Goal: Task Accomplishment & Management: Use online tool/utility

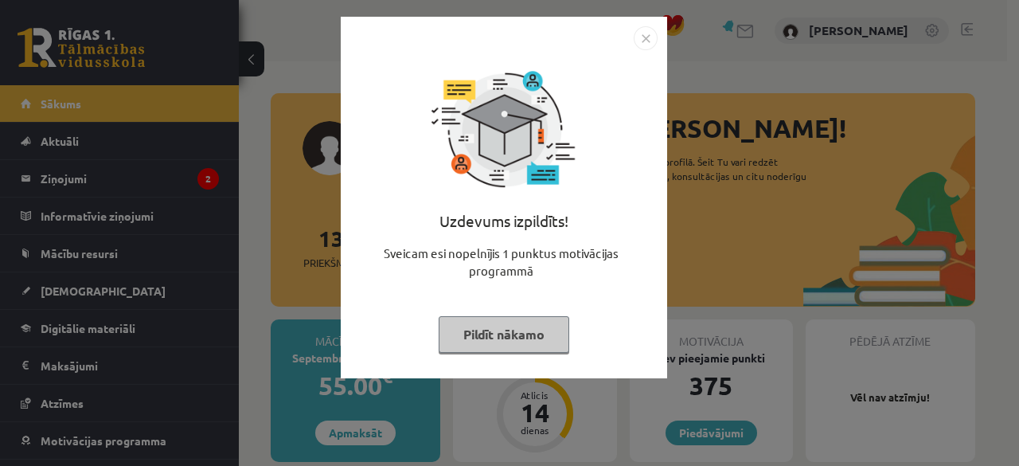
click at [485, 330] on button "Pildīt nākamo" at bounding box center [504, 334] width 131 height 37
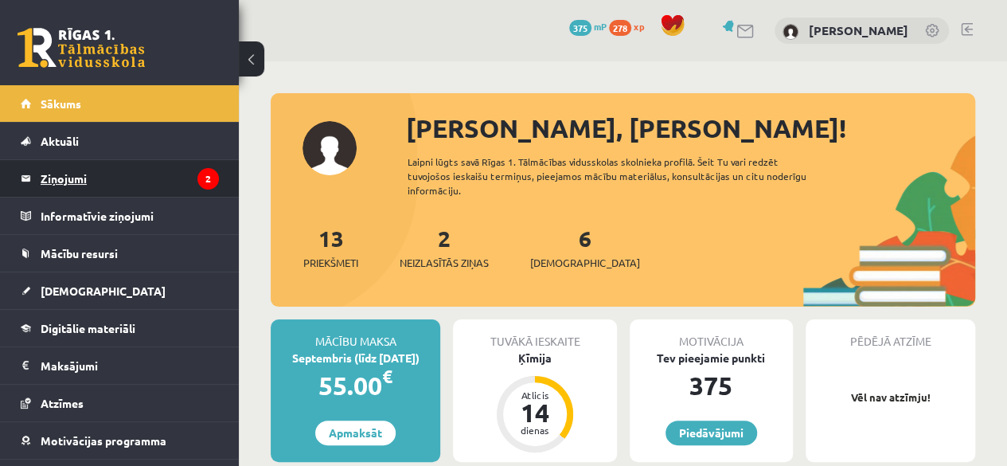
click at [65, 173] on legend "Ziņojumi 2" at bounding box center [130, 178] width 178 height 37
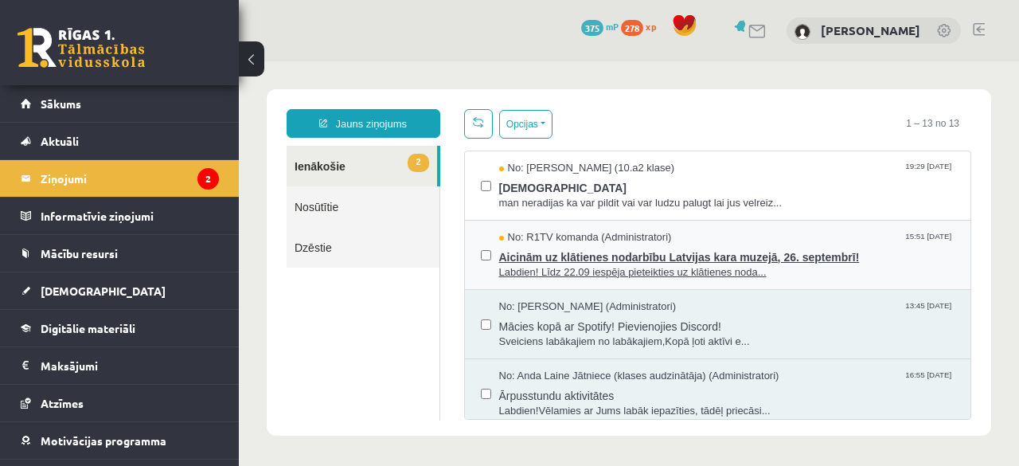
click at [675, 267] on span "Labdien! Līdz 22.09 iespēja pieteikties uz klātienes noda..." at bounding box center [727, 272] width 456 height 15
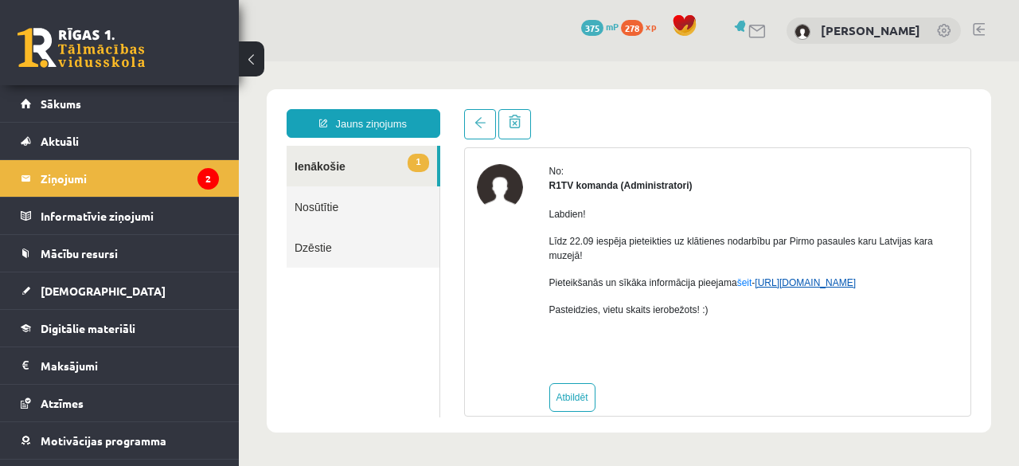
scroll to position [78, 0]
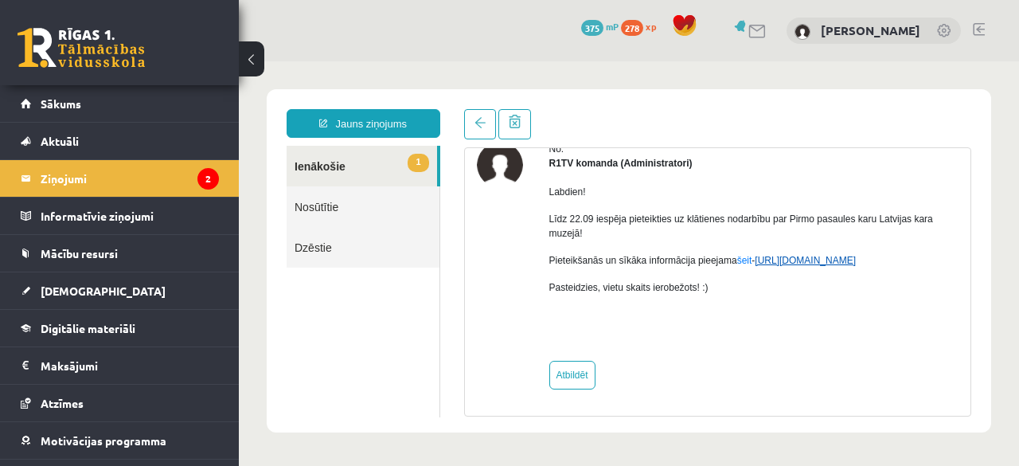
click at [833, 258] on link "https://eskola.r1tv.lv/campaign/35" at bounding box center [805, 260] width 101 height 11
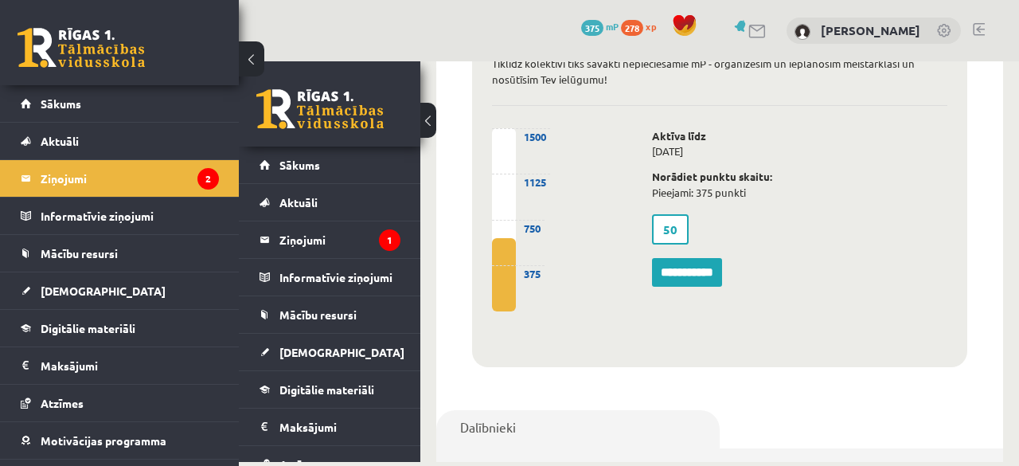
scroll to position [1194, 0]
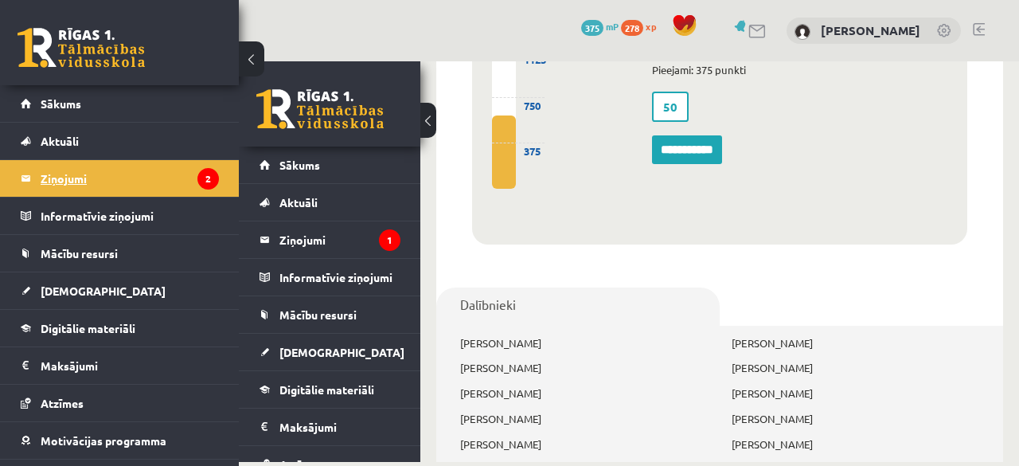
click at [111, 179] on legend "Ziņojumi 2" at bounding box center [130, 178] width 178 height 37
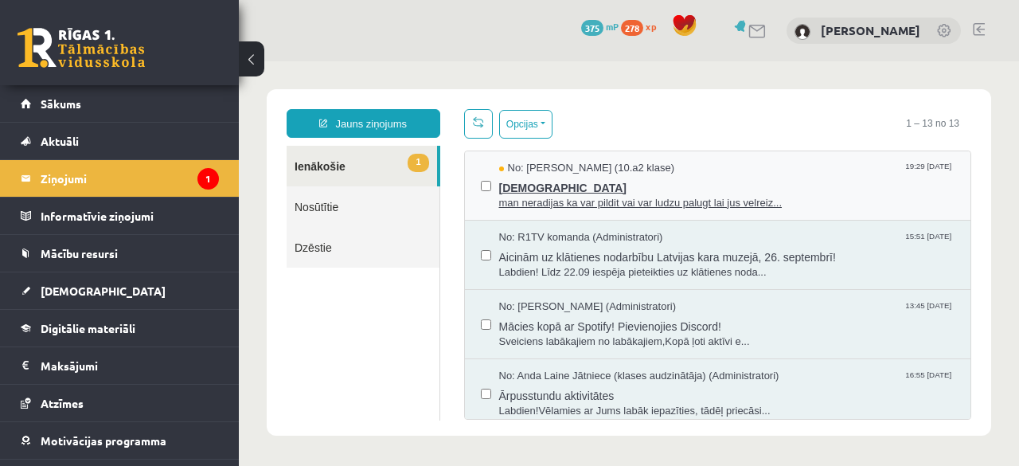
scroll to position [0, 0]
click at [719, 201] on span "man neradijas ka var pildit vai var ludzu palugt lai jus velreiz..." at bounding box center [727, 203] width 456 height 15
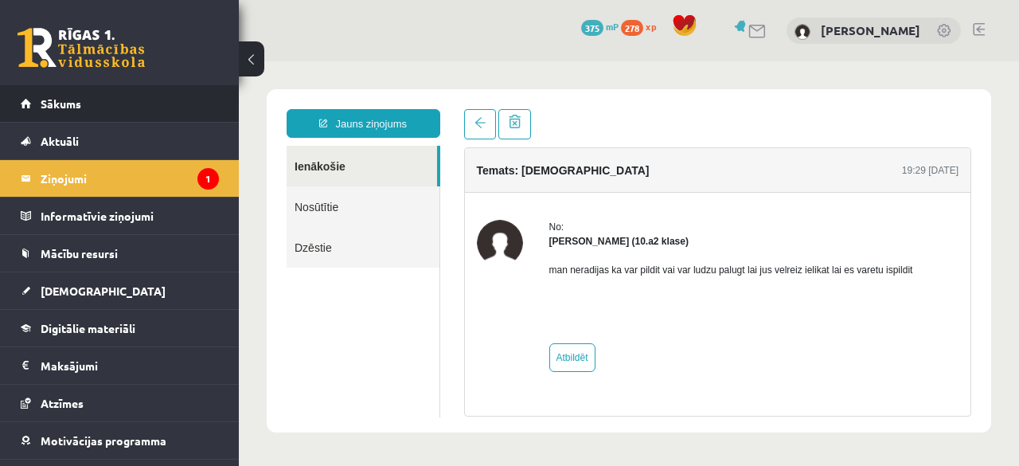
click at [14, 97] on li "Sākums" at bounding box center [119, 103] width 239 height 37
click at [88, 107] on link "Sākums" at bounding box center [120, 103] width 198 height 37
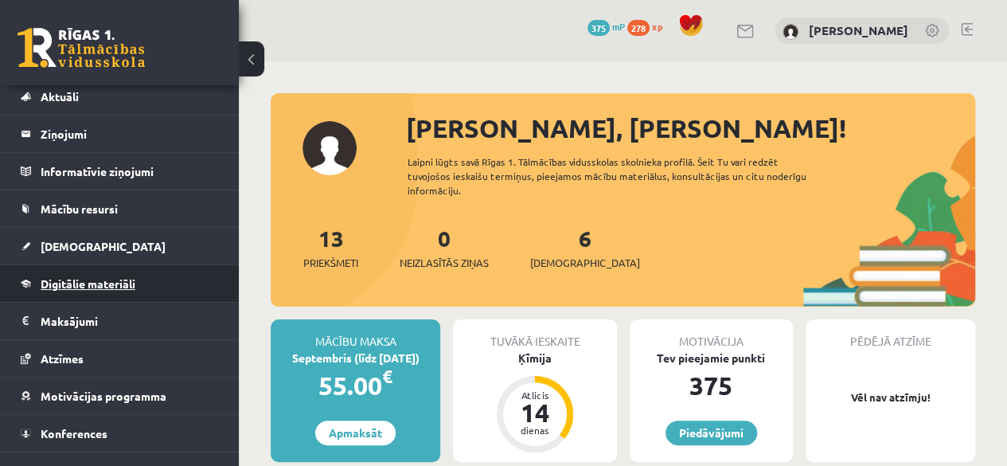
scroll to position [64, 0]
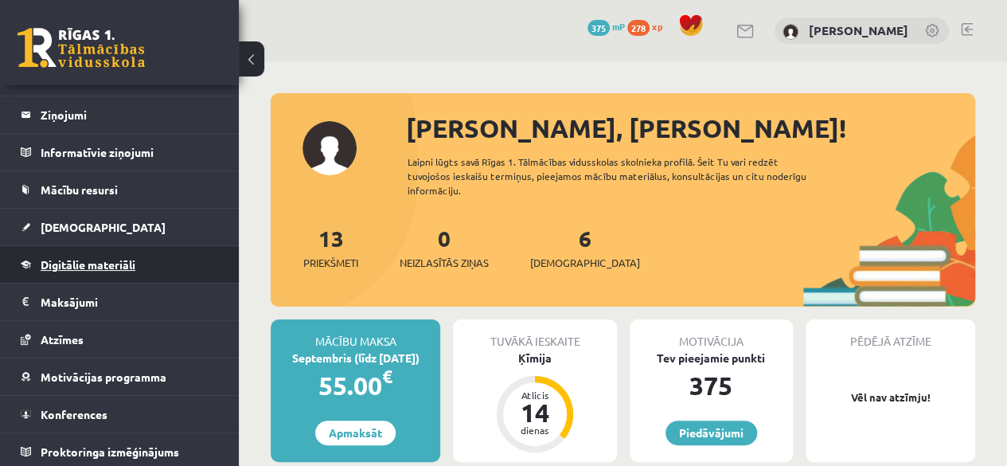
click at [132, 269] on link "Digitālie materiāli" at bounding box center [120, 264] width 198 height 37
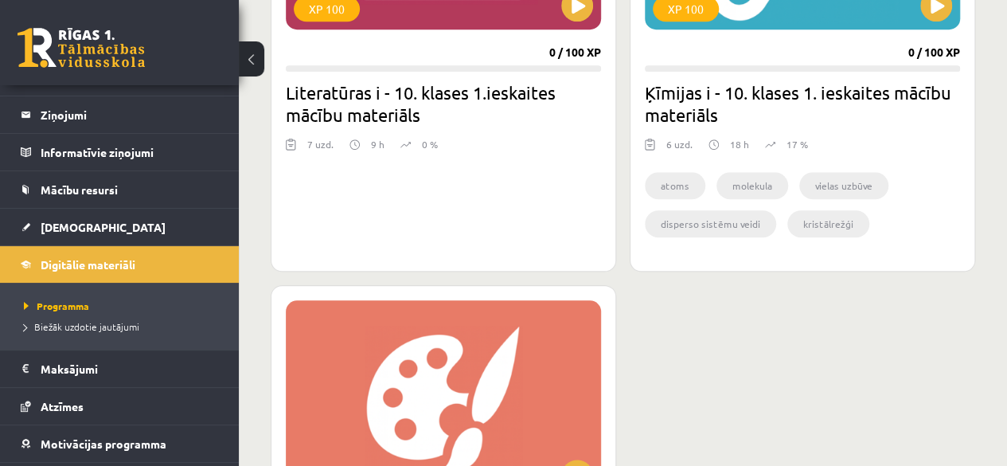
scroll to position [478, 0]
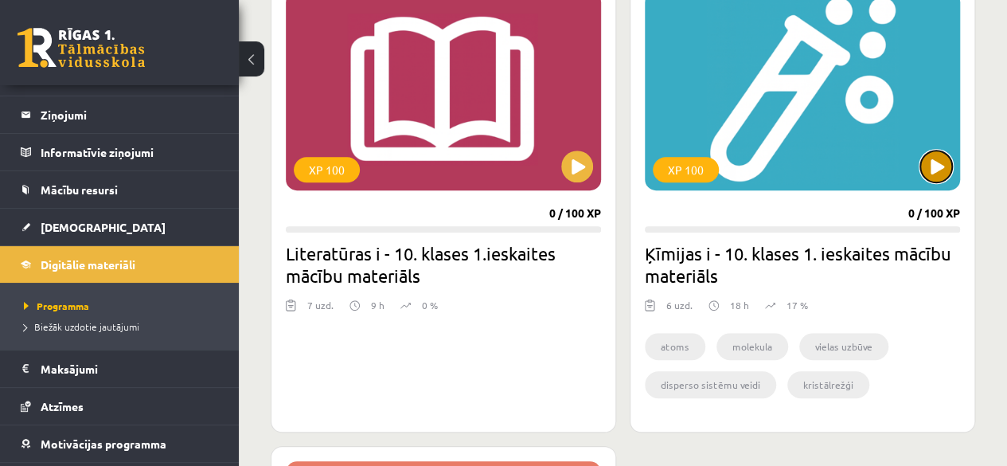
click at [941, 177] on button at bounding box center [936, 166] width 32 height 32
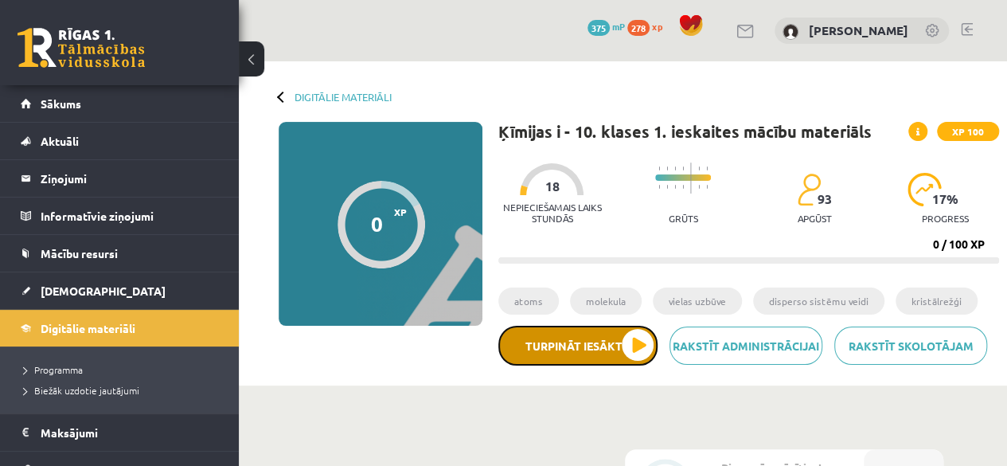
click at [598, 343] on button "Turpināt iesākto" at bounding box center [577, 346] width 159 height 40
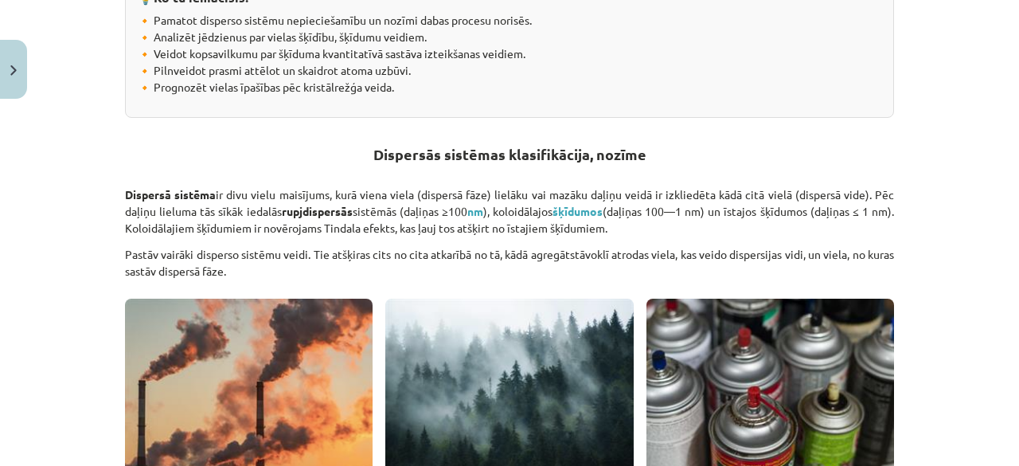
scroll to position [398, 0]
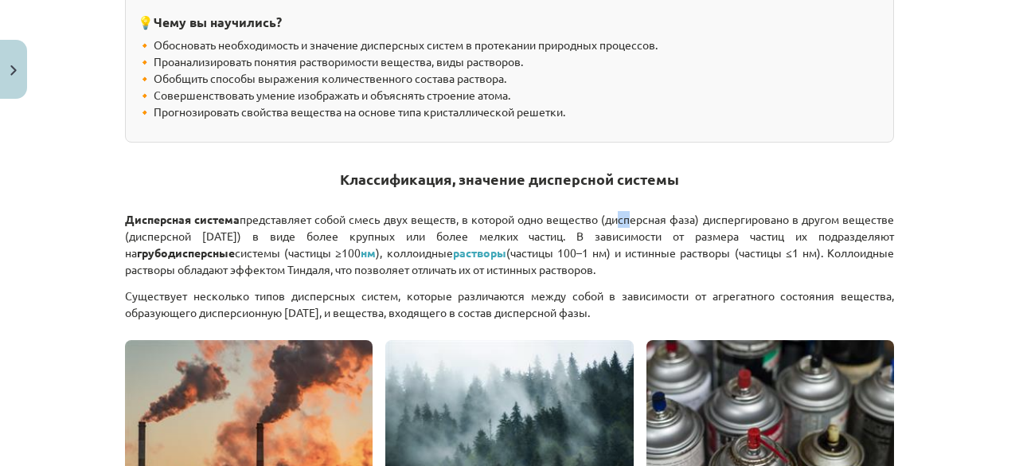
drag, startPoint x: 605, startPoint y: 222, endPoint x: 621, endPoint y: 217, distance: 16.9
click at [621, 217] on font "представляет собой смесь двух веществ, в которой одно вещество (дисперсная фаза…" at bounding box center [509, 236] width 769 height 48
click at [361, 248] on font "нм" at bounding box center [368, 252] width 15 height 14
drag, startPoint x: 826, startPoint y: 241, endPoint x: 895, endPoint y: 232, distance: 69.1
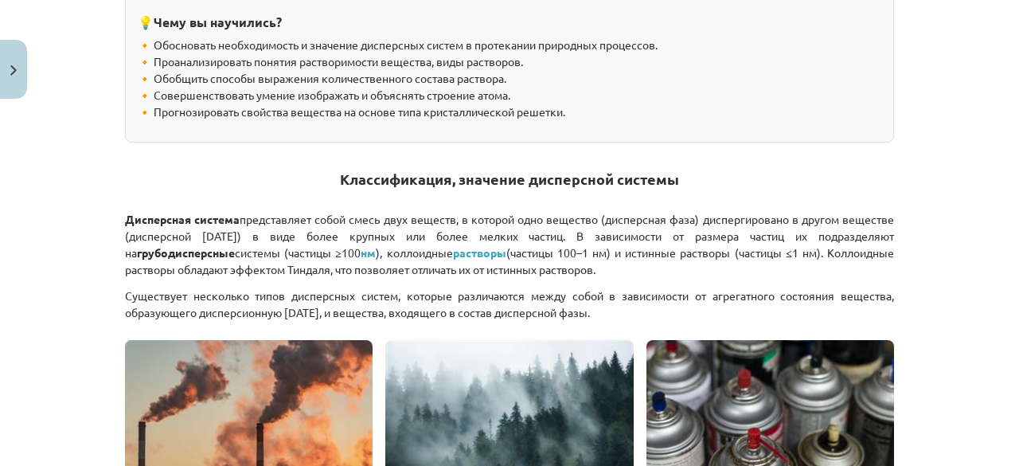
click at [936, 98] on div "Тема исследования: Химия I - 10 класс, 1-й тест, учебный материал #2 Тема 1. Ти…" at bounding box center [509, 233] width 1019 height 466
drag, startPoint x: 799, startPoint y: 232, endPoint x: 899, endPoint y: 235, distance: 99.6
click at [898, 235] on div "Тема исследования: Химия I - 10 класс, 1-й тест, учебный материал #2 Тема 1. Ти…" at bounding box center [509, 233] width 1019 height 466
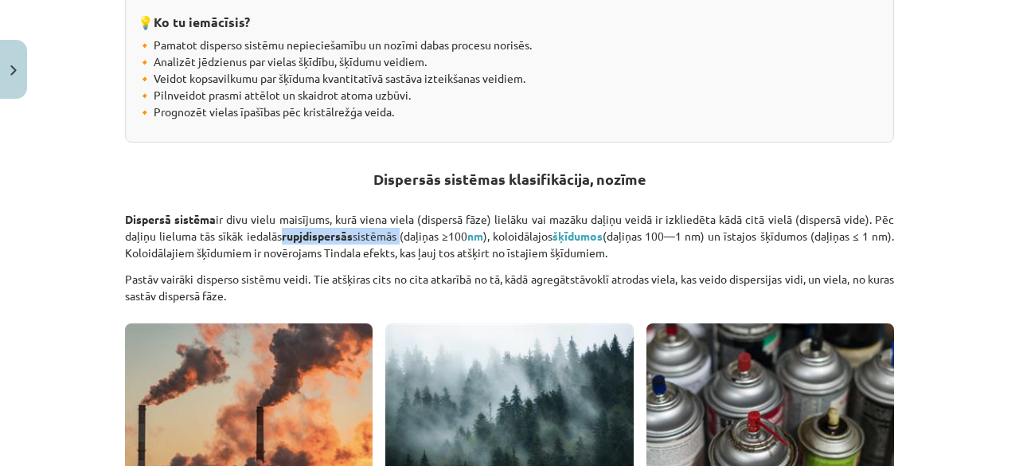
drag, startPoint x: 279, startPoint y: 235, endPoint x: 401, endPoint y: 227, distance: 122.1
click at [401, 227] on p "Dispersā sistēma ir divu vielu maisījums, kurā viena viela (dispersā fāze) liel…" at bounding box center [509, 236] width 769 height 50
drag, startPoint x: 500, startPoint y: 226, endPoint x: 600, endPoint y: 232, distance: 100.5
click at [600, 232] on p "Dispersā sistēma ir divu vielu maisījums, kurā viena viela (dispersā fāze) liel…" at bounding box center [509, 236] width 769 height 50
click at [749, 232] on p "Dispersā sistēma ir divu vielu maisījums, kurā viena viela (dispersā fāze) liel…" at bounding box center [509, 236] width 769 height 50
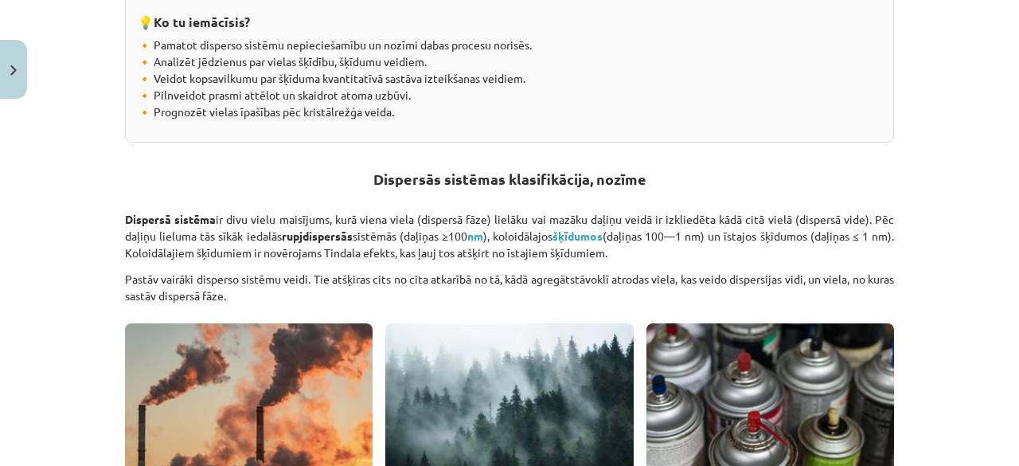
click at [904, 82] on div "Mācību tēma: Ķīmijas i - 10. klases 1. ieskaites mācību materiāls #2 1. tema. D…" at bounding box center [509, 233] width 1019 height 466
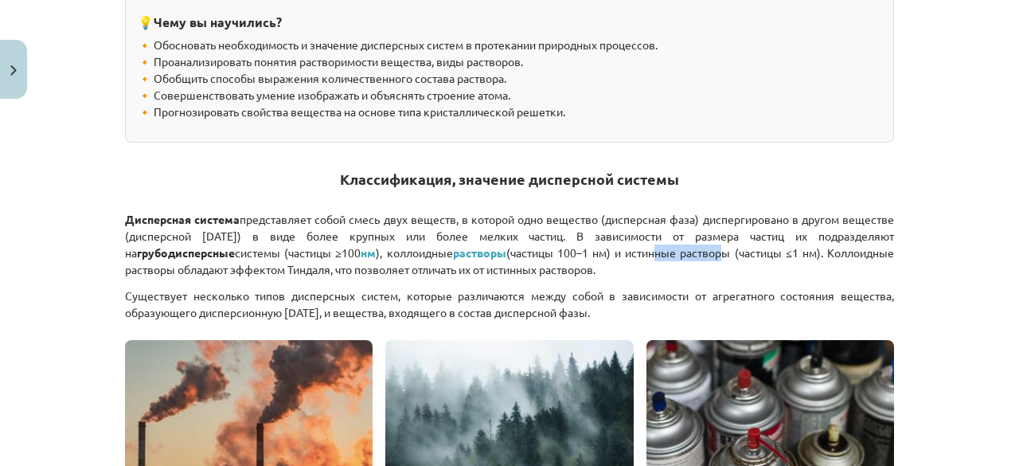
drag, startPoint x: 537, startPoint y: 249, endPoint x: 604, endPoint y: 246, distance: 67.8
click at [606, 251] on font "(частицы 100–1 нм) и истинные растворы (частицы ≤1 нм). Коллоидные растворы обл…" at bounding box center [509, 260] width 769 height 31
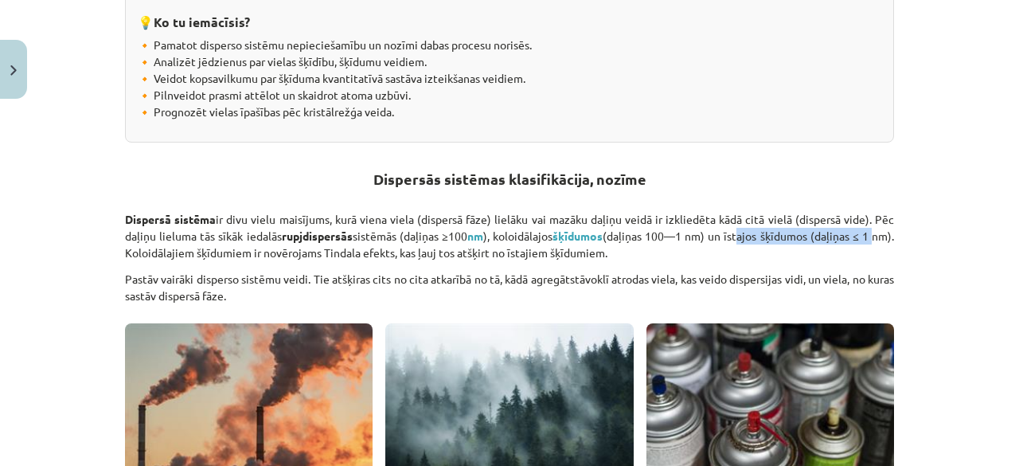
drag, startPoint x: 747, startPoint y: 237, endPoint x: 892, endPoint y: 232, distance: 145.0
click at [584, 183] on strong "Dispersās sistēmas klasifikācija, nozīme" at bounding box center [509, 179] width 273 height 18
drag, startPoint x: 148, startPoint y: 252, endPoint x: 760, endPoint y: 260, distance: 612.3
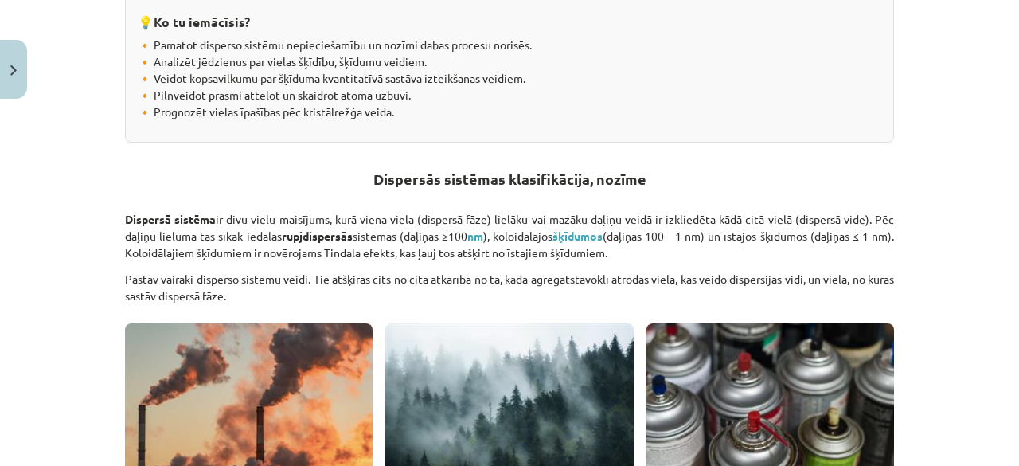
click at [196, 252] on p "Dispersā sistēma ir divu vielu maisījums, kurā viena viela (dispersā fāze) liel…" at bounding box center [509, 236] width 769 height 50
drag, startPoint x: 144, startPoint y: 249, endPoint x: 647, endPoint y: 243, distance: 503.2
click at [647, 243] on p "Dispersā sistēma ir divu vielu maisījums, kurā viena viela (dispersā fāze) liel…" at bounding box center [509, 236] width 769 height 50
copy p "Koloidālajiem šķīdumiem ir novērojams Tindala efekts, kas ļauj tos atšķirt no ī…"
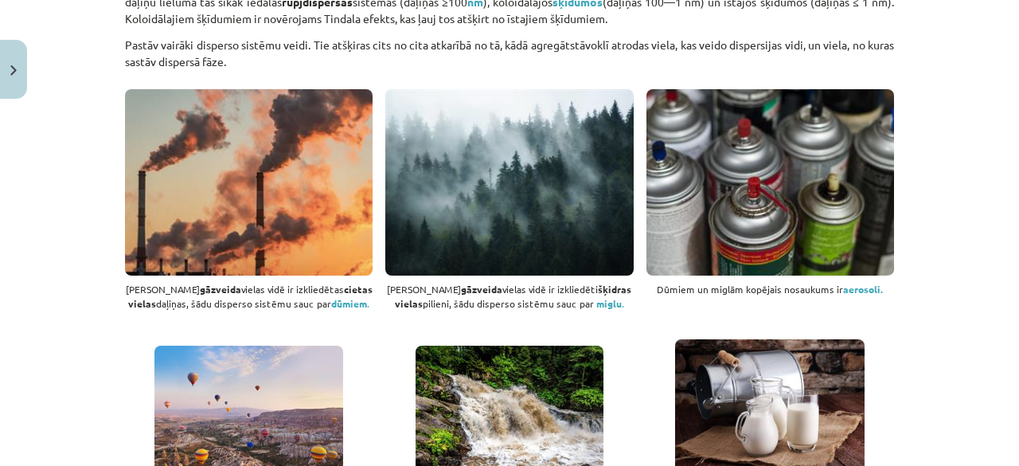
scroll to position [637, 0]
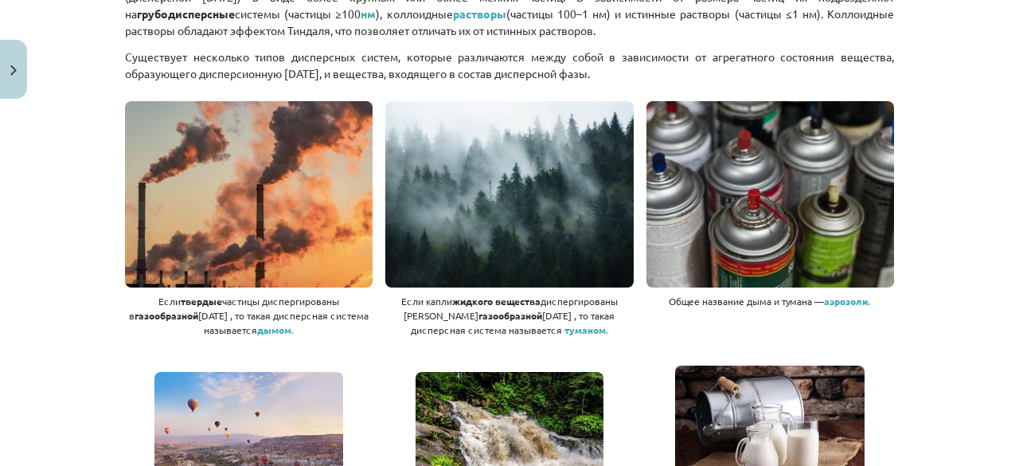
click at [434, 68] on font "Существует несколько типов дисперсных систем, которые различаются между собой в…" at bounding box center [509, 64] width 769 height 31
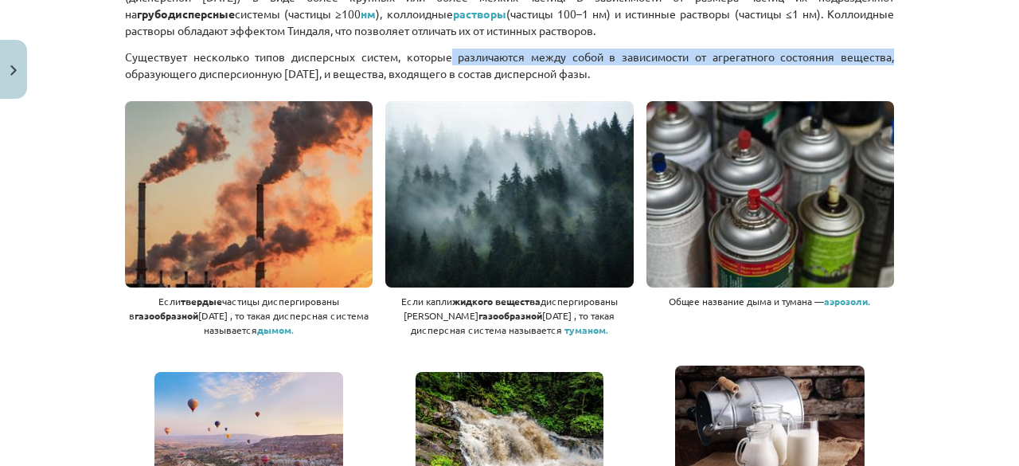
drag, startPoint x: 443, startPoint y: 54, endPoint x: 911, endPoint y: 63, distance: 467.5
click at [911, 63] on div "Тема исследования: Химия I - 10 класс, 1-й тест, учебный материал #2 Тема 1. Ти…" at bounding box center [509, 233] width 1019 height 466
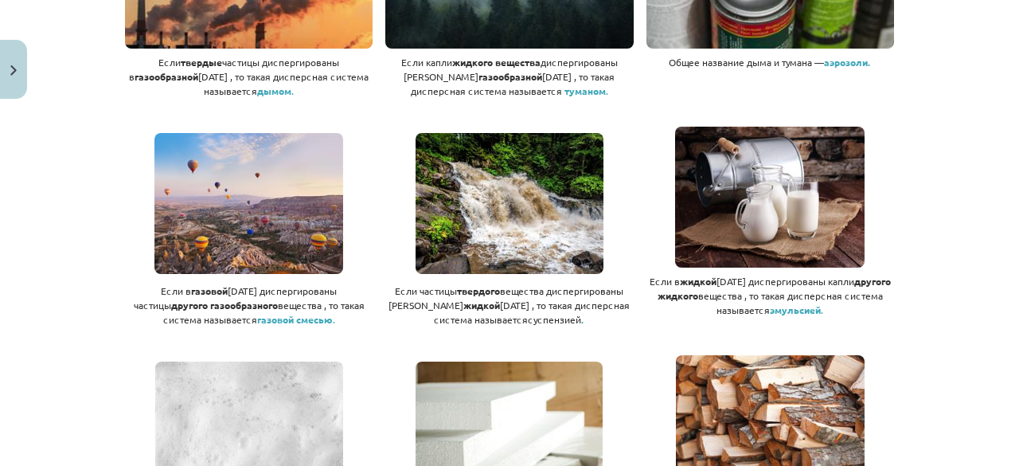
scroll to position [955, 0]
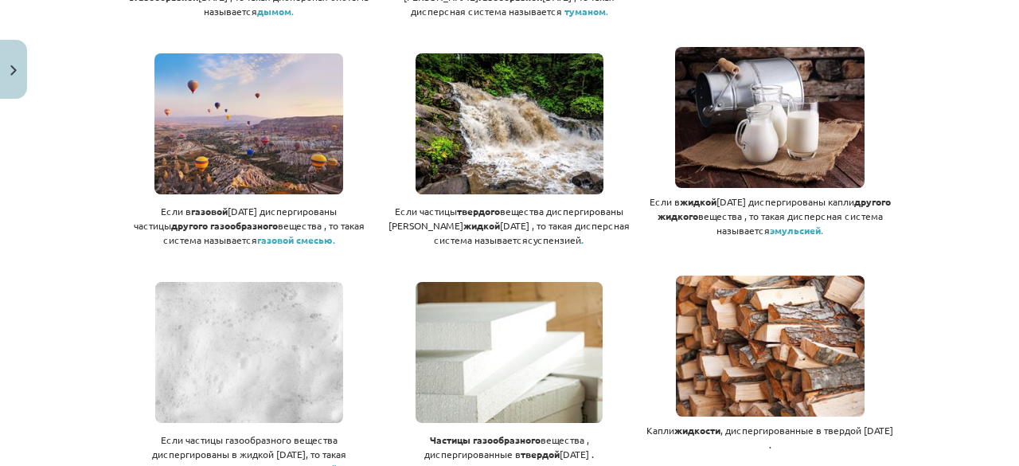
drag, startPoint x: 837, startPoint y: 161, endPoint x: 907, endPoint y: 160, distance: 70.1
click at [907, 160] on div "Тема исследования: Химия I - 10 класс, 1-й тест, учебный материал #2 Тема 1. Ти…" at bounding box center [509, 233] width 1019 height 466
drag, startPoint x: 897, startPoint y: 195, endPoint x: 772, endPoint y: 201, distance: 124.3
click at [917, 206] on div "Тема исследования: Химия I - 10 класс, 1-й тест, учебный материал #2 Тема 1. Ти…" at bounding box center [509, 233] width 1019 height 466
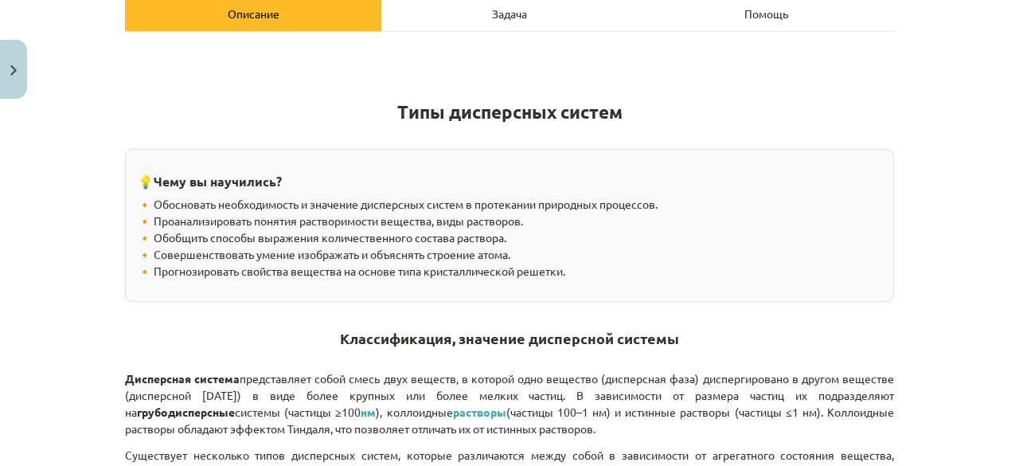
scroll to position [478, 0]
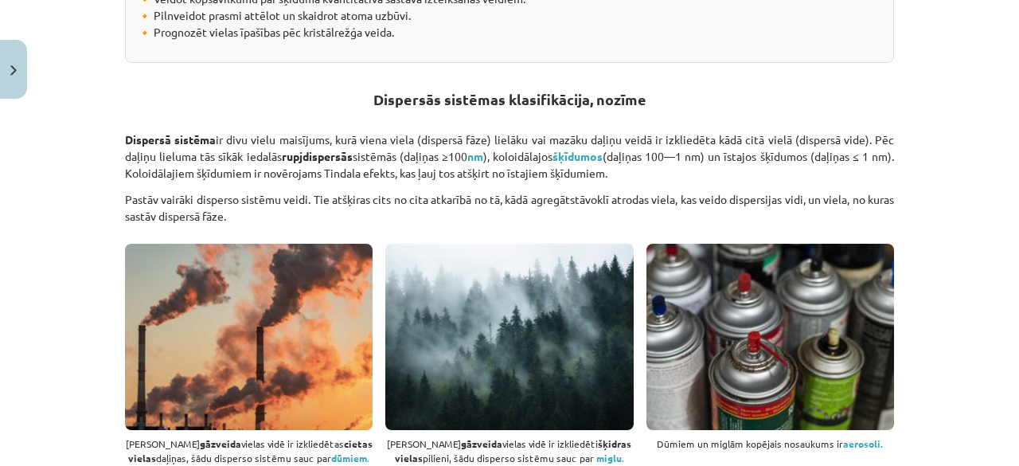
click at [951, 128] on div "Mācību tēma: Ķīmijas i - 10. klases 1. ieskaites mācību materiāls #2 1. tema. D…" at bounding box center [509, 233] width 1019 height 466
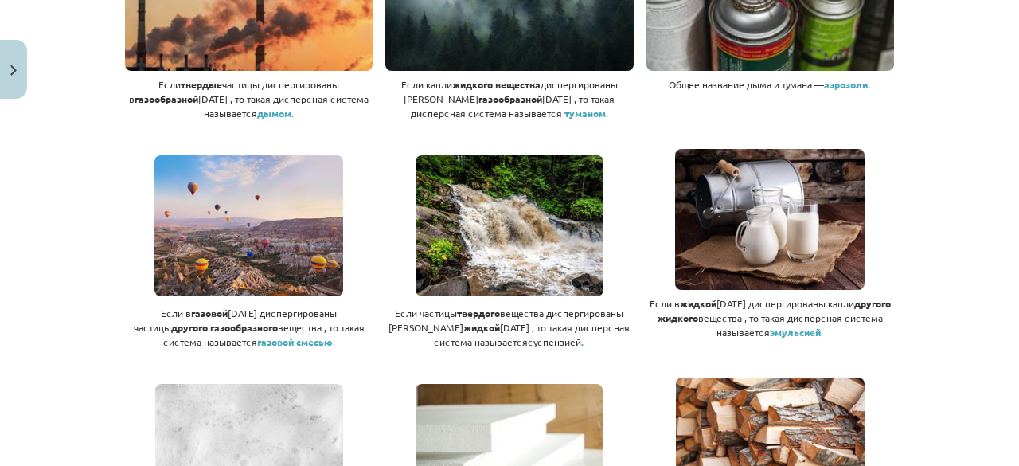
scroll to position [876, 0]
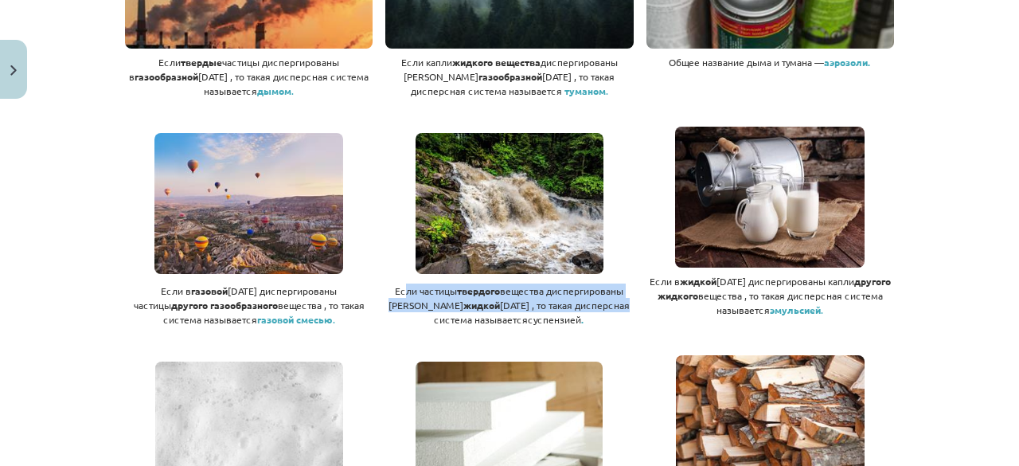
drag, startPoint x: 389, startPoint y: 289, endPoint x: 567, endPoint y: 306, distance: 179.1
click at [567, 306] on p "Если частицы твердого вещества диспергированы в жидкой среде , то такая дисперс…" at bounding box center [509, 304] width 248 height 43
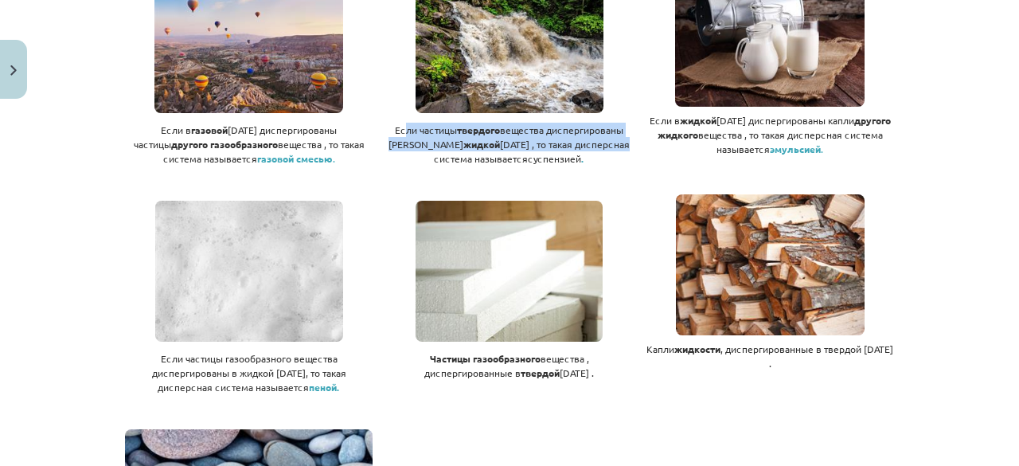
scroll to position [1115, 0]
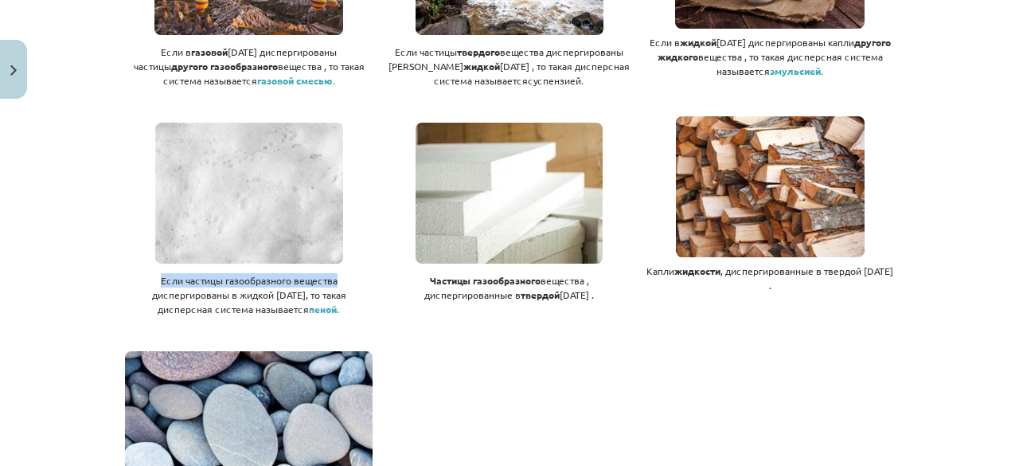
drag, startPoint x: 153, startPoint y: 279, endPoint x: 331, endPoint y: 279, distance: 178.3
click at [331, 279] on p "Если частицы газообразного вещества диспергированы в жидкой среде, то такая дис…" at bounding box center [249, 294] width 248 height 43
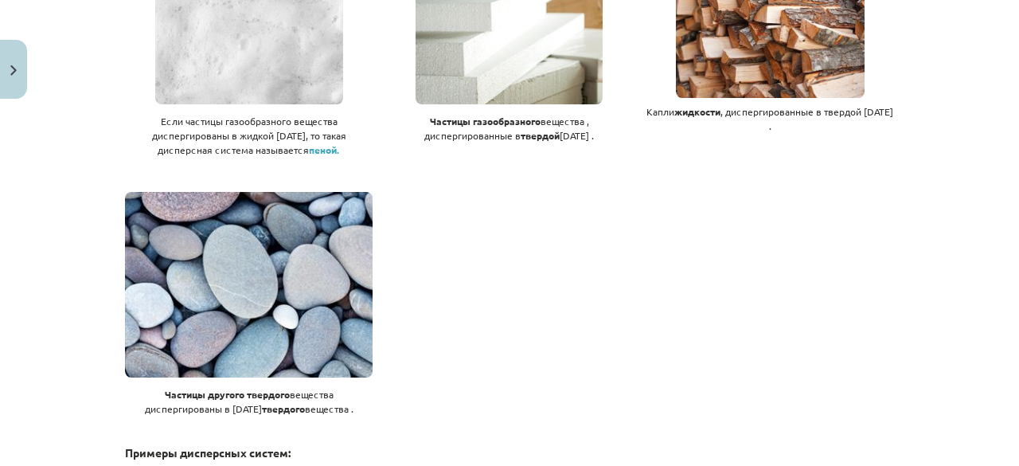
click at [650, 200] on div "Частицы другого твердого вещества диспергированы в среде твердого вещества ." at bounding box center [509, 306] width 769 height 240
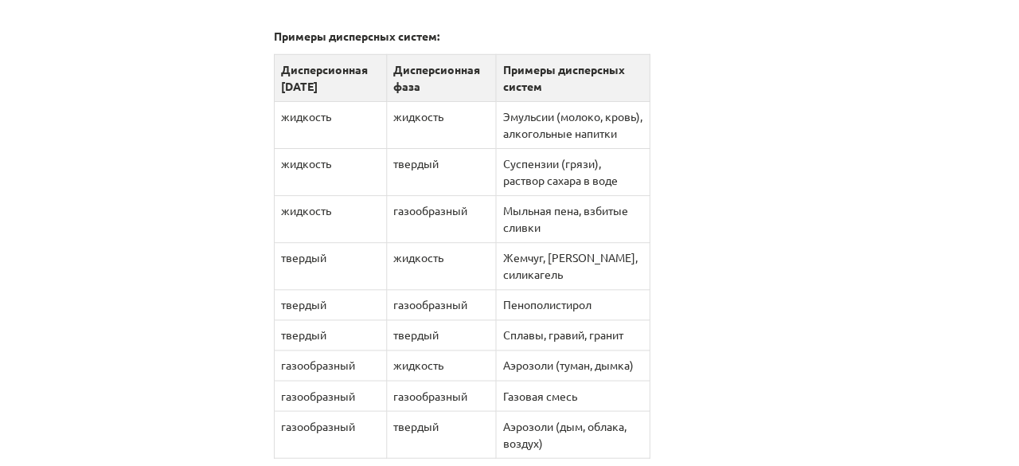
scroll to position [1696, 0]
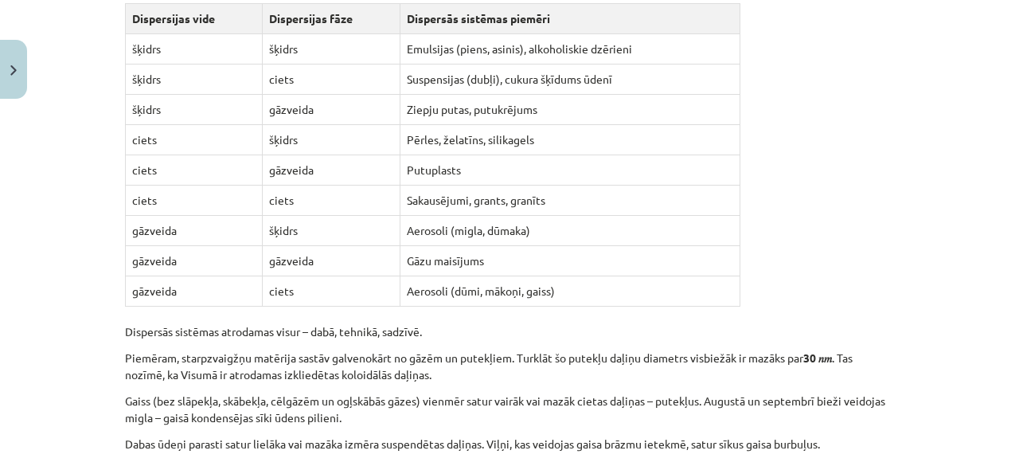
scroll to position [1636, 0]
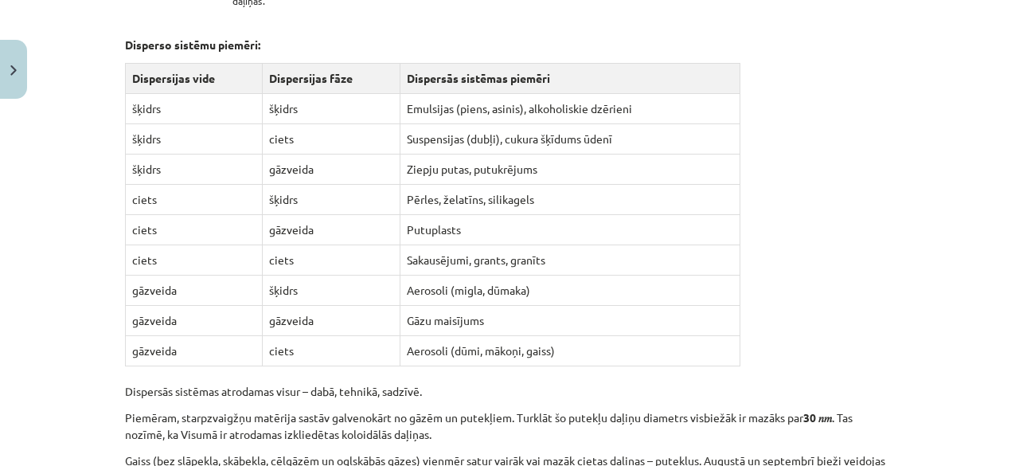
click at [721, 245] on td "Sakausējumi, grants, granīts" at bounding box center [569, 260] width 339 height 30
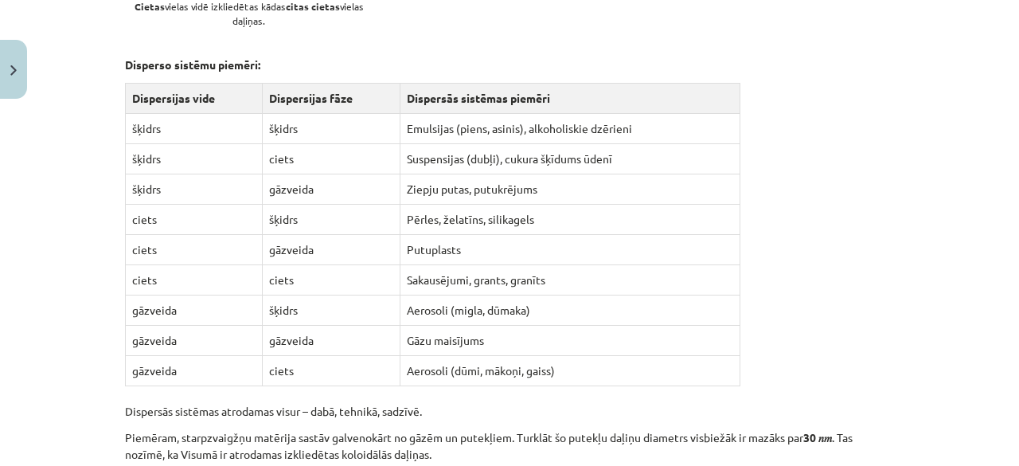
scroll to position [1557, 0]
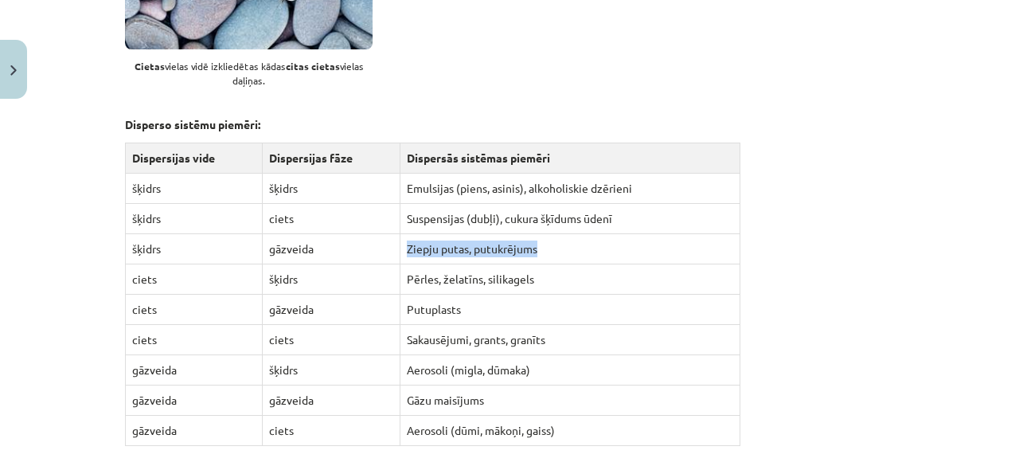
drag, startPoint x: 401, startPoint y: 228, endPoint x: 584, endPoint y: 240, distance: 183.5
click at [584, 240] on td "Ziepju putas, putukrējums" at bounding box center [569, 249] width 339 height 30
drag, startPoint x: 420, startPoint y: 291, endPoint x: 487, endPoint y: 299, distance: 68.1
click at [487, 299] on td "Putuplasts" at bounding box center [569, 310] width 339 height 30
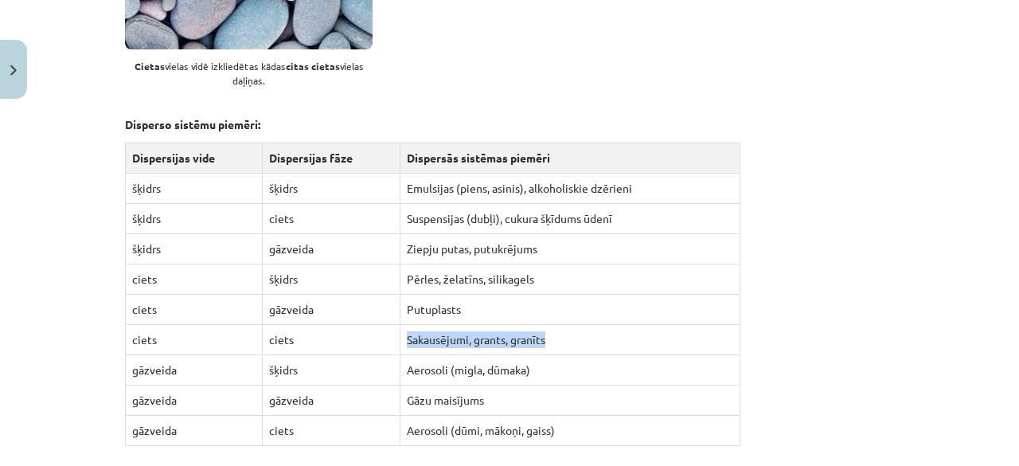
drag, startPoint x: 398, startPoint y: 320, endPoint x: 595, endPoint y: 332, distance: 197.0
click at [595, 332] on td "Sakausējumi, grants, granīts" at bounding box center [569, 340] width 339 height 30
drag, startPoint x: 545, startPoint y: 344, endPoint x: 416, endPoint y: 344, distance: 129.0
click at [416, 355] on td "Aerosoli (migla, dūmaka)" at bounding box center [569, 370] width 339 height 30
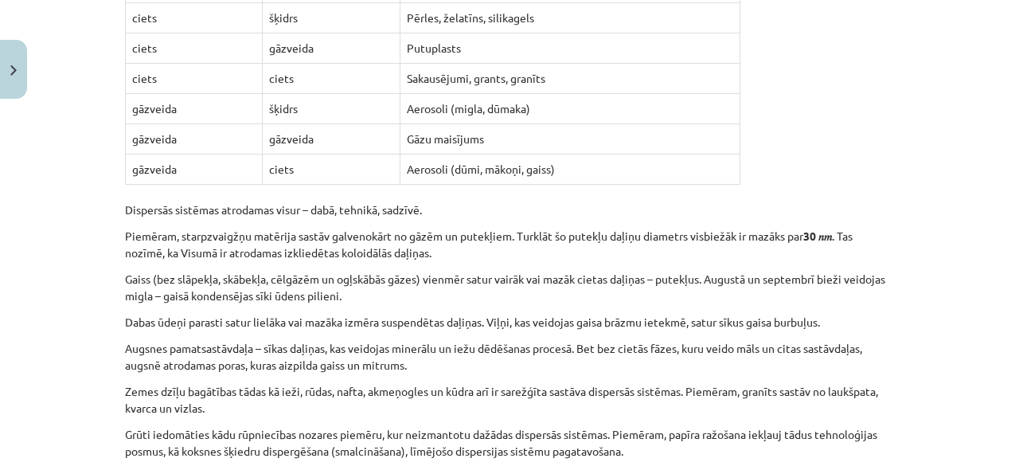
scroll to position [1875, 0]
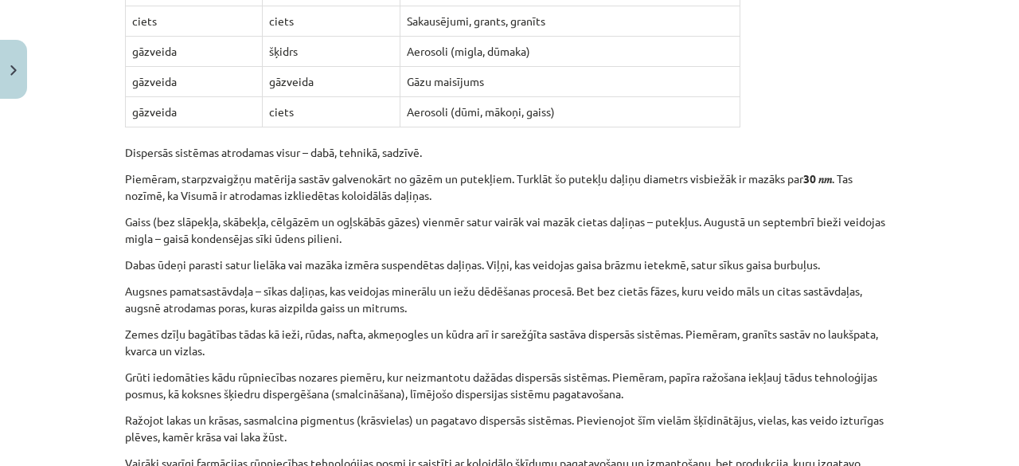
click at [189, 182] on p "Piemēram, starpzvaigžņu matērija sastāv galvenokārt no gāzēm un putekļiem. Turk…" at bounding box center [509, 186] width 769 height 33
click at [127, 133] on p "Dispersās sistēmas atrodamas visur – dabā, tehnikā, sadzīvē." at bounding box center [509, 143] width 769 height 33
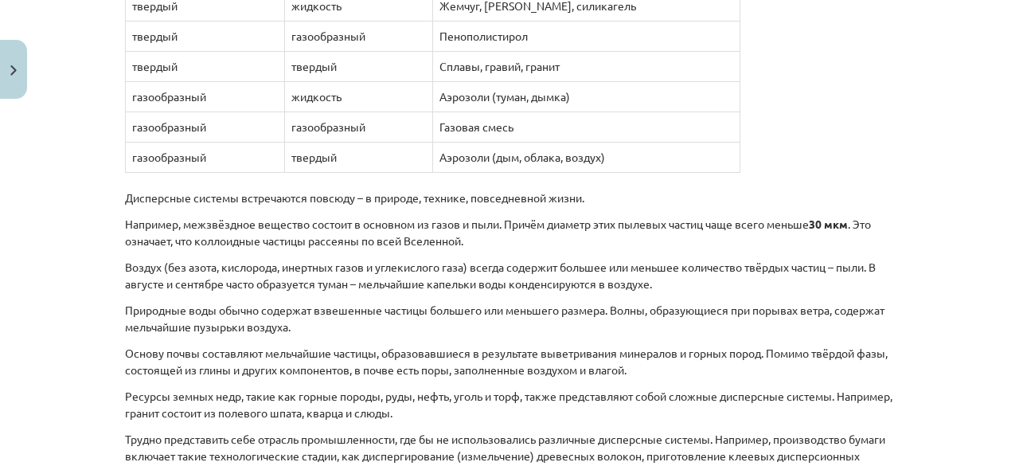
scroll to position [1935, 0]
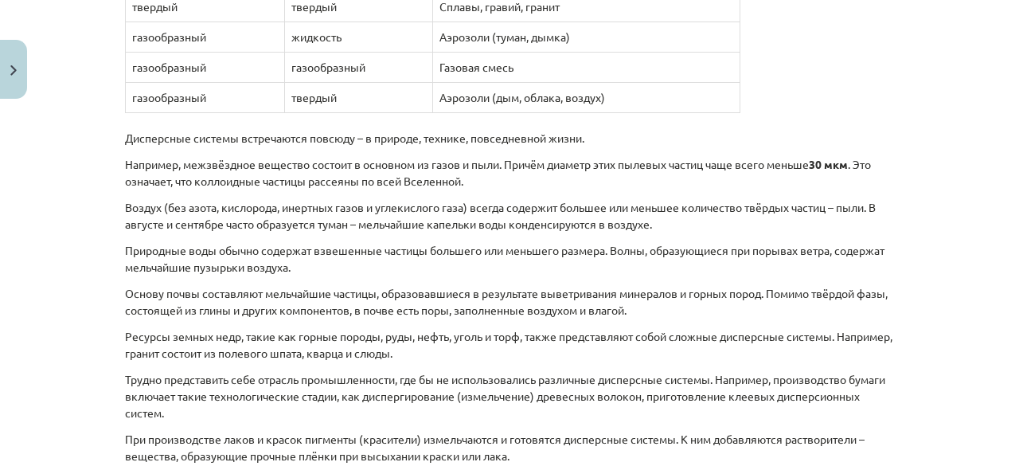
click at [757, 168] on p "Например, межзвёздное вещество состоит в основном из газов и пыли. Причём диаме…" at bounding box center [509, 172] width 769 height 33
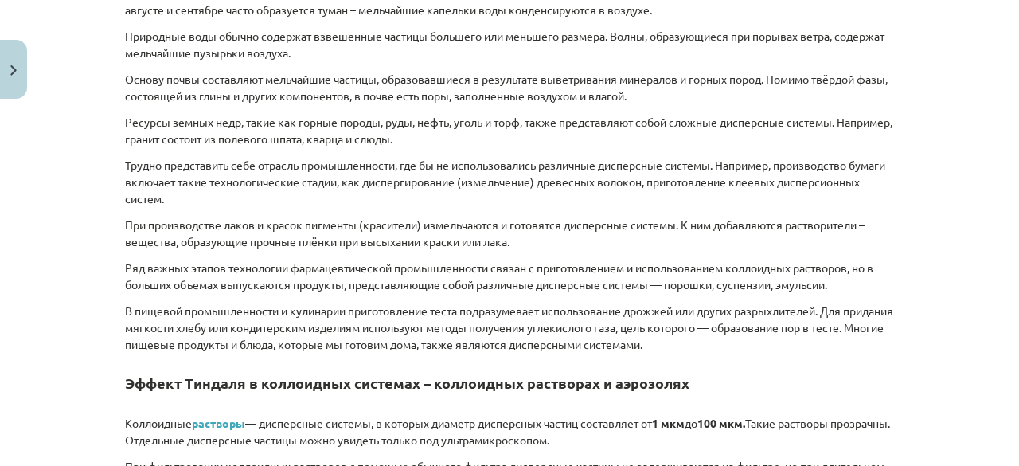
scroll to position [2174, 0]
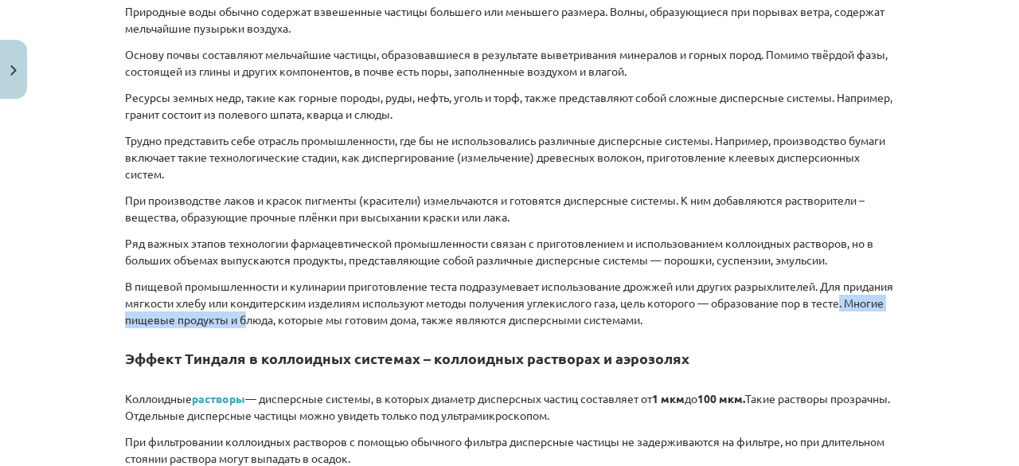
drag, startPoint x: 162, startPoint y: 311, endPoint x: 320, endPoint y: 310, distance: 157.6
click at [320, 310] on font "В пищевой промышленности и кулинарии приготовление теста подразумевает использо…" at bounding box center [509, 303] width 768 height 48
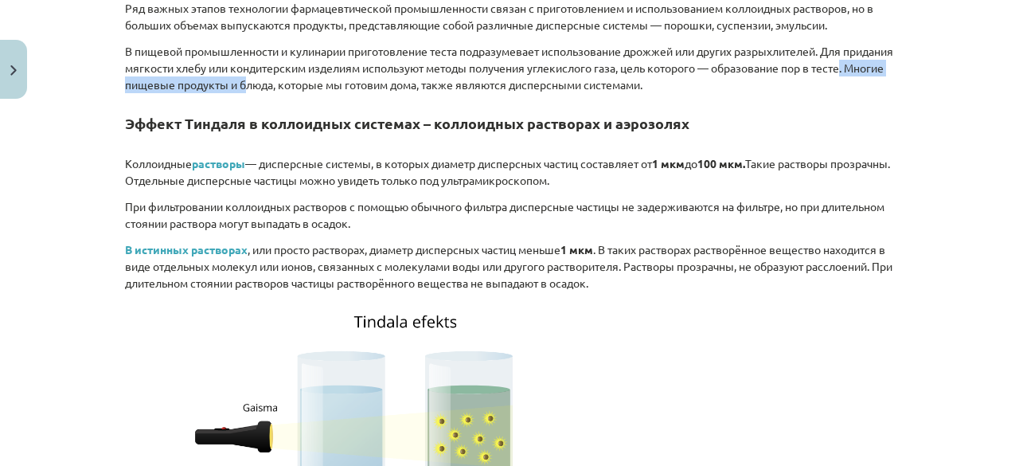
scroll to position [2412, 0]
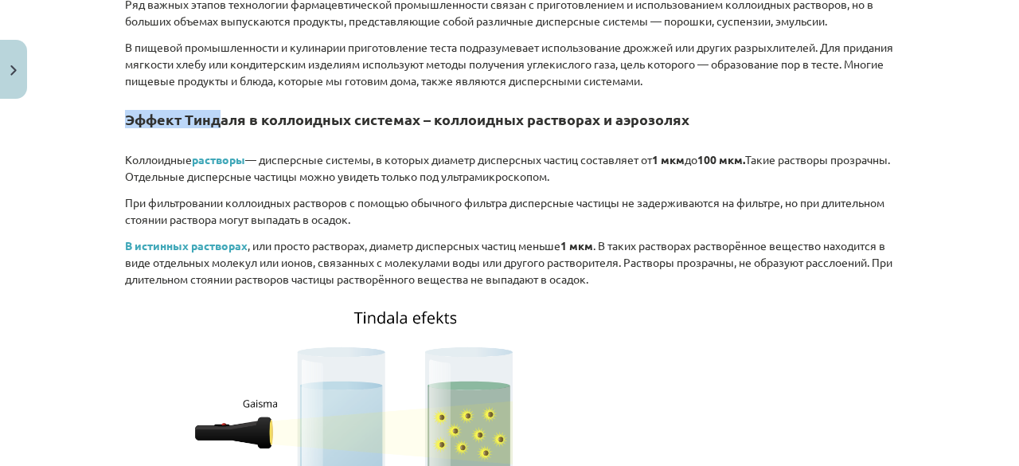
drag, startPoint x: 118, startPoint y: 114, endPoint x: 213, endPoint y: 118, distance: 94.8
click at [213, 118] on div "12 XP Вы получите Трудный 93 выполняет Описание Задача Помощь Типы дисперсных с…" at bounding box center [509, 343] width 788 height 5300
drag, startPoint x: 115, startPoint y: 154, endPoint x: 916, endPoint y: 275, distance: 810.1
click at [916, 275] on div "Тема исследования: Химия I - 10 класс, 1-й тест, учебный материал #2 Тема 1. Ти…" at bounding box center [509, 233] width 1019 height 466
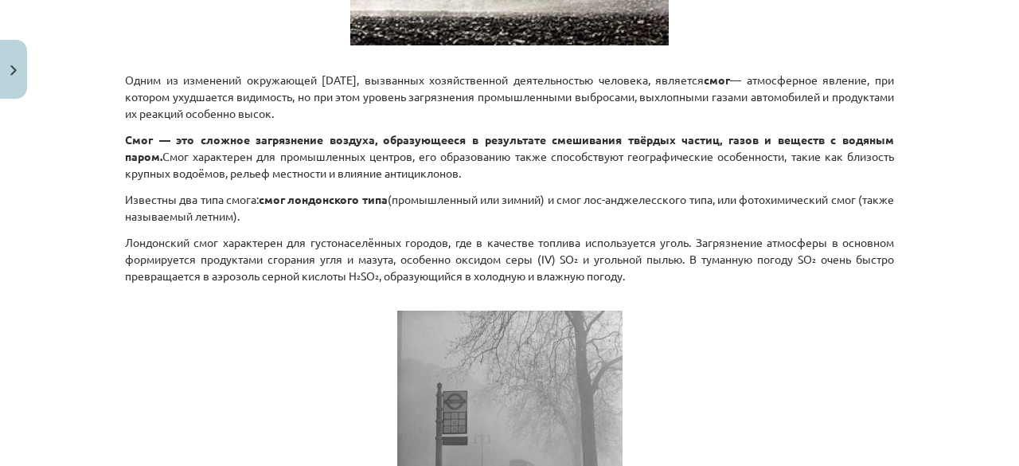
scroll to position [3607, 0]
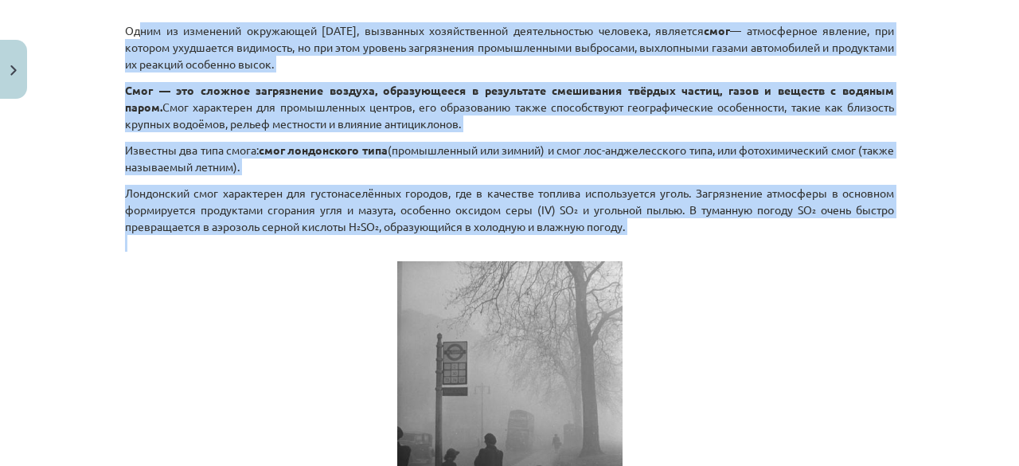
drag, startPoint x: 124, startPoint y: 27, endPoint x: 955, endPoint y: 233, distance: 856.4
click at [955, 233] on div "Тема исследования: Химия I - 10 класс, 1-й тест, учебный материал #2 Тема 1. Ти…" at bounding box center [509, 233] width 1019 height 466
click at [747, 229] on p "Лондонский смог характерен для густонаселённых городов, где в качестве топлива …" at bounding box center [509, 218] width 769 height 67
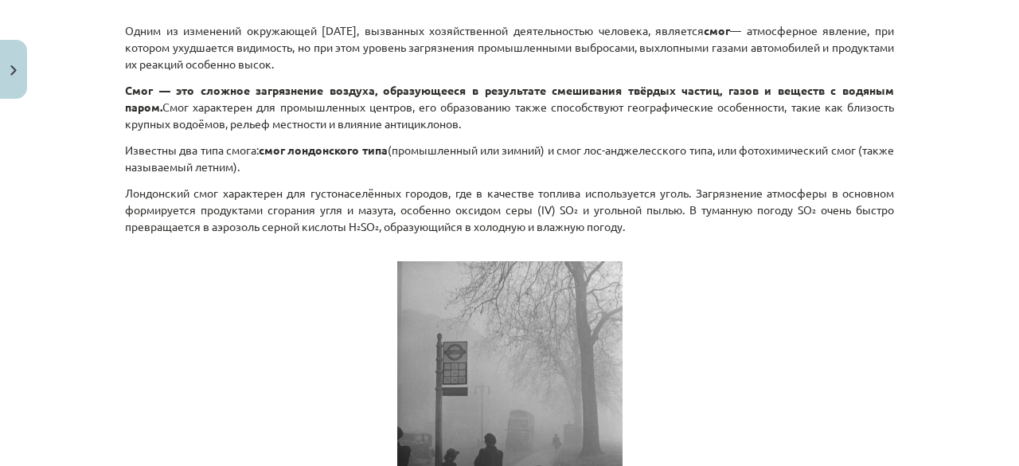
scroll to position [3686, 0]
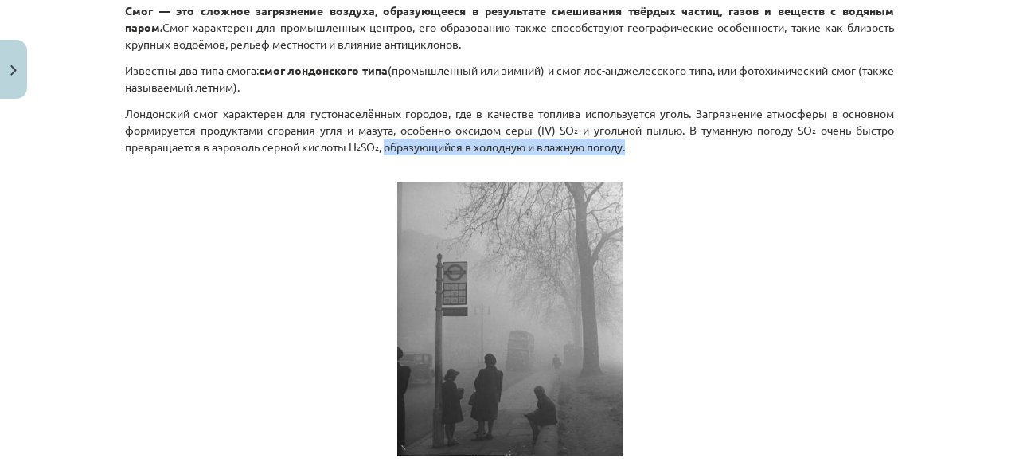
drag, startPoint x: 382, startPoint y: 135, endPoint x: 718, endPoint y: 145, distance: 336.1
click at [718, 145] on p "Лондонский смог характерен для густонаселённых городов, где в качестве топлива …" at bounding box center [509, 138] width 769 height 67
drag, startPoint x: 226, startPoint y: 150, endPoint x: 291, endPoint y: 155, distance: 65.5
click at [291, 155] on p "Лондонский смог характерен для густонаселённых городов, где в качестве топлива …" at bounding box center [509, 138] width 769 height 67
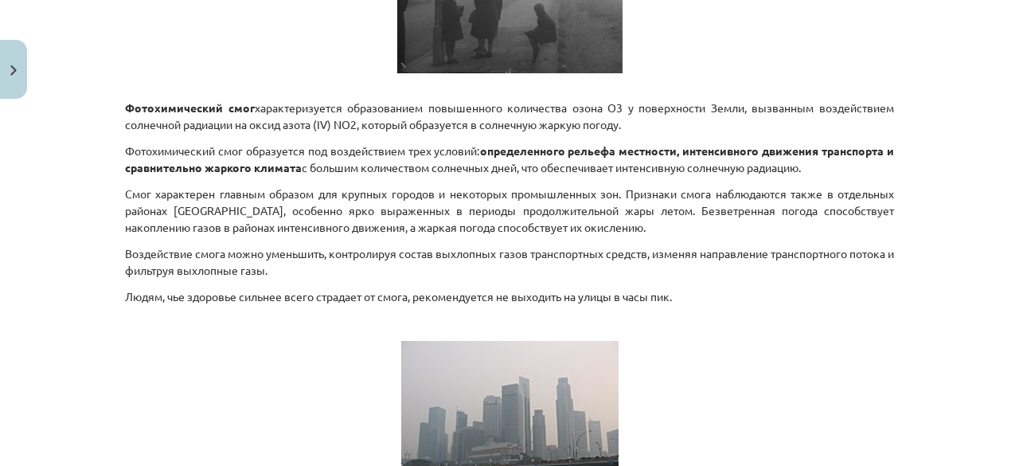
scroll to position [4085, 0]
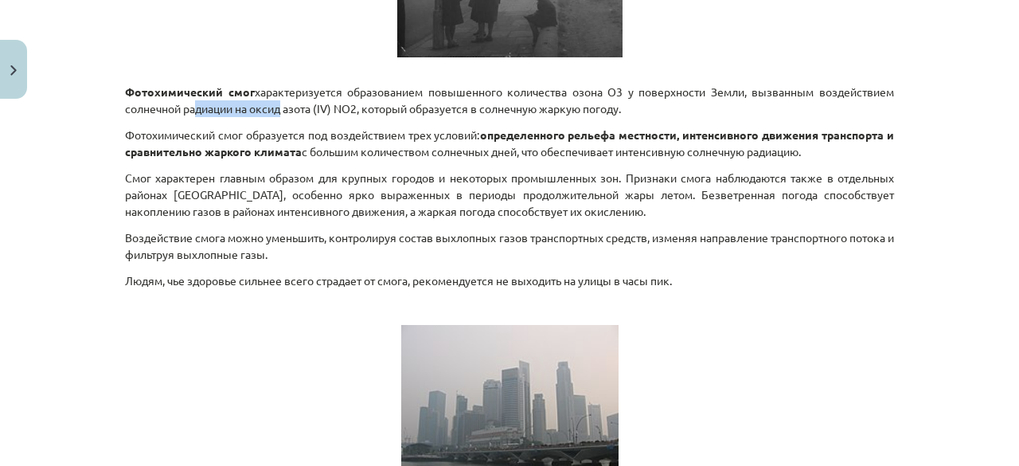
drag, startPoint x: 191, startPoint y: 98, endPoint x: 258, endPoint y: 105, distance: 67.3
click at [261, 105] on font "характеризуется образованием повышенного количества озона O3 у поверхности Земл…" at bounding box center [509, 99] width 769 height 31
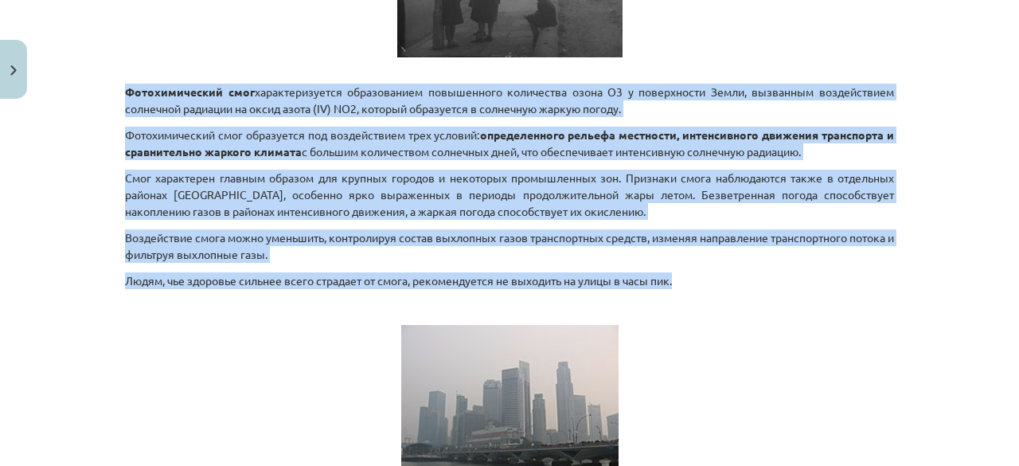
drag, startPoint x: 123, startPoint y: 81, endPoint x: 1008, endPoint y: 278, distance: 907.0
click at [1008, 278] on div "Тема исследования: Химия I - 10 класс, 1-й тест, учебный материал #2 Тема 1. Ти…" at bounding box center [509, 233] width 1019 height 466
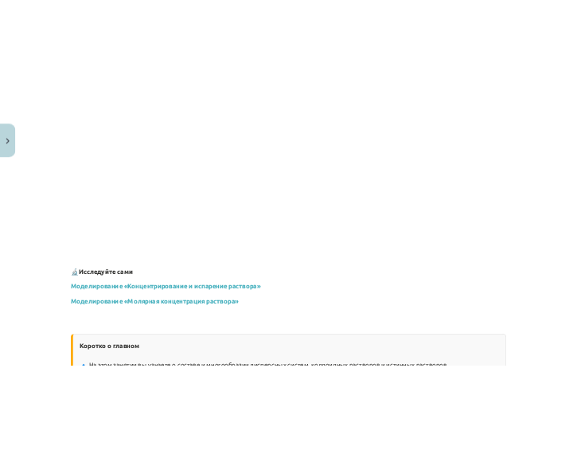
scroll to position [4562, 0]
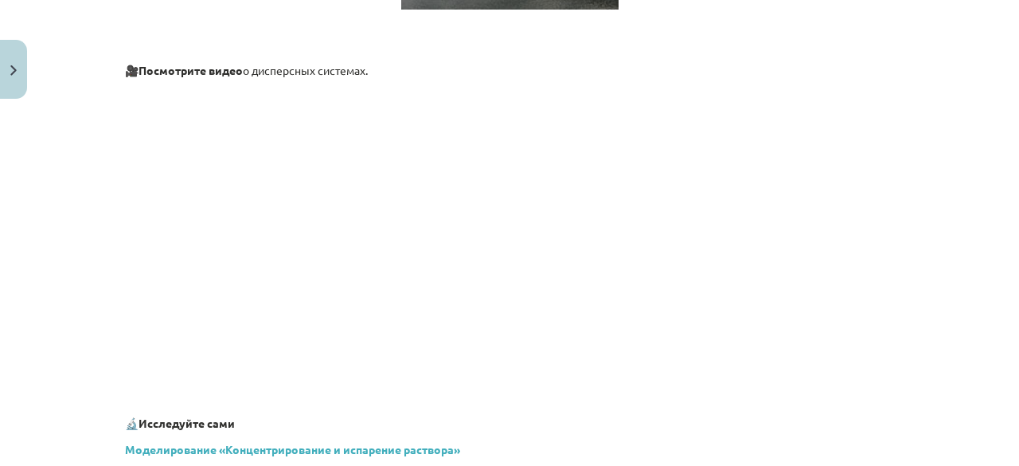
drag, startPoint x: 933, startPoint y: 1, endPoint x: 656, endPoint y: 69, distance: 285.4
click at [656, 69] on p "🎥 Посмотрите видео о дисперсных системах." at bounding box center [509, 70] width 769 height 17
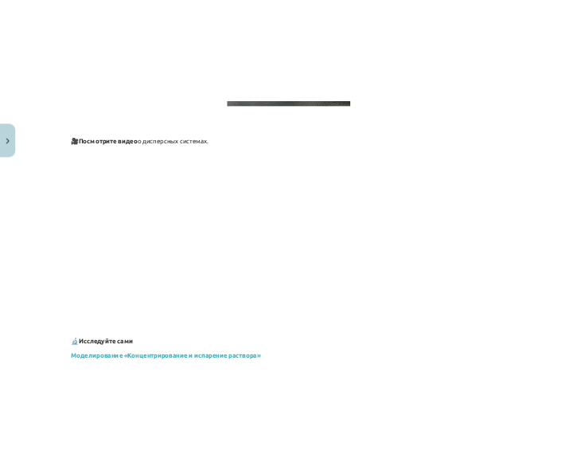
scroll to position [5193, 0]
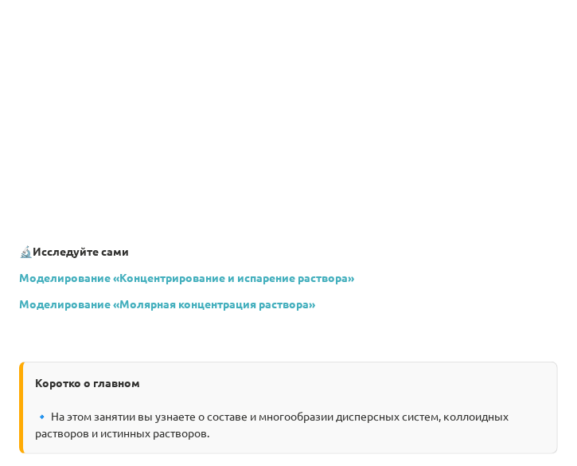
click at [350, 233] on p at bounding box center [288, 225] width 539 height 17
click at [127, 258] on font "Исследуйте сами" at bounding box center [81, 251] width 96 height 14
click at [126, 258] on font "Исследуйте сами" at bounding box center [81, 251] width 96 height 14
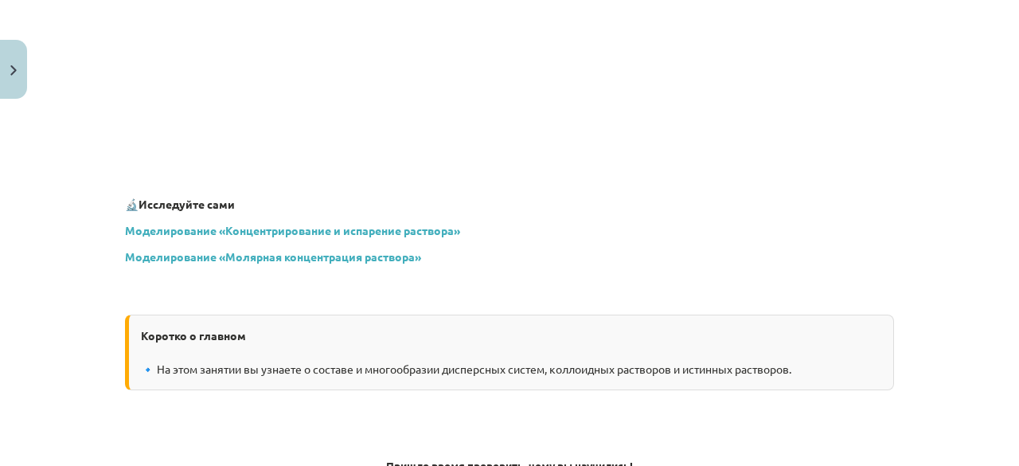
scroll to position [4892, 0]
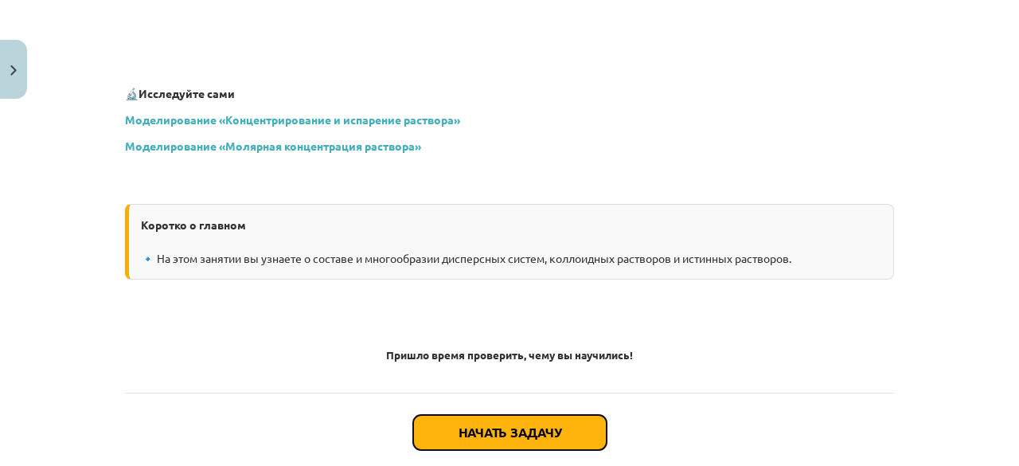
click at [576, 425] on button "Начать задачу" at bounding box center [509, 432] width 193 height 35
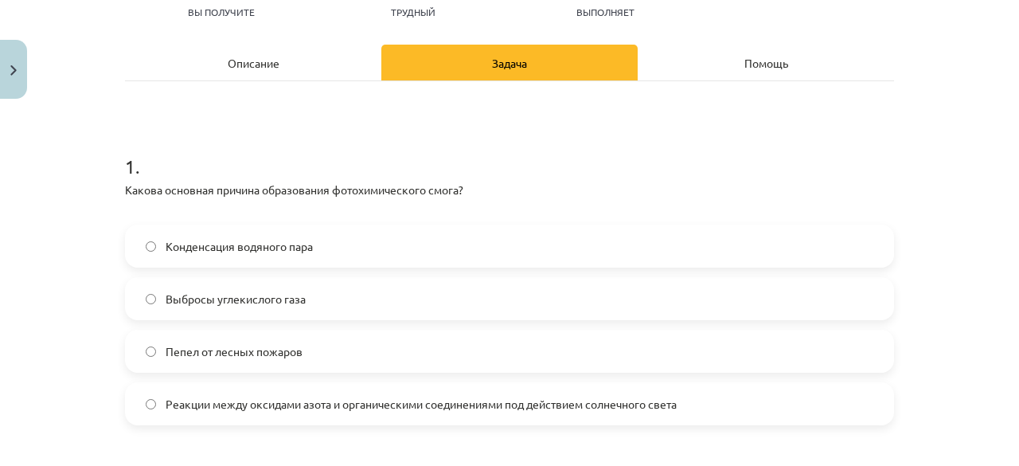
scroll to position [199, 0]
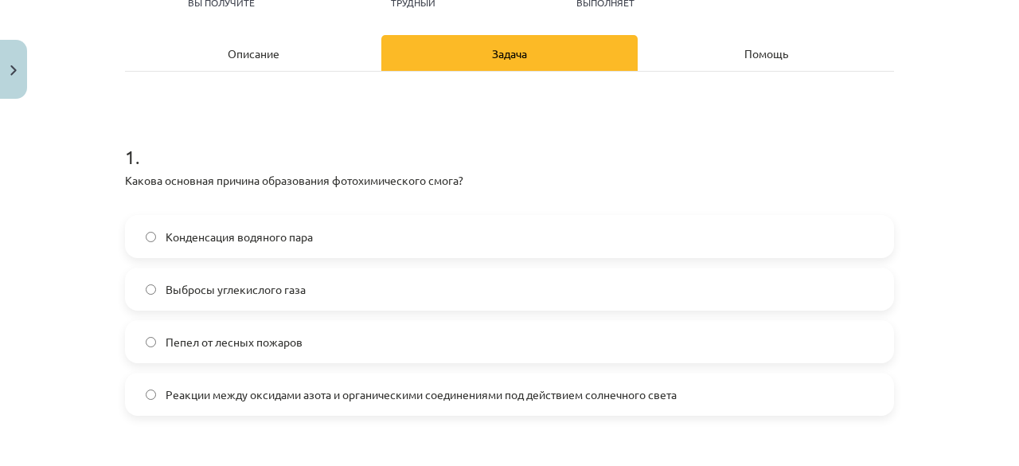
click at [373, 179] on font "Какова основная причина образования фотохимического смога?" at bounding box center [294, 180] width 338 height 14
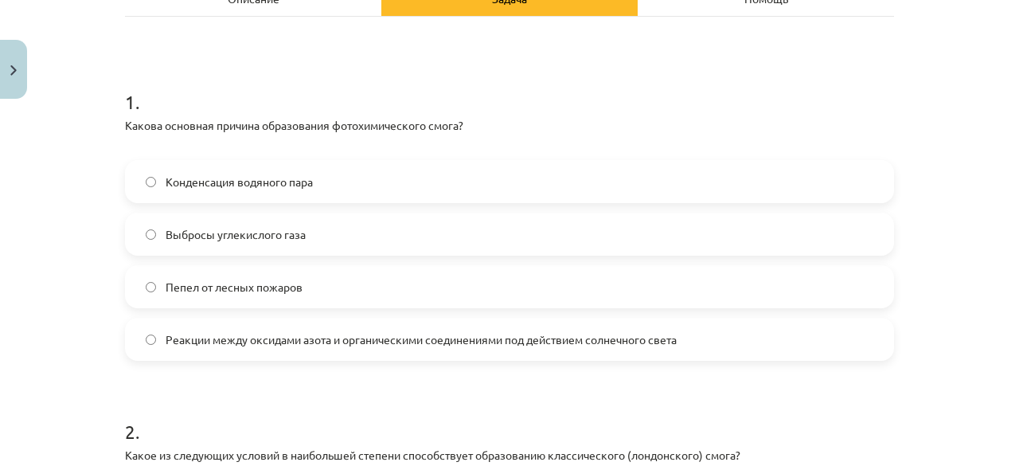
scroll to position [279, 0]
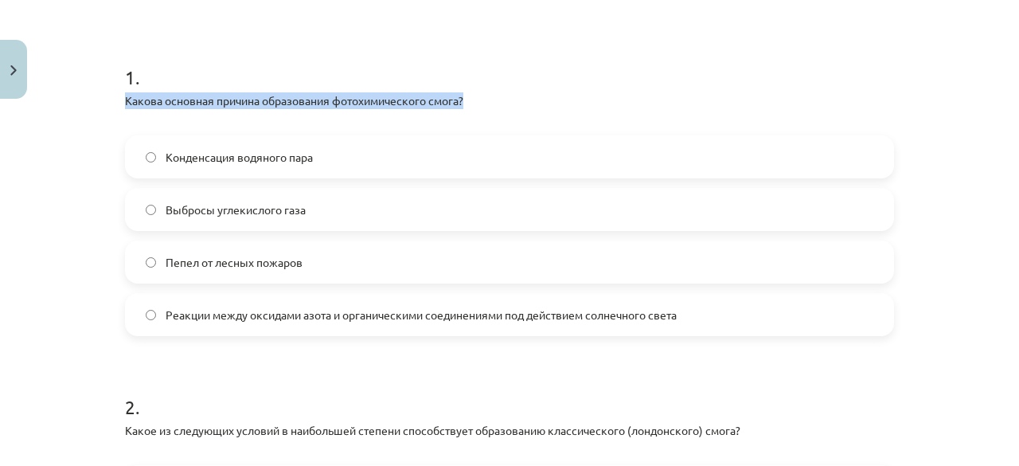
drag, startPoint x: 485, startPoint y: 88, endPoint x: 78, endPoint y: 88, distance: 406.9
click at [78, 88] on div "Тема исследования: Химия I - 10 класс, 1-й тест, учебный материал #2 Тема 1. Ти…" at bounding box center [509, 233] width 1019 height 466
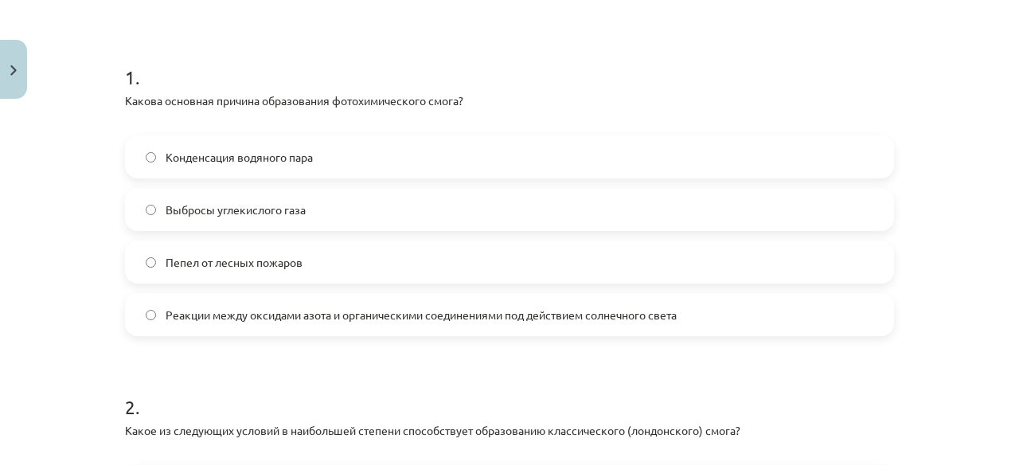
click at [377, 162] on label "Конденсация водяного пара" at bounding box center [510, 157] width 766 height 40
click at [375, 219] on label "Выбросы углекислого газа" at bounding box center [510, 209] width 766 height 40
click at [304, 304] on label "Реакции между оксидами азота и органическими соединениями под действием солнечн…" at bounding box center [510, 315] width 766 height 40
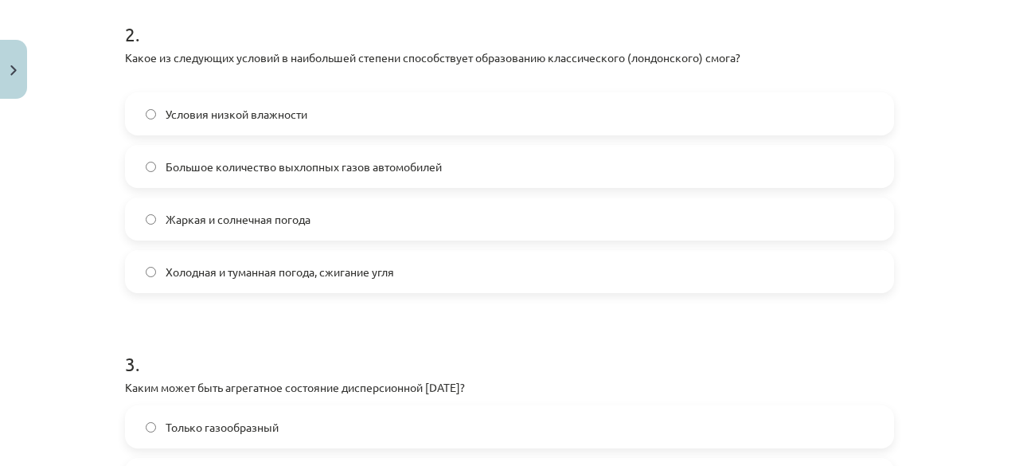
scroll to position [677, 0]
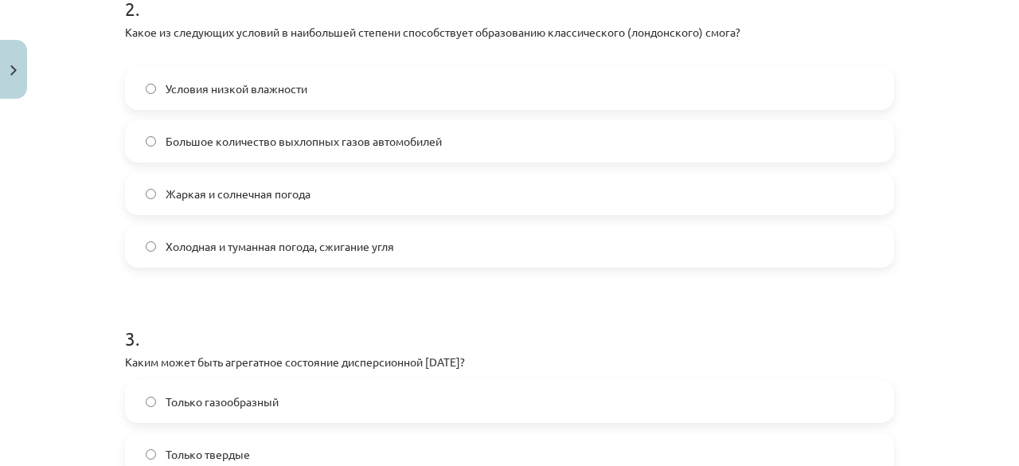
drag, startPoint x: 254, startPoint y: 43, endPoint x: 354, endPoint y: 42, distance: 99.5
click at [354, 42] on p "Какое из следующих условий в наибольшей степени способствует образованию класси…" at bounding box center [509, 40] width 769 height 33
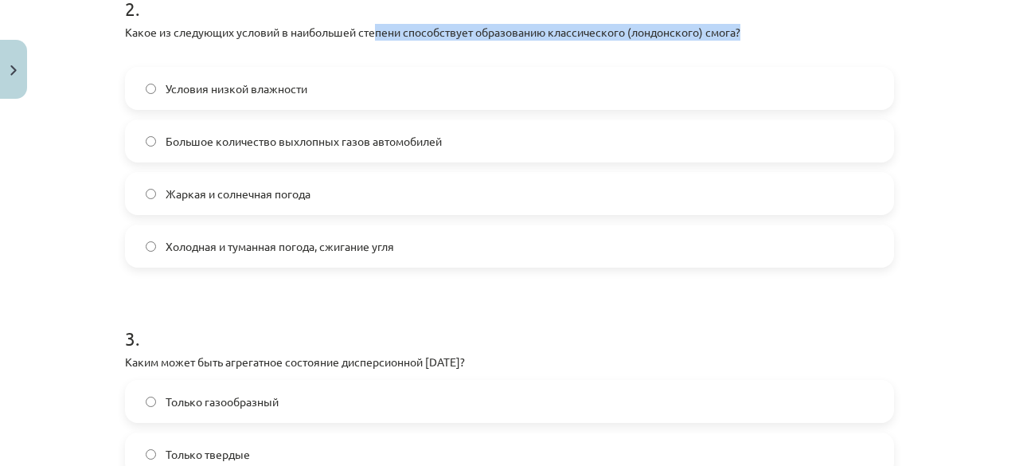
drag, startPoint x: 374, startPoint y: 22, endPoint x: 757, endPoint y: 20, distance: 383.0
click at [757, 20] on div "2 . Какое из следующих условий в наибольшей степени способствует образованию кл…" at bounding box center [509, 119] width 769 height 298
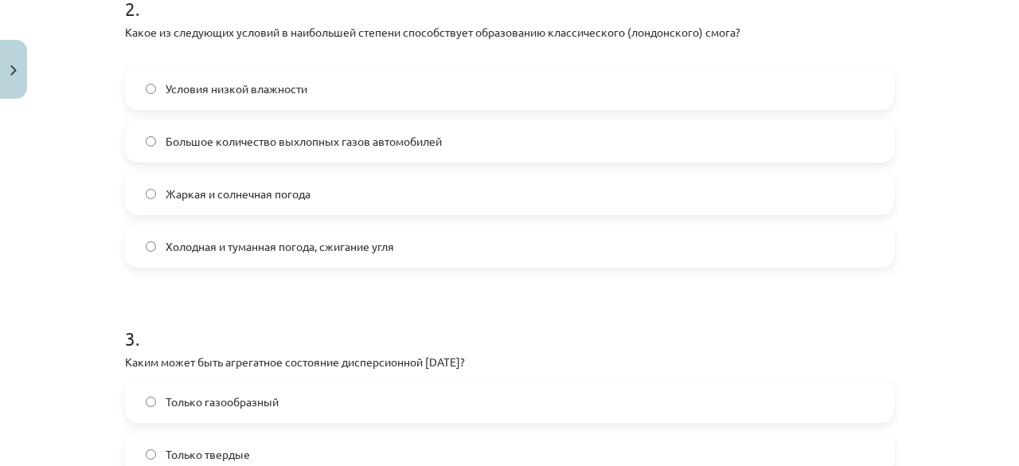
click at [434, 243] on label "Холодная и туманная погода, сжигание угля" at bounding box center [510, 246] width 766 height 40
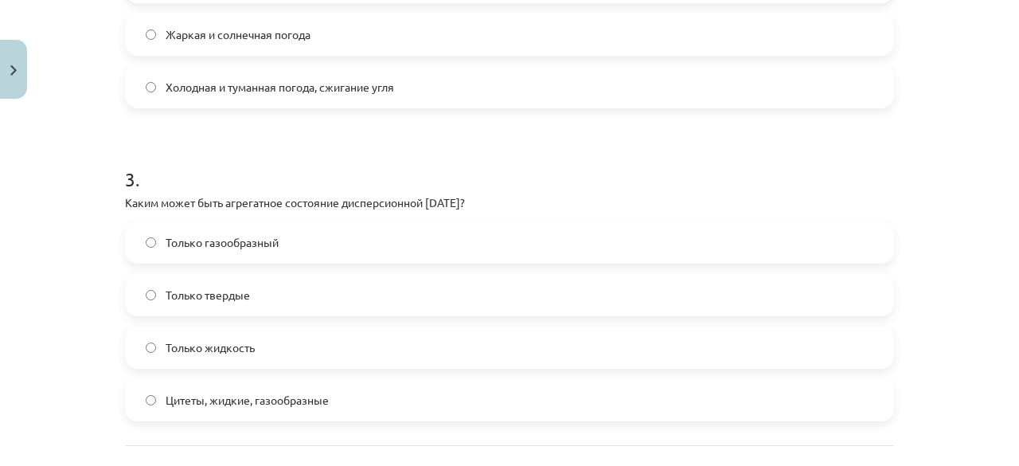
scroll to position [916, 0]
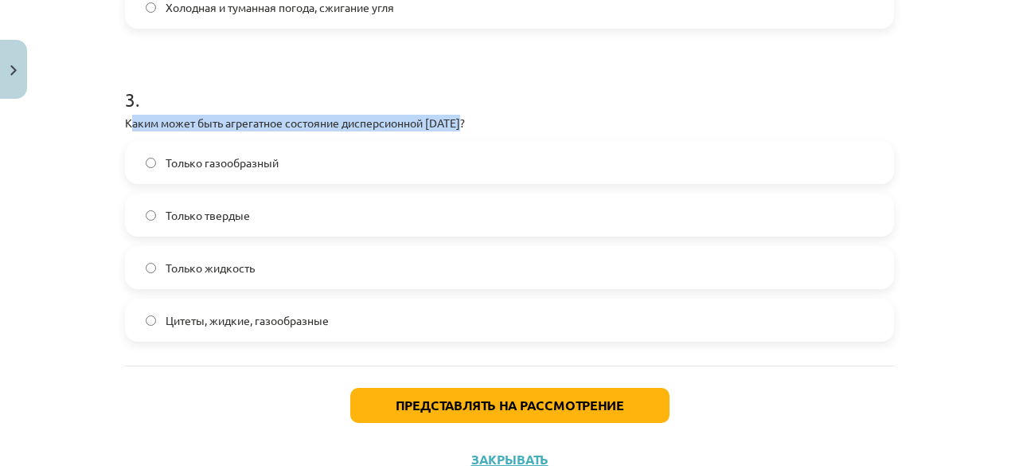
drag, startPoint x: 128, startPoint y: 120, endPoint x: 471, endPoint y: 115, distance: 343.2
click at [471, 115] on p "Каким может быть агрегатное состояние дисперсионной среды?" at bounding box center [509, 123] width 769 height 17
click at [438, 112] on div "3 . Каким может быть агрегатное состояние дисперсионной среды? Только газообраз…" at bounding box center [509, 201] width 769 height 281
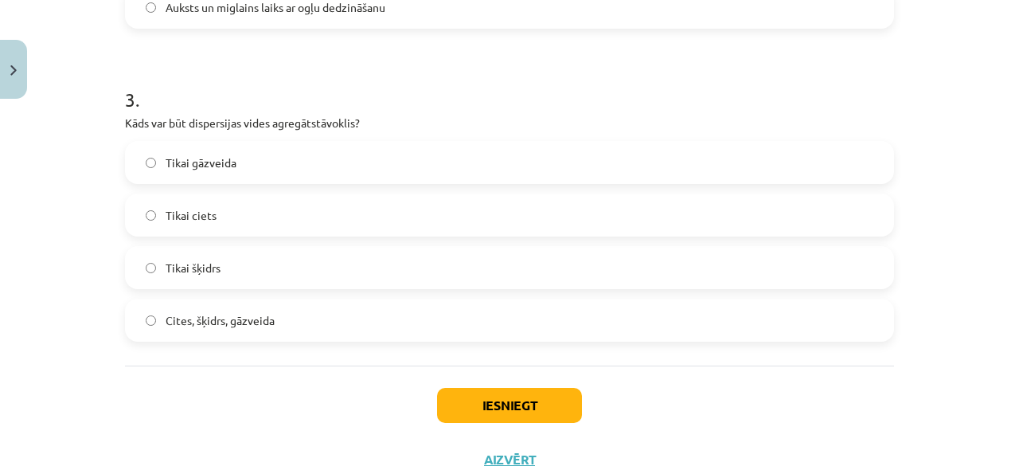
click at [303, 321] on label "Cites, šķidrs, gāzveida" at bounding box center [510, 320] width 766 height 40
click at [522, 405] on button "Iesniegt" at bounding box center [509, 405] width 145 height 35
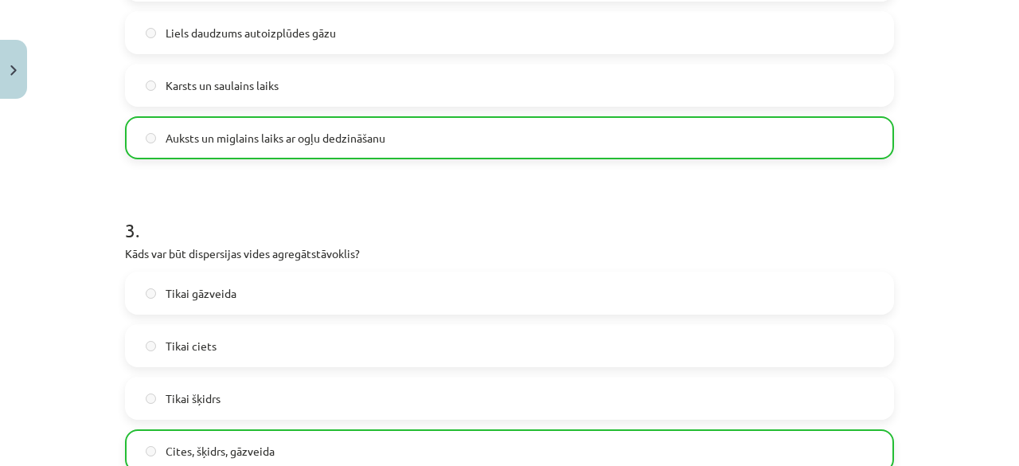
scroll to position [1025, 0]
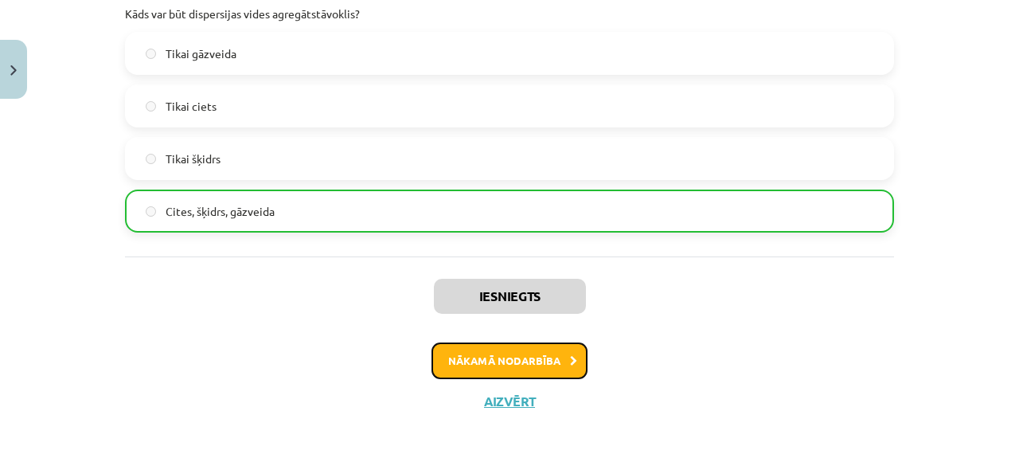
click at [513, 357] on button "Nākamā nodarbība" at bounding box center [510, 360] width 156 height 37
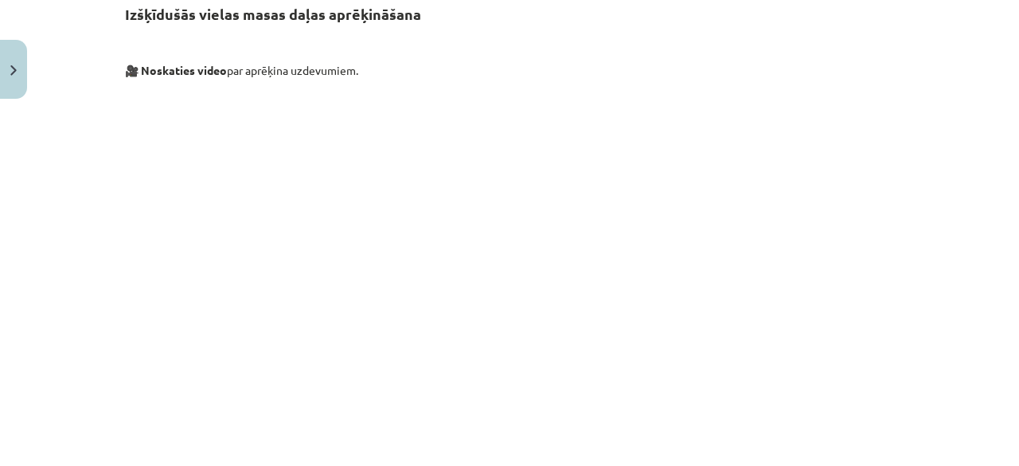
scroll to position [6414, 0]
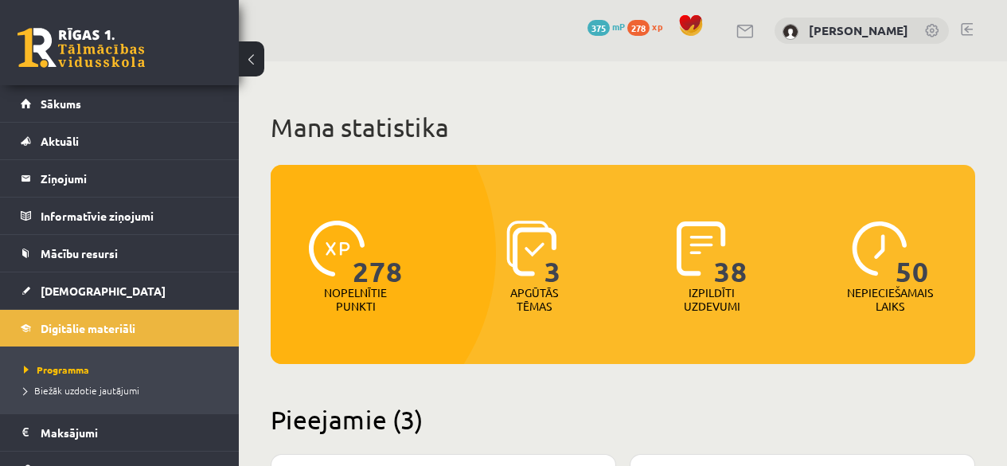
scroll to position [478, 0]
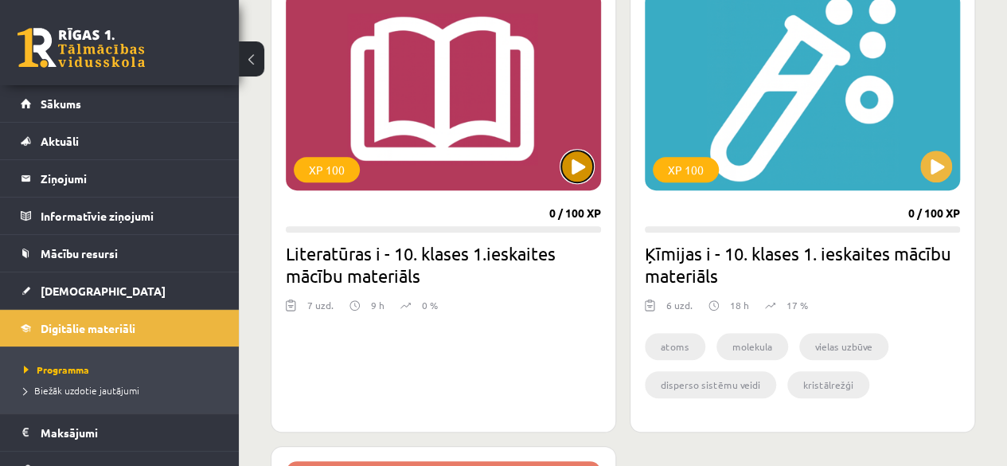
click at [569, 171] on button at bounding box center [577, 166] width 32 height 32
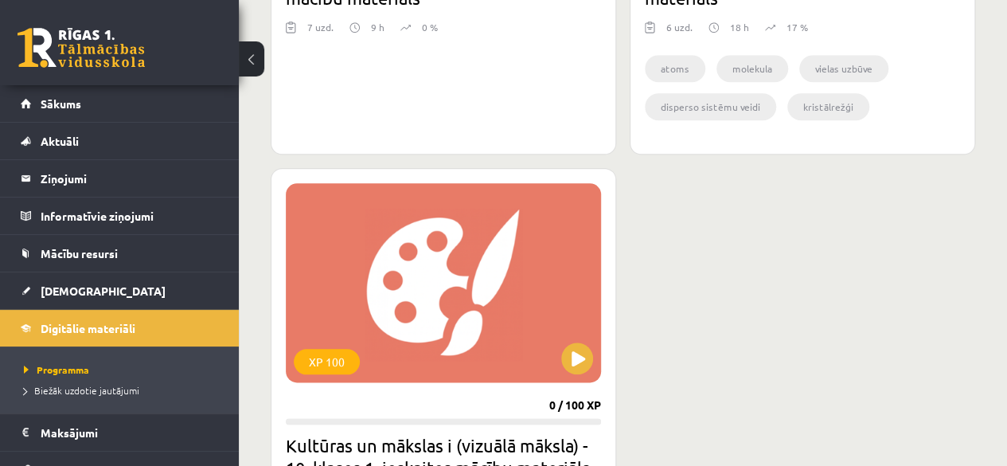
scroll to position [796, 0]
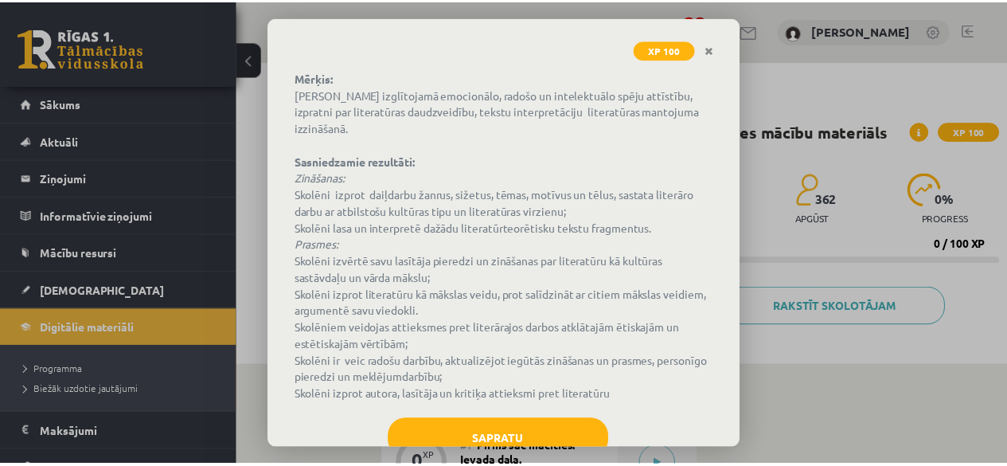
scroll to position [145, 0]
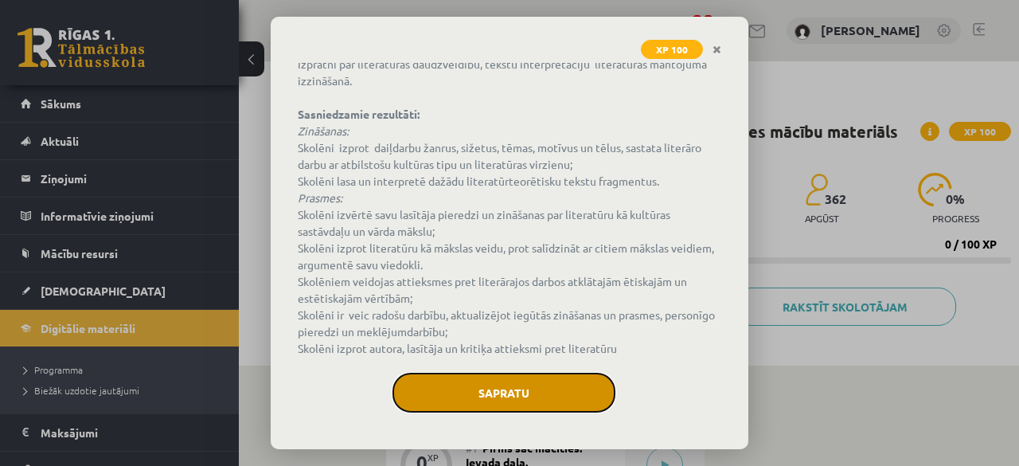
click at [544, 375] on button "Sapratu" at bounding box center [504, 393] width 223 height 40
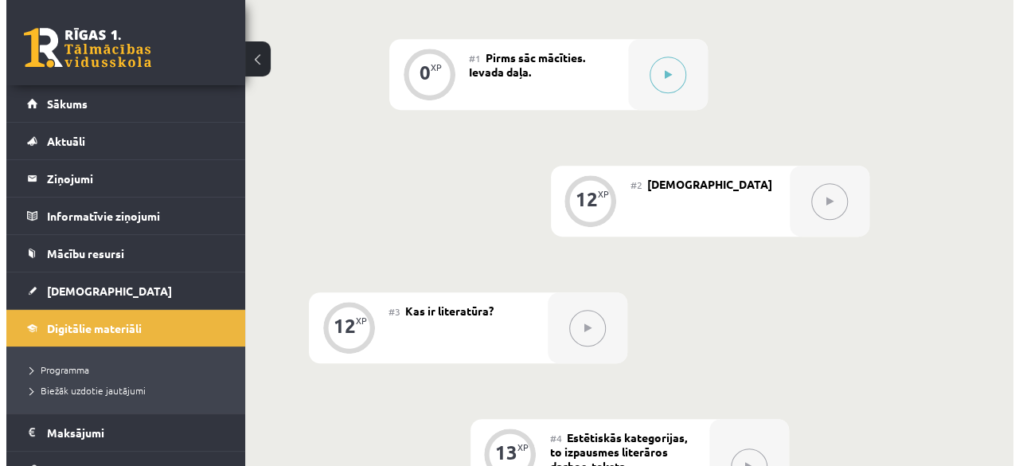
scroll to position [398, 0]
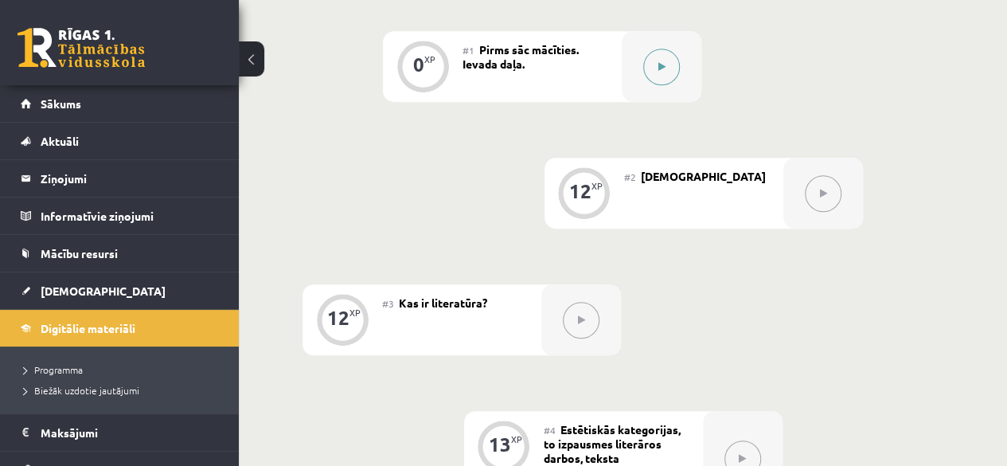
click at [663, 68] on icon at bounding box center [661, 67] width 7 height 10
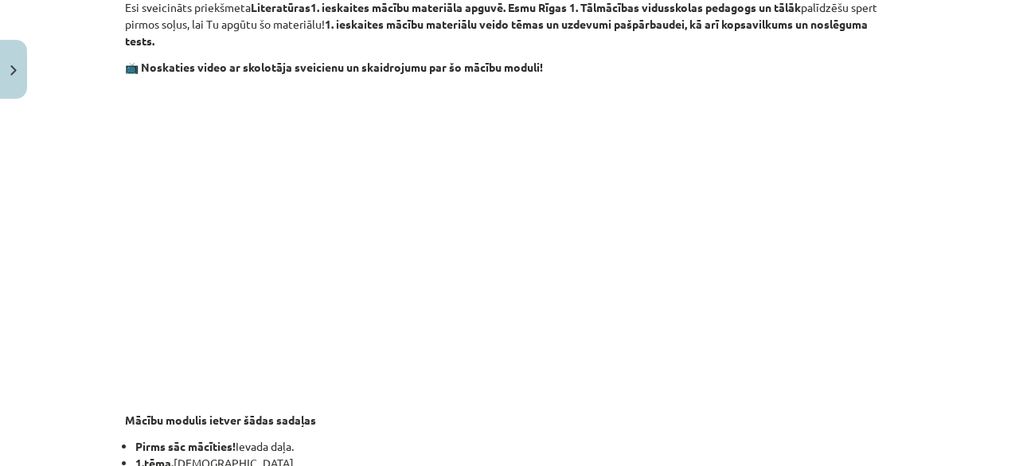
scroll to position [318, 0]
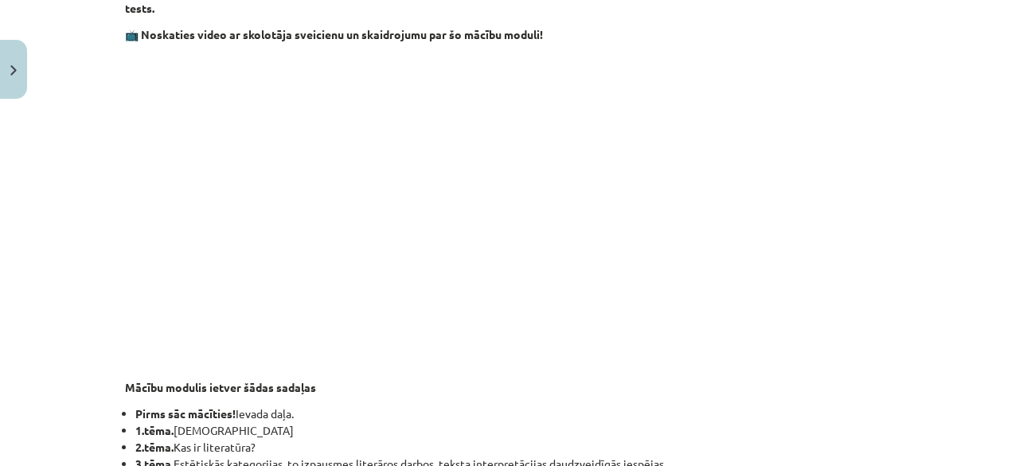
drag, startPoint x: 360, startPoint y: 65, endPoint x: 817, endPoint y: 98, distance: 458.2
click at [817, 98] on p at bounding box center [509, 198] width 769 height 291
click at [822, 84] on p at bounding box center [509, 198] width 769 height 291
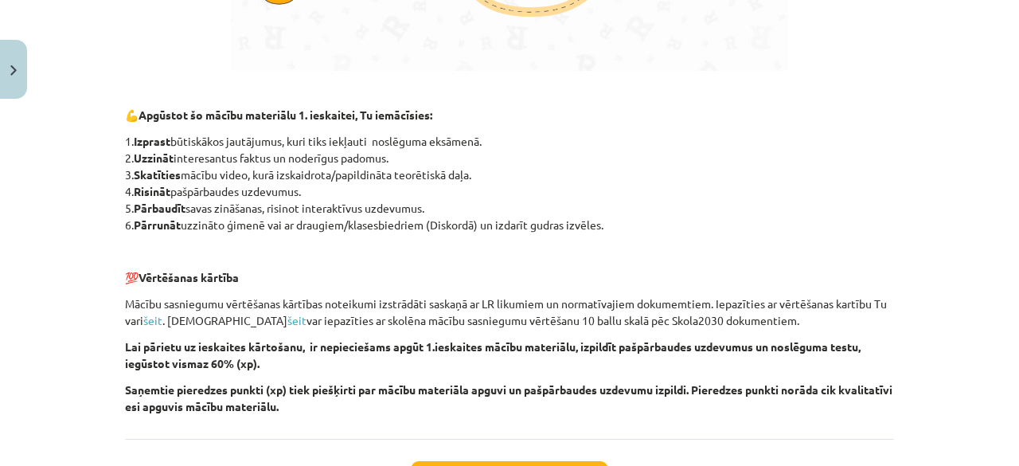
scroll to position [1225, 0]
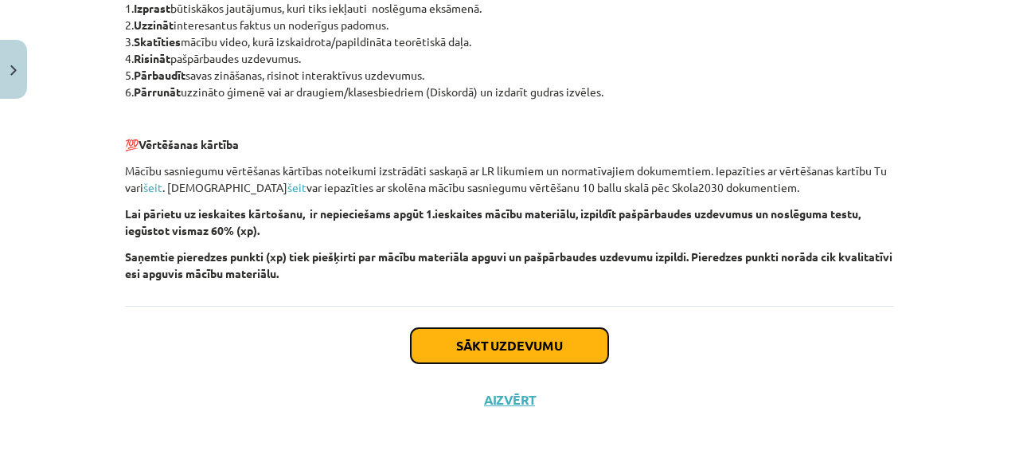
click at [494, 342] on button "Sākt uzdevumu" at bounding box center [509, 345] width 197 height 35
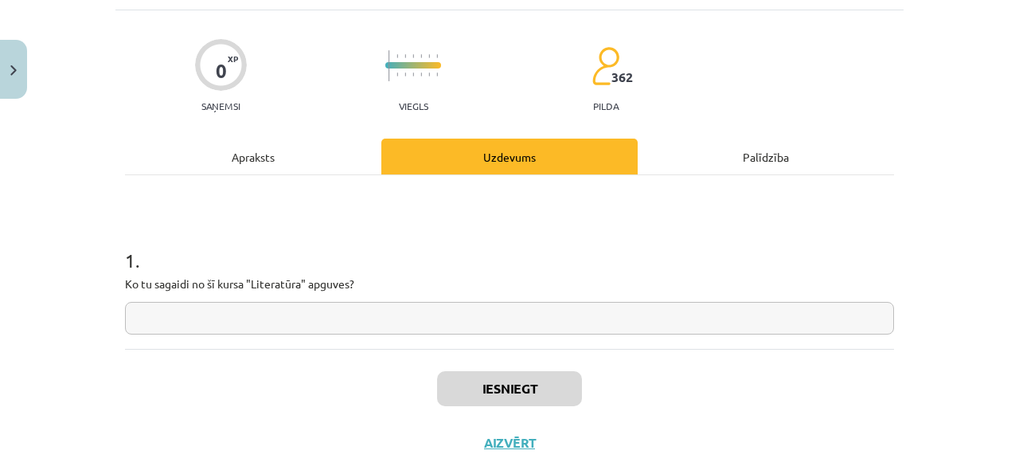
scroll to position [119, 0]
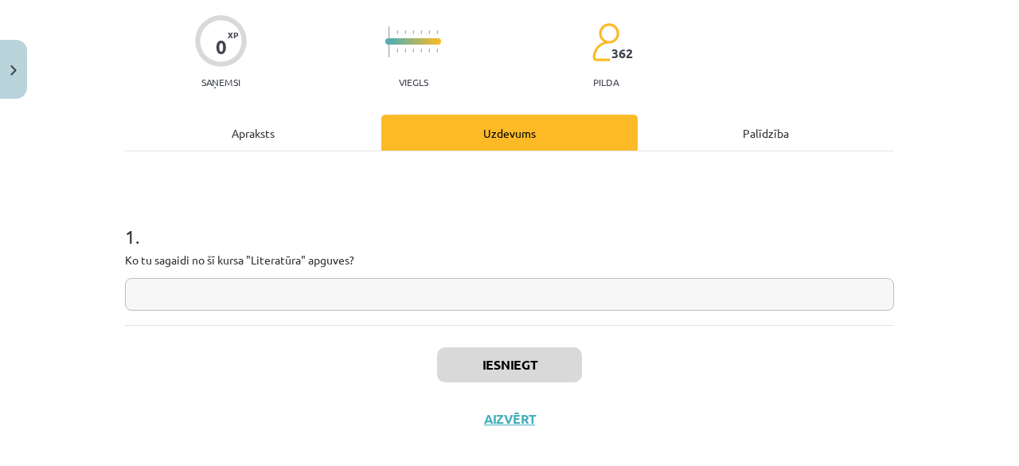
click at [214, 305] on input "text" at bounding box center [509, 294] width 769 height 33
type input "*"
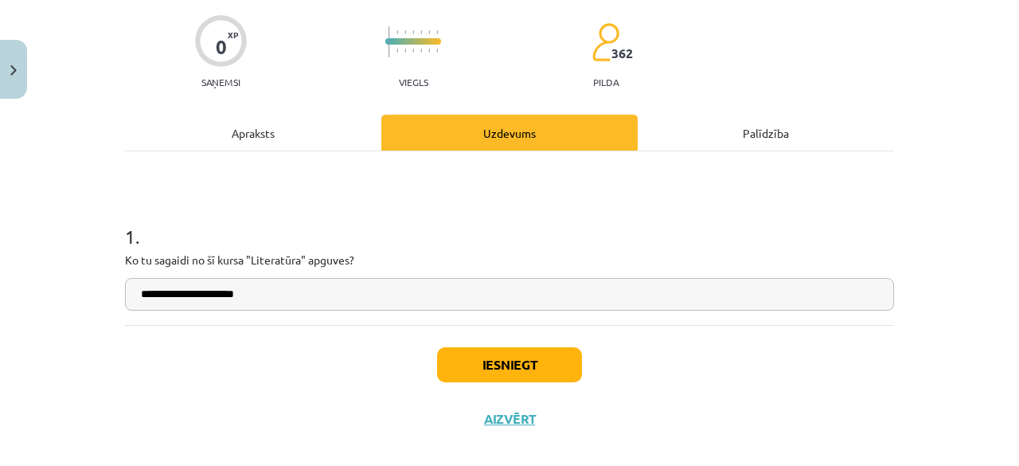
drag, startPoint x: 277, startPoint y: 288, endPoint x: 0, endPoint y: 247, distance: 280.2
click at [0, 247] on div "**********" at bounding box center [509, 233] width 1019 height 466
paste input "text"
type input "**********"
click at [538, 365] on button "Iesniegt" at bounding box center [509, 364] width 145 height 35
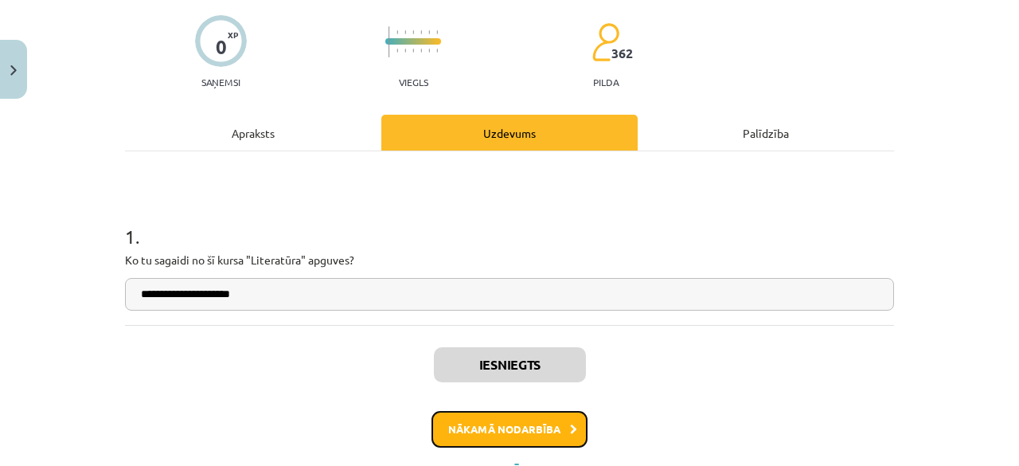
click at [466, 428] on button "Nākamā nodarbība" at bounding box center [510, 429] width 156 height 37
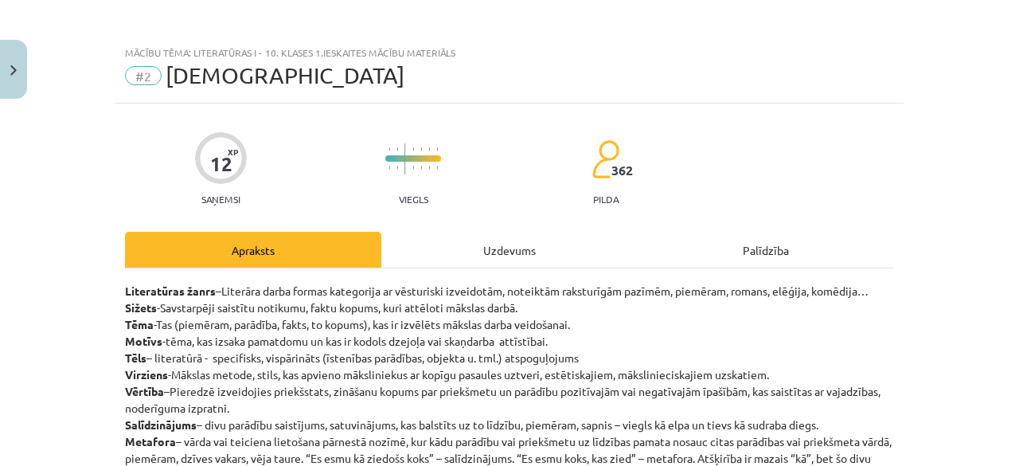
scroll to position [0, 0]
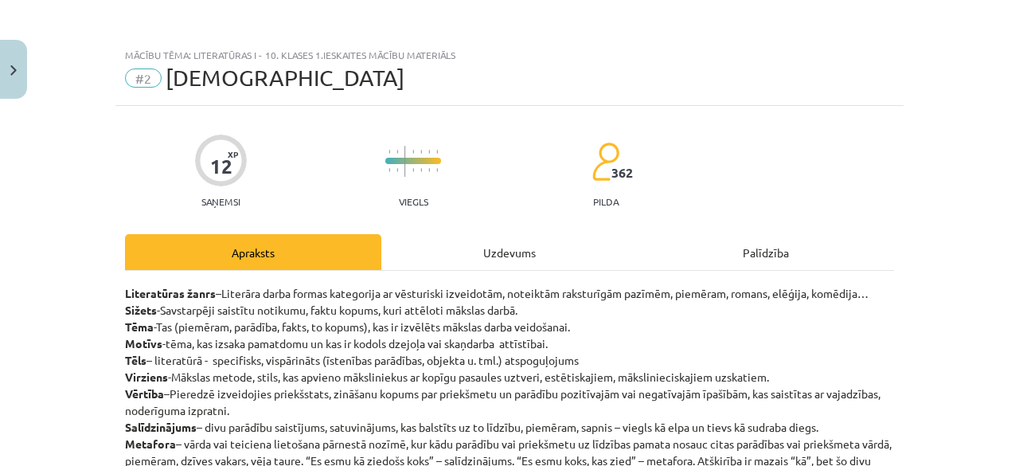
click at [471, 262] on div "Uzdevums" at bounding box center [509, 252] width 256 height 36
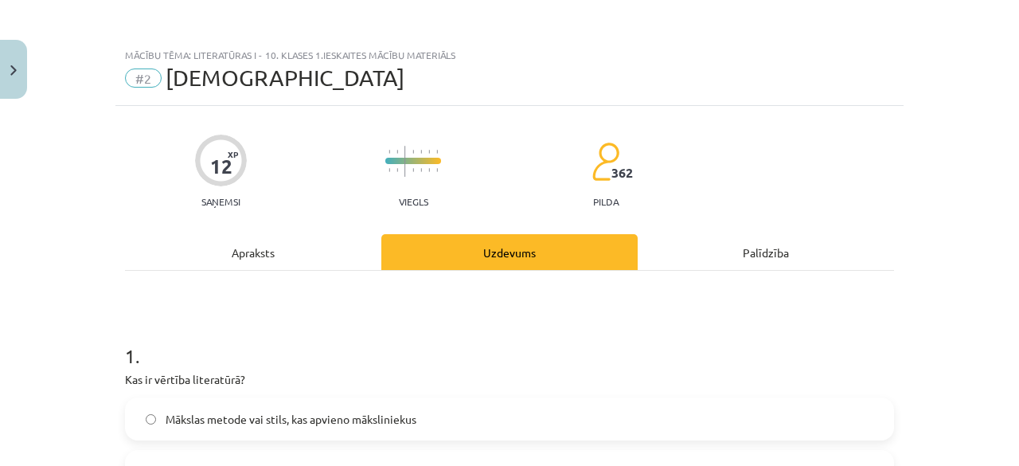
click at [192, 260] on div "Apraksts" at bounding box center [253, 252] width 256 height 36
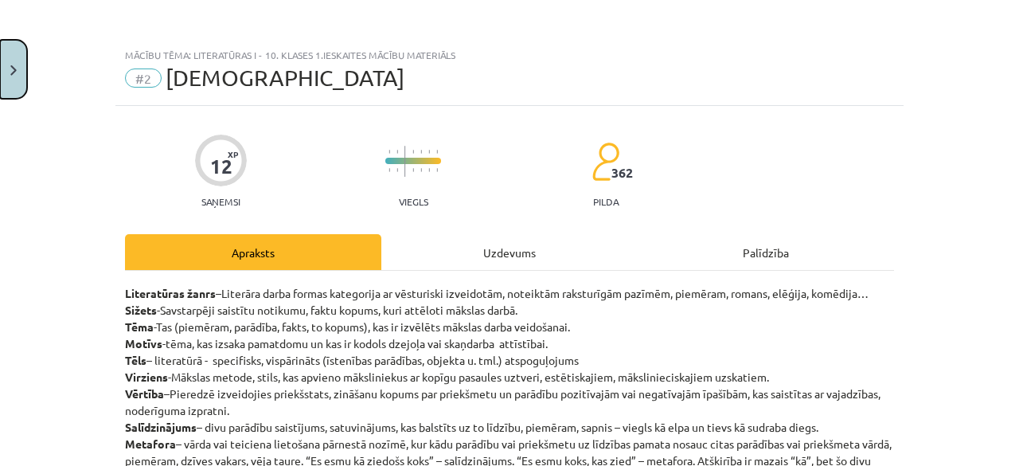
click at [0, 77] on button "Close" at bounding box center [13, 69] width 27 height 59
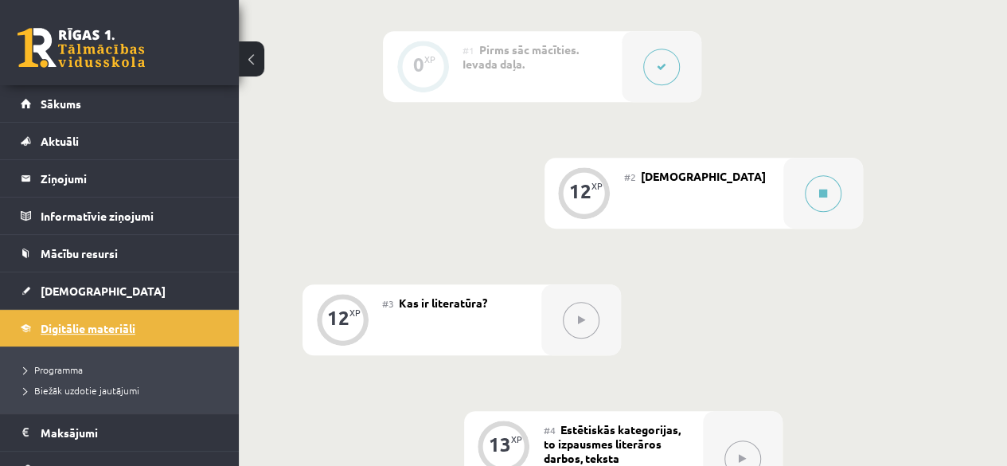
click at [99, 314] on link "Digitālie materiāli" at bounding box center [120, 328] width 198 height 37
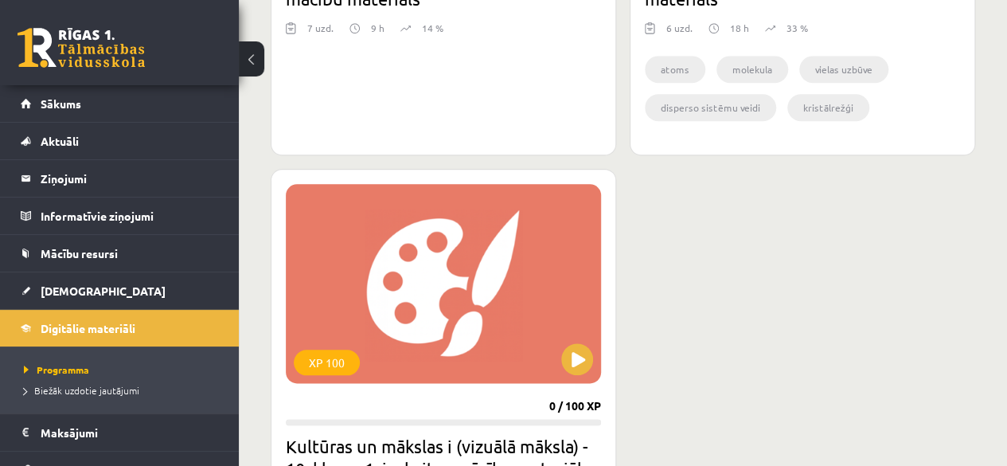
scroll to position [1035, 0]
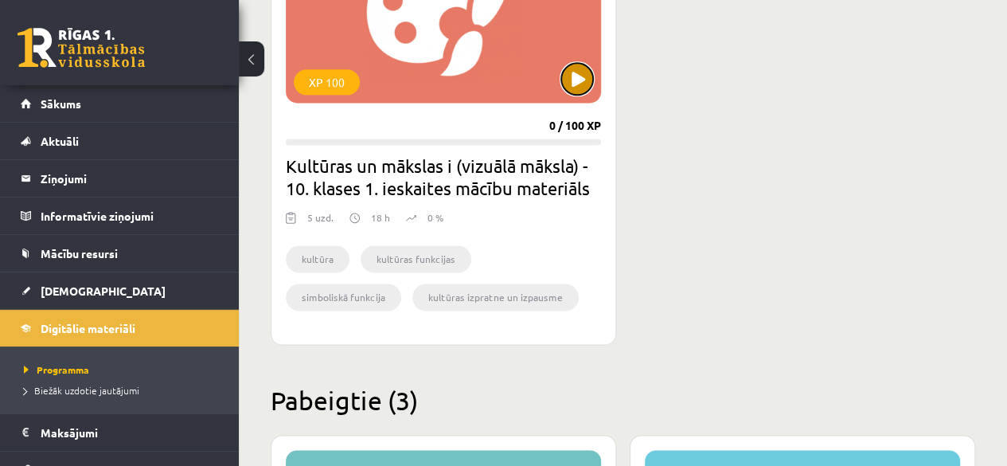
click at [575, 84] on button at bounding box center [577, 79] width 32 height 32
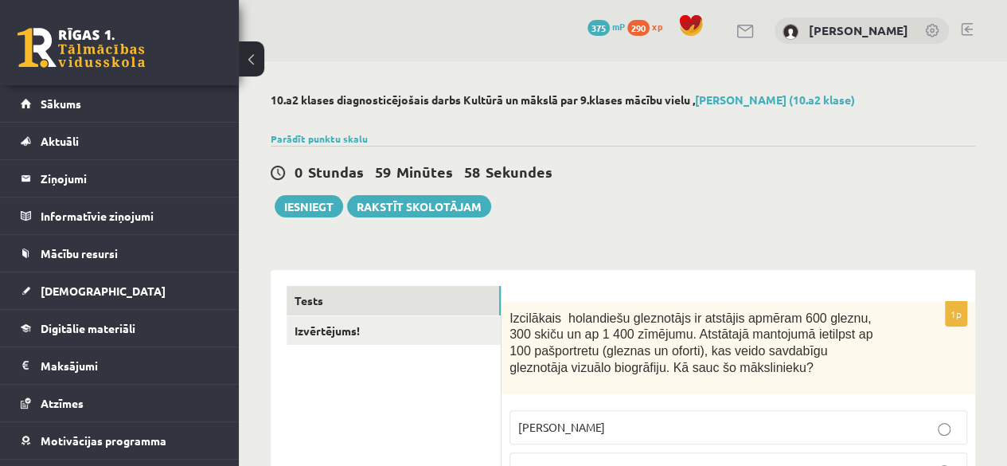
click at [256, 60] on button at bounding box center [251, 58] width 25 height 35
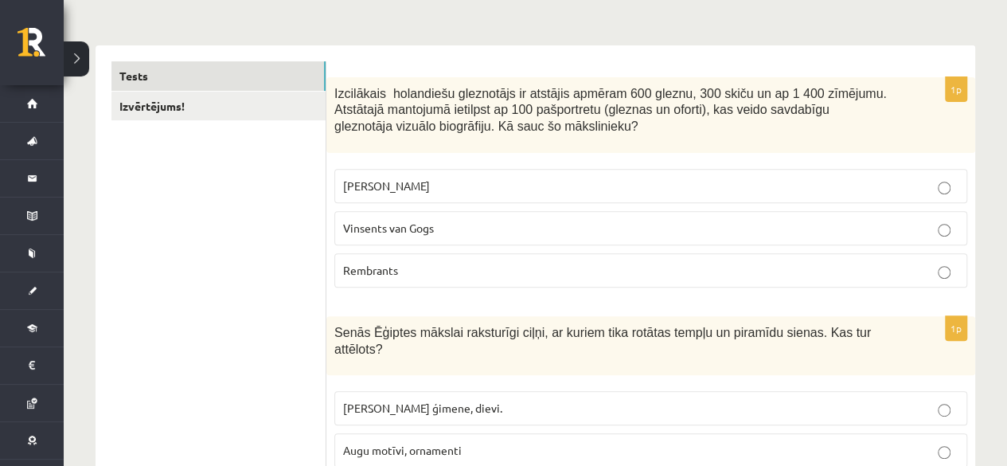
scroll to position [239, 0]
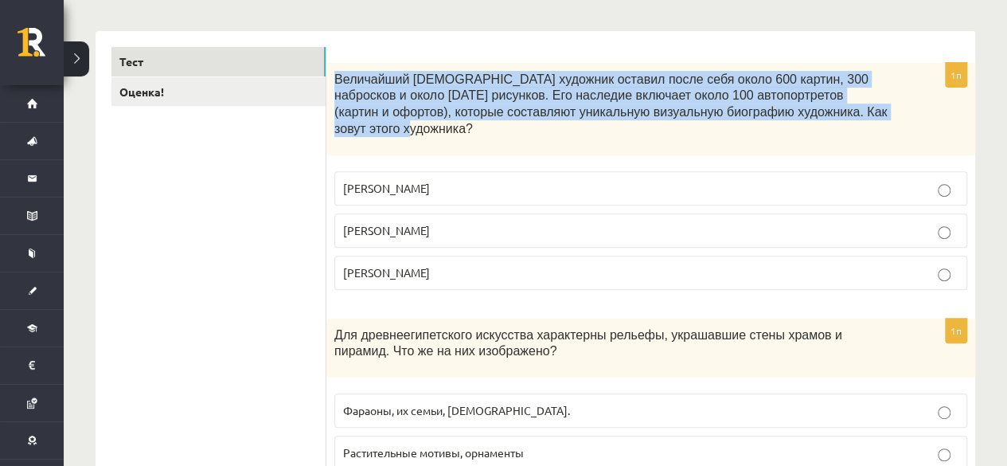
drag, startPoint x: 338, startPoint y: 74, endPoint x: 824, endPoint y: 116, distance: 488.3
click at [824, 116] on p "Величайший [DEMOGRAPHIC_DATA] художник оставил после себя около 600 картин, 300…" at bounding box center [610, 103] width 553 height 65
copy font "Величайший [DEMOGRAPHIC_DATA] художник оставил после себя около 600 картин, 300…"
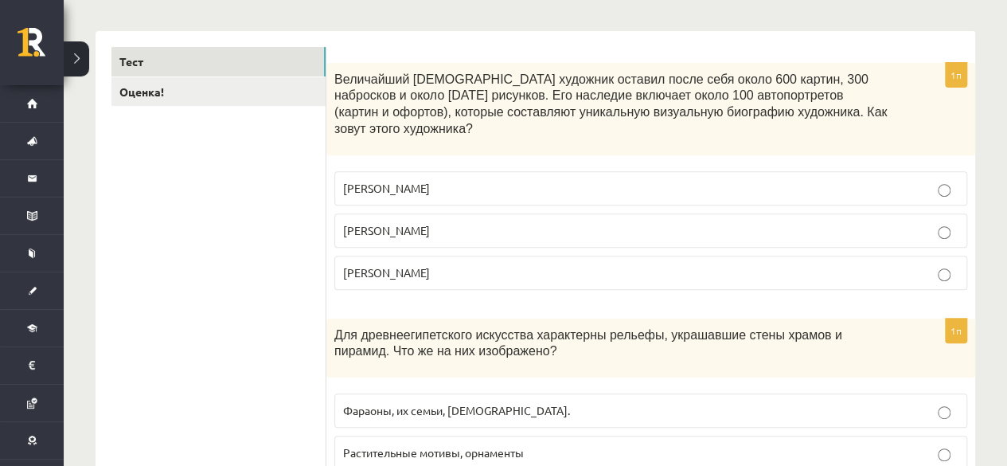
click at [505, 264] on p "[PERSON_NAME]" at bounding box center [650, 272] width 615 height 17
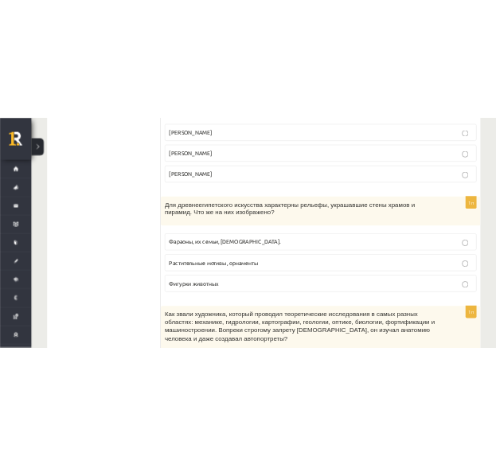
scroll to position [478, 0]
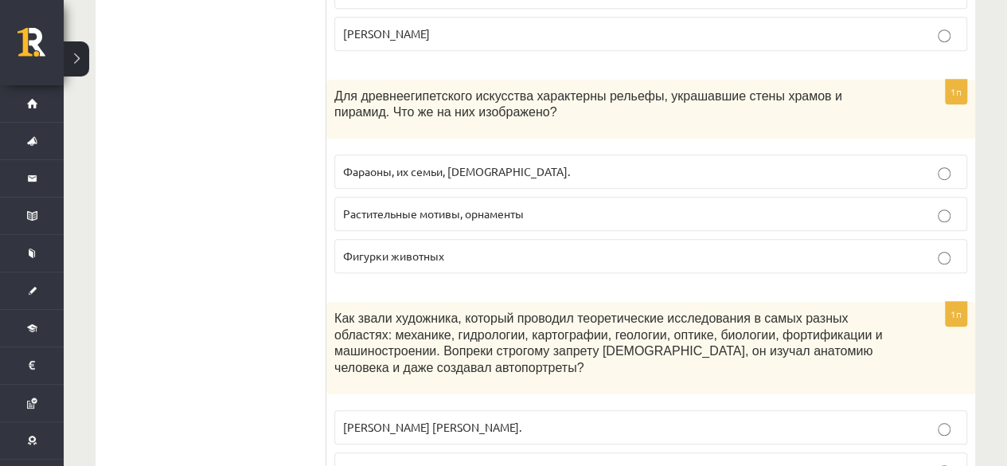
click at [353, 164] on font "Фараоны, их семьи, [DEMOGRAPHIC_DATA]." at bounding box center [456, 171] width 227 height 14
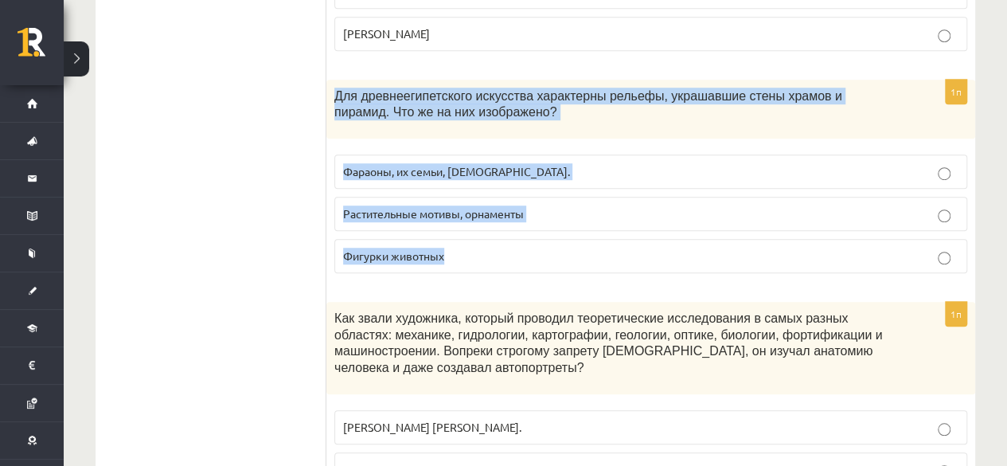
drag, startPoint x: 333, startPoint y: 74, endPoint x: 522, endPoint y: 225, distance: 242.5
click at [522, 225] on div "1п Для древнеегипетского искусства характерны рельефы, украшавшие стены храмов …" at bounding box center [650, 183] width 649 height 207
copy div "Для древнеегипетского искусства характерны рельефы, украшавшие стены храмов и п…"
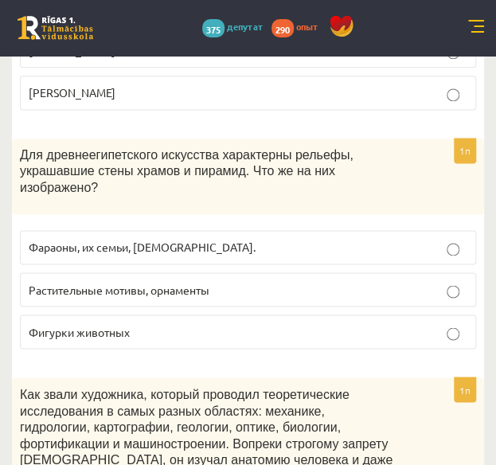
click at [221, 395] on font "Как звали художника, который проводил теоретические исследования в самых разных…" at bounding box center [206, 435] width 373 height 96
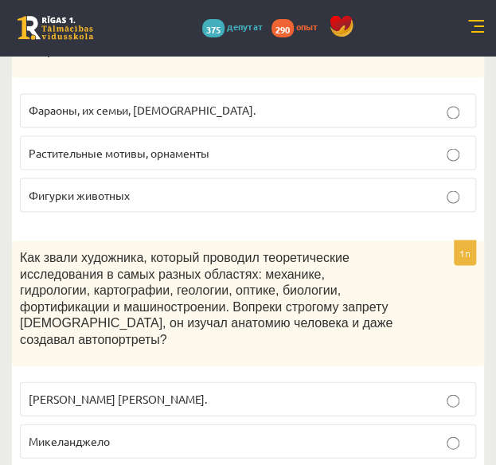
scroll to position [717, 0]
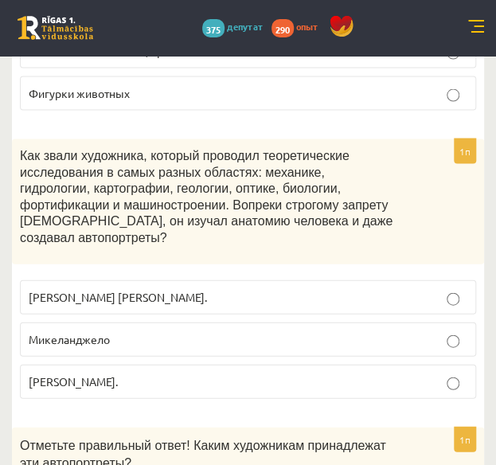
click at [172, 364] on label "[PERSON_NAME]." at bounding box center [248, 381] width 456 height 34
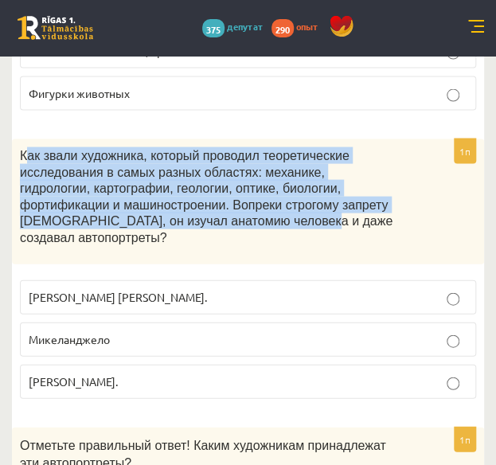
drag, startPoint x: 24, startPoint y: 126, endPoint x: 189, endPoint y: 198, distance: 180.8
click at [189, 198] on font "Как звали художника, который проводил теоретические исследования в самых разных…" at bounding box center [206, 196] width 373 height 96
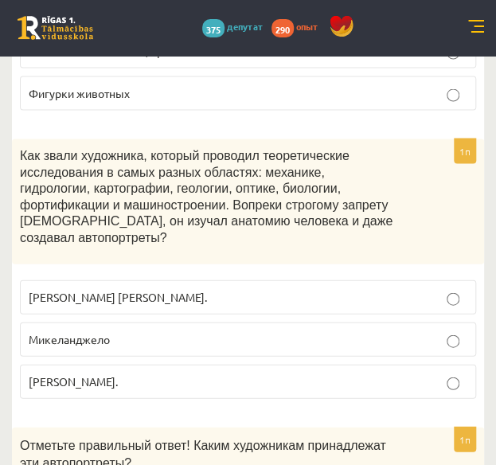
drag, startPoint x: 16, startPoint y: 127, endPoint x: 343, endPoint y: 341, distance: 390.7
click at [343, 341] on div "1п Как звали художника, который проводил теоретические исследования в самых раз…" at bounding box center [248, 275] width 472 height 272
copy div "Как звали художника, который проводил теоретические исследования в самых разных…"
click at [336, 365] on div "1п Как звали художника, который проводил теоретические исследования в самых раз…" at bounding box center [248, 275] width 472 height 272
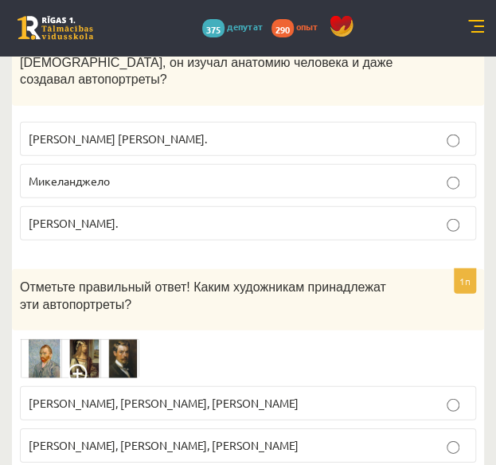
scroll to position [876, 0]
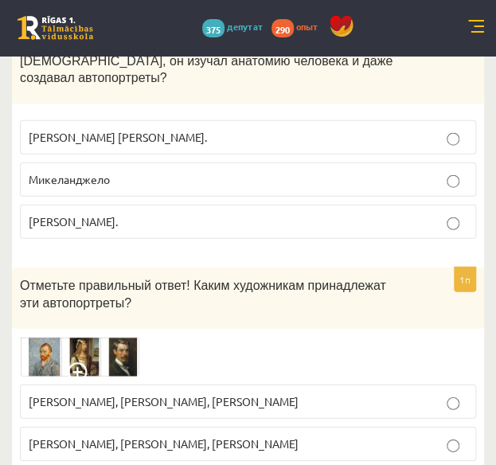
click at [80, 362] on span at bounding box center [80, 374] width 25 height 25
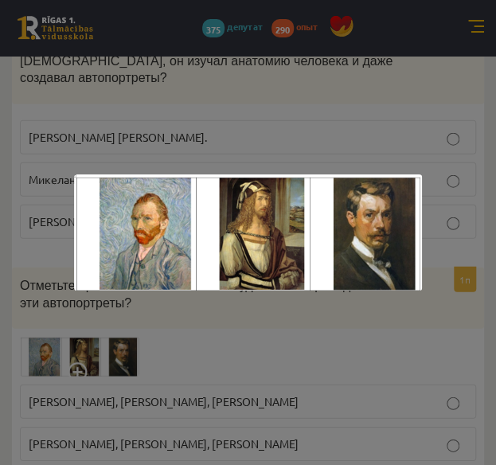
click at [350, 294] on div at bounding box center [248, 232] width 496 height 465
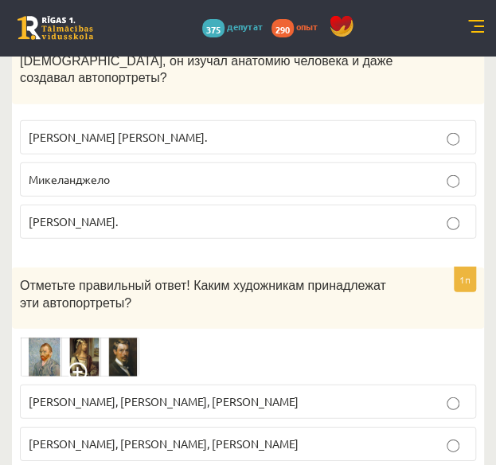
click at [323, 393] on p "Винсент ван Гог, Альбрехт Дюрер, Янис Розенталь" at bounding box center [248, 401] width 439 height 17
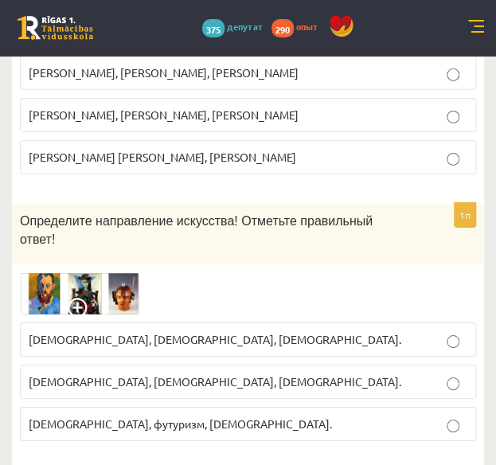
scroll to position [1274, 0]
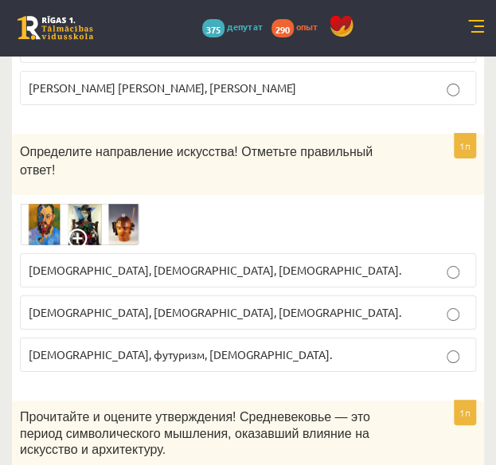
click at [61, 203] on img at bounding box center [79, 224] width 119 height 42
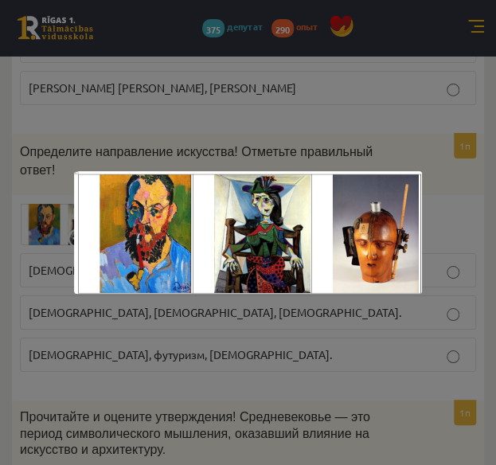
click at [49, 181] on div at bounding box center [248, 232] width 496 height 465
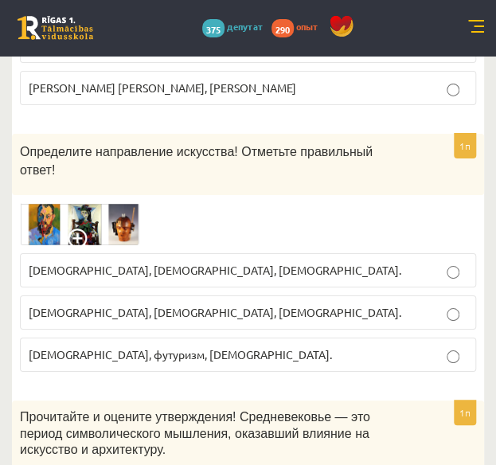
click at [117, 203] on img at bounding box center [79, 224] width 119 height 42
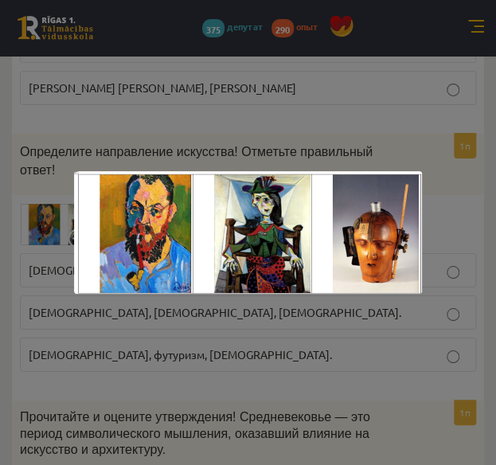
click at [213, 345] on div at bounding box center [248, 232] width 496 height 465
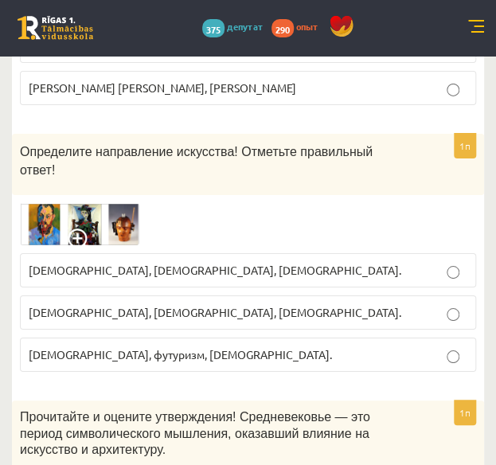
click at [161, 347] on font "Фовизм, футуризм, кубизм." at bounding box center [180, 354] width 303 height 14
click at [53, 203] on img at bounding box center [79, 224] width 119 height 42
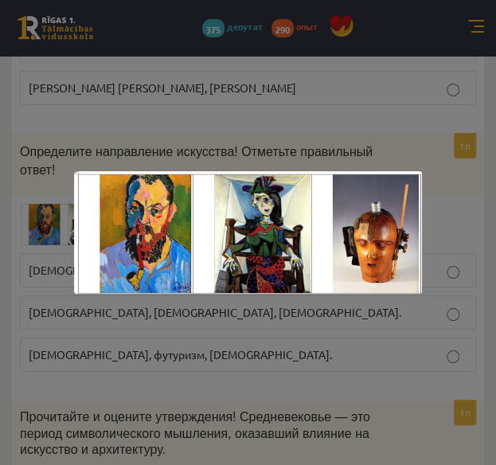
click at [229, 334] on div at bounding box center [248, 232] width 496 height 465
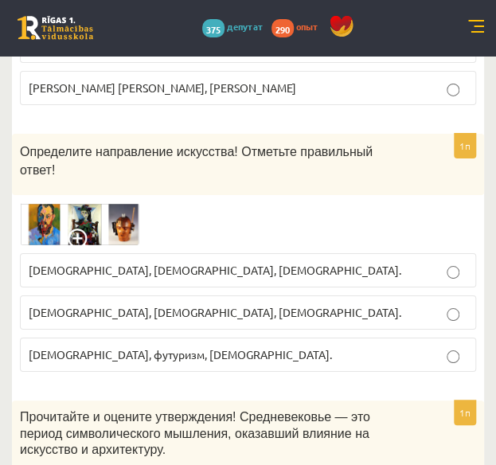
click at [234, 338] on label "Фовизм, футуризм, кубизм." at bounding box center [248, 355] width 456 height 34
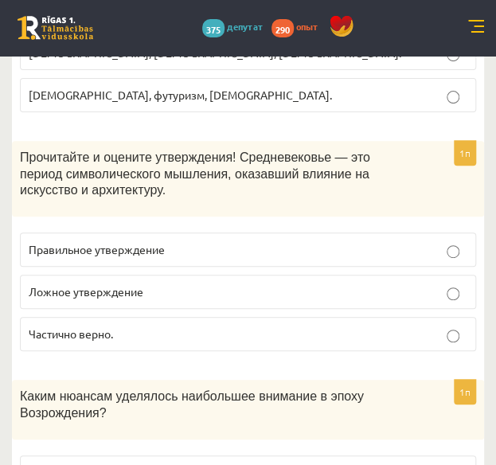
scroll to position [1513, 0]
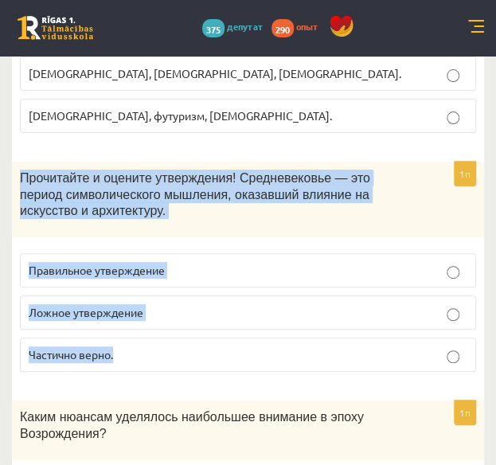
drag, startPoint x: 16, startPoint y: 107, endPoint x: 215, endPoint y: 301, distance: 277.6
click at [215, 301] on div "1п Прочитайте и оцените утверждения! Средневековье — это период символического …" at bounding box center [248, 273] width 472 height 223
copy div "Прочитайте и оцените утверждения! Средневековье — это период символического мыш…"
click at [290, 262] on p "Правильное утверждение" at bounding box center [248, 270] width 439 height 17
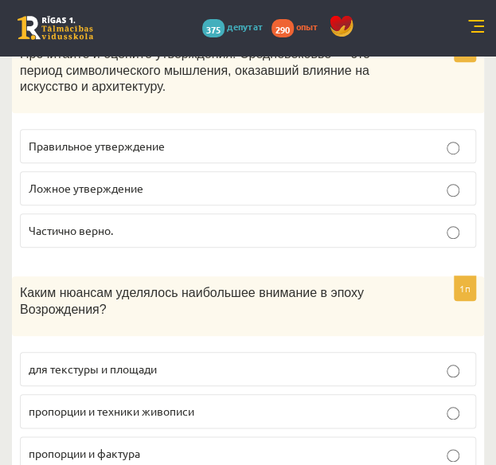
scroll to position [1672, 0]
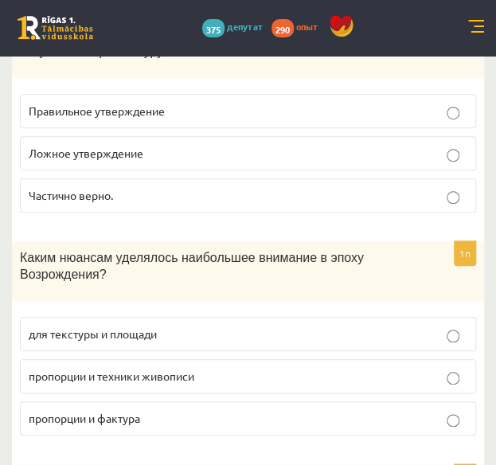
click at [48, 188] on font "Частично верно." at bounding box center [71, 195] width 84 height 14
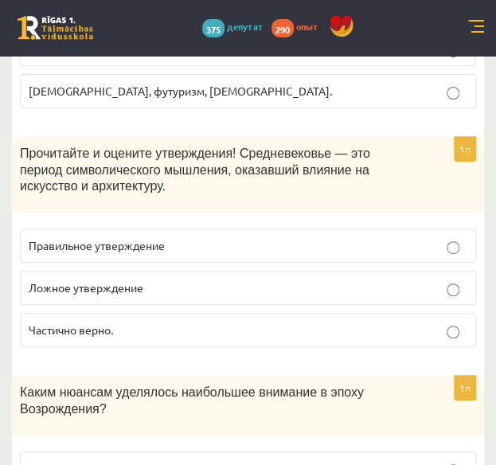
scroll to position [1513, 0]
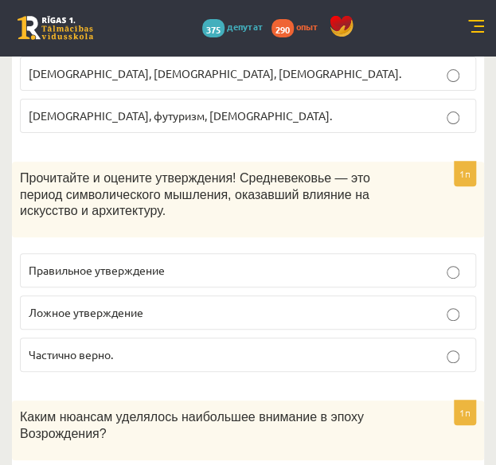
click at [75, 171] on font "Прочитайте и оцените утверждения! Средневековье — это период символического мыш…" at bounding box center [195, 194] width 350 height 46
click at [72, 186] on div "1п Прочитайте и оцените утверждения! Средневековье — это период символического …" at bounding box center [248, 273] width 472 height 223
click at [69, 263] on font "Правильное утверждение" at bounding box center [97, 270] width 136 height 14
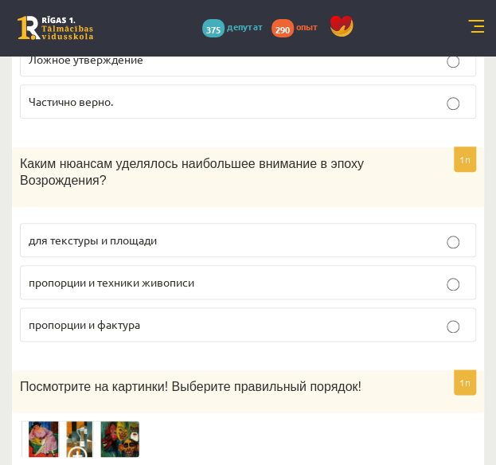
scroll to position [1752, 0]
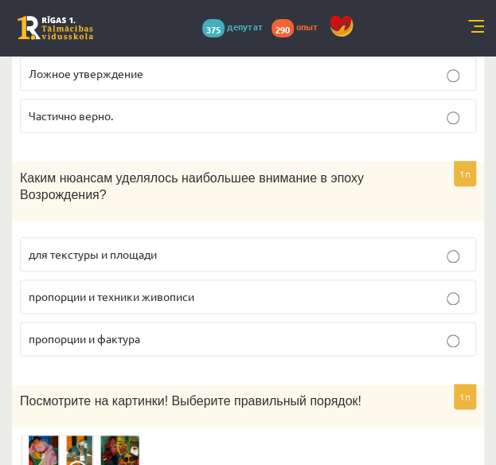
click at [217, 246] on p "для текстуры и площади" at bounding box center [248, 254] width 439 height 17
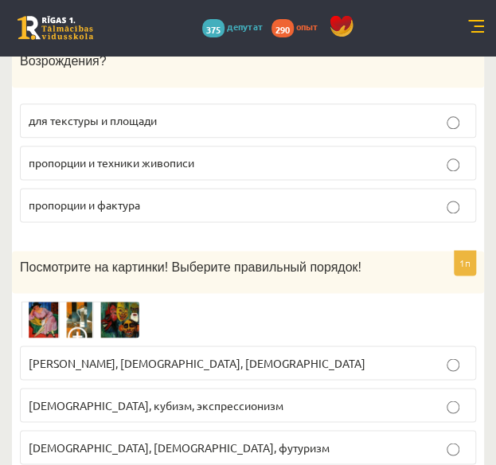
scroll to position [1911, 0]
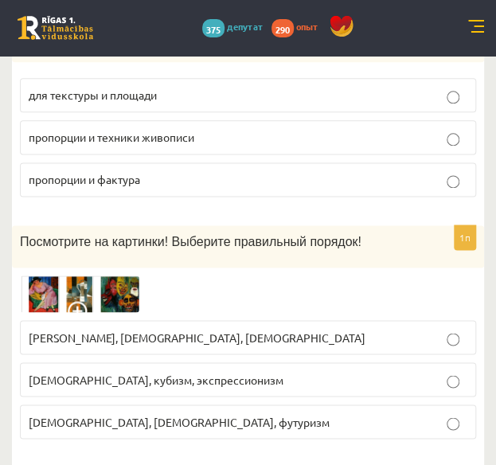
click at [70, 275] on img at bounding box center [79, 293] width 119 height 37
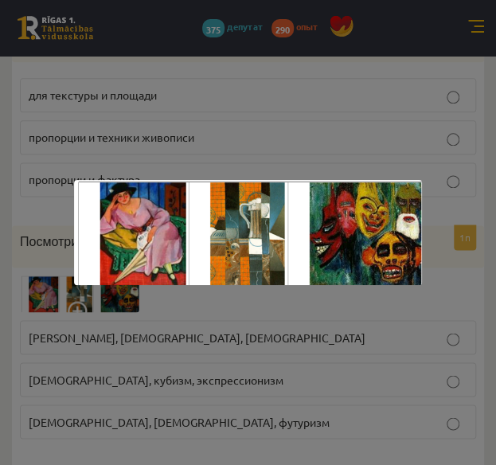
click at [48, 232] on div at bounding box center [248, 232] width 496 height 465
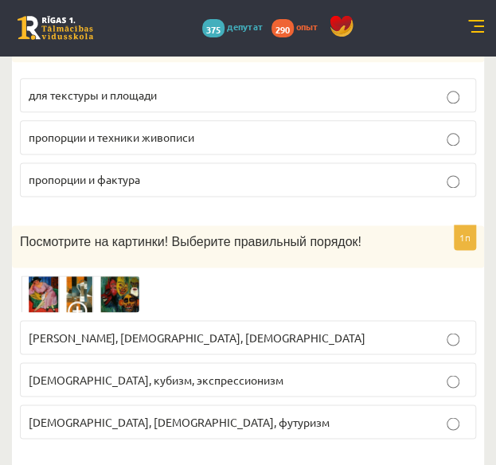
click at [76, 372] on font "Фовизм, кубизм, экспрессионизм" at bounding box center [156, 379] width 255 height 14
click at [73, 275] on img at bounding box center [79, 293] width 119 height 37
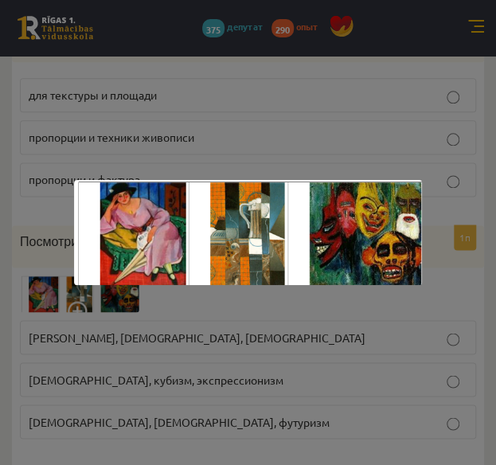
click at [54, 242] on div at bounding box center [248, 232] width 496 height 465
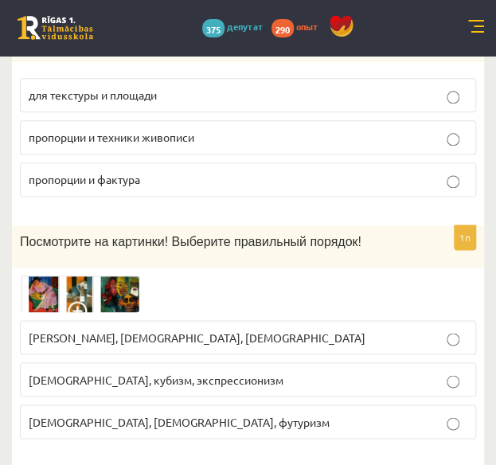
click at [54, 275] on img at bounding box center [79, 293] width 119 height 37
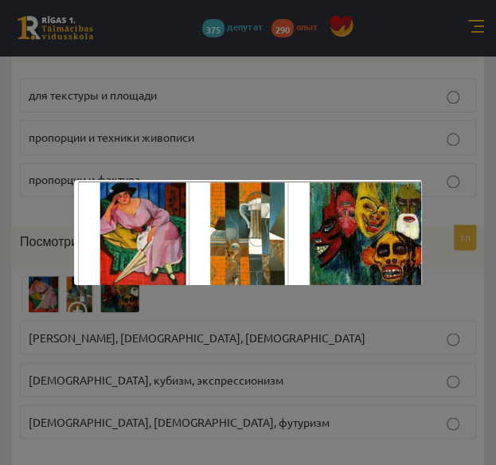
click at [54, 239] on div at bounding box center [248, 232] width 496 height 465
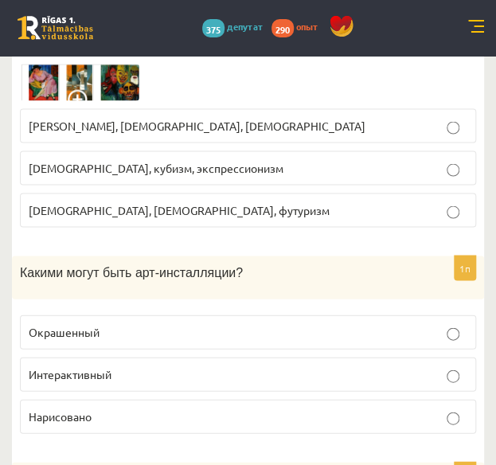
scroll to position [2150, 0]
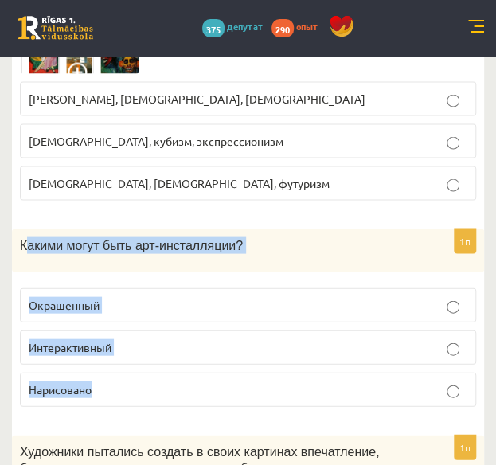
drag, startPoint x: 23, startPoint y: 176, endPoint x: 155, endPoint y: 289, distance: 173.9
click at [166, 315] on div "1п Какими могут быть арт-инсталляции? Окрашенный Интерактивный Нарисовано" at bounding box center [248, 324] width 472 height 190
click at [228, 236] on p "Какими могут быть арт-инсталляции?" at bounding box center [208, 244] width 377 height 17
drag, startPoint x: 15, startPoint y: 177, endPoint x: 115, endPoint y: 337, distance: 188.5
click at [115, 337] on div "1п Какими могут быть арт-инсталляции? Окрашенный Интерактивный Нарисовано" at bounding box center [248, 324] width 472 height 190
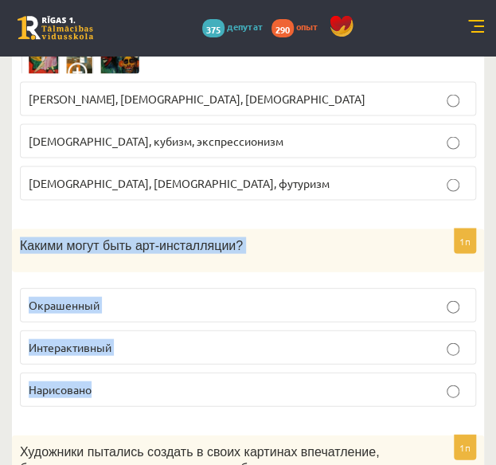
click at [209, 279] on fieldset "Окрашенный Интерактивный Нарисовано" at bounding box center [248, 344] width 456 height 131
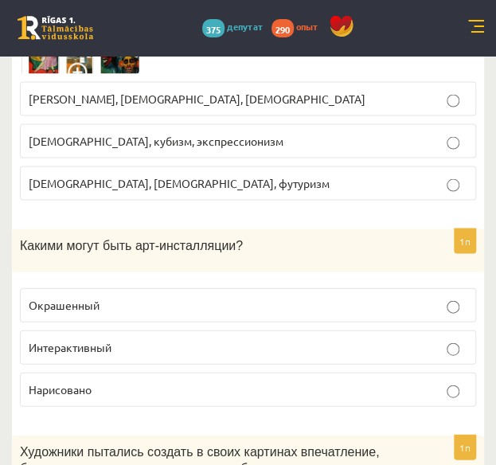
click at [211, 338] on p "Интерактивный" at bounding box center [248, 346] width 439 height 17
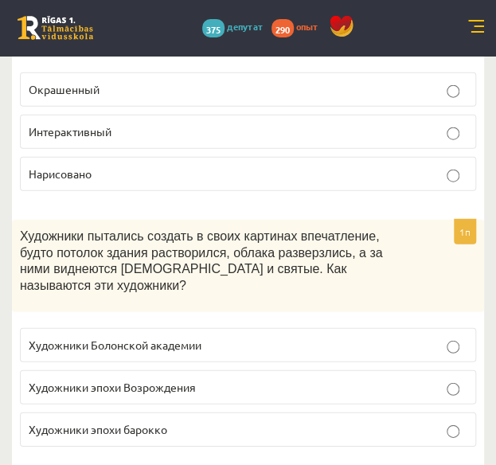
scroll to position [2389, 0]
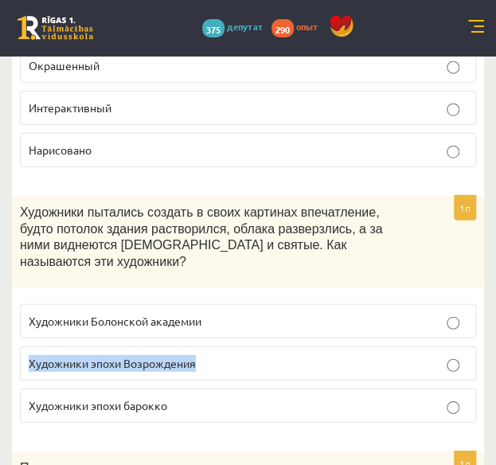
drag, startPoint x: 226, startPoint y: 277, endPoint x: 31, endPoint y: 289, distance: 195.4
click at [31, 346] on label "Художники эпохи Возрождения" at bounding box center [248, 363] width 456 height 34
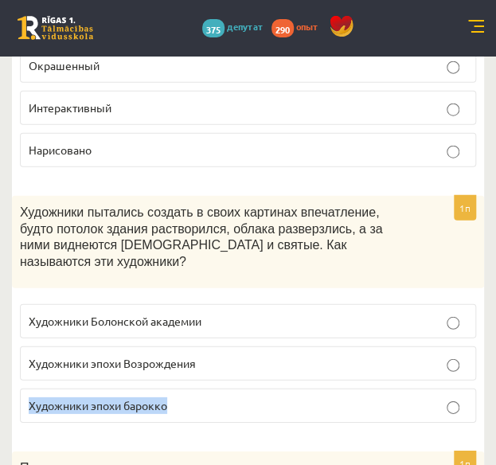
drag, startPoint x: 161, startPoint y: 320, endPoint x: -2, endPoint y: 320, distance: 162.4
click at [334, 397] on p "Художники эпохи барокко" at bounding box center [248, 405] width 439 height 17
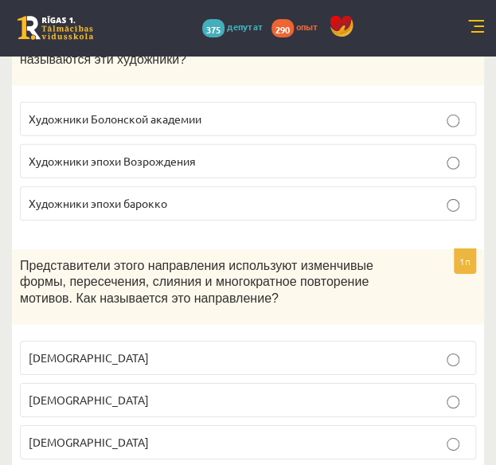
scroll to position [2627, 0]
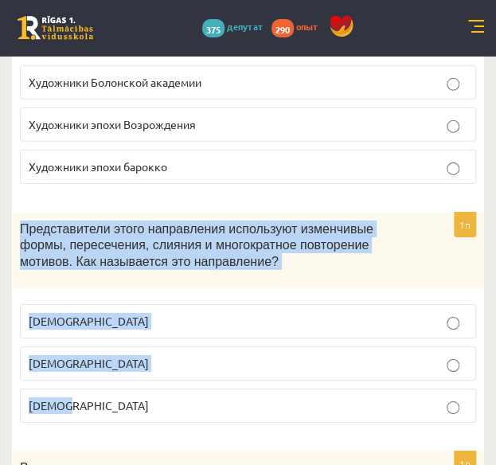
drag, startPoint x: 22, startPoint y: 141, endPoint x: 158, endPoint y: 314, distance: 220.1
click at [159, 316] on div "1п Представители этого направления используют изменчивые формы, пересечения, сл…" at bounding box center [248, 324] width 472 height 223
click at [208, 346] on label "Кубизм" at bounding box center [248, 363] width 456 height 34
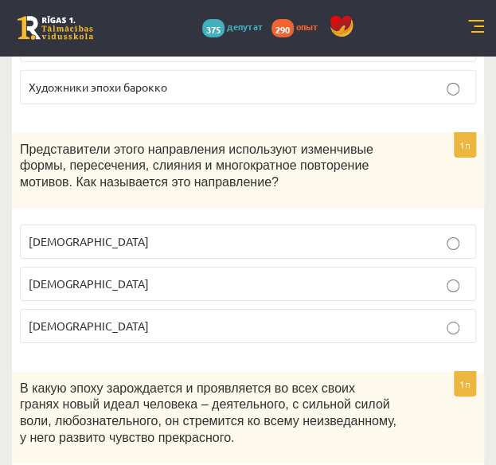
scroll to position [2787, 0]
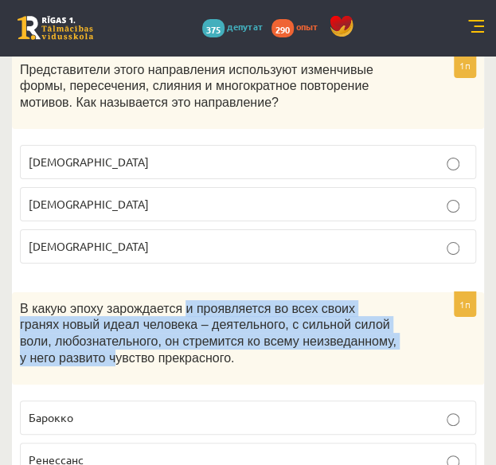
drag, startPoint x: 172, startPoint y: 217, endPoint x: 73, endPoint y: 268, distance: 111.1
click at [73, 302] on font "В какую эпоху зарождается и проявляется во всех своих гранях новый идеал челове…" at bounding box center [208, 333] width 377 height 63
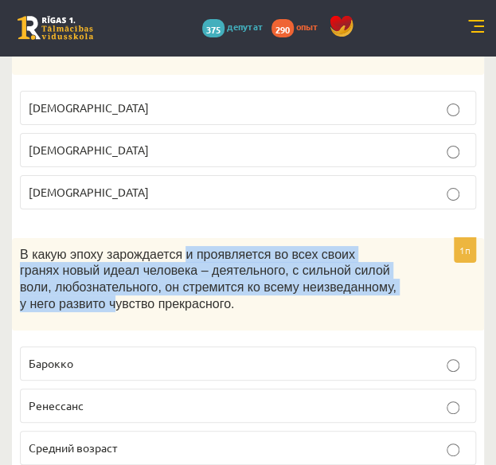
scroll to position [2866, 0]
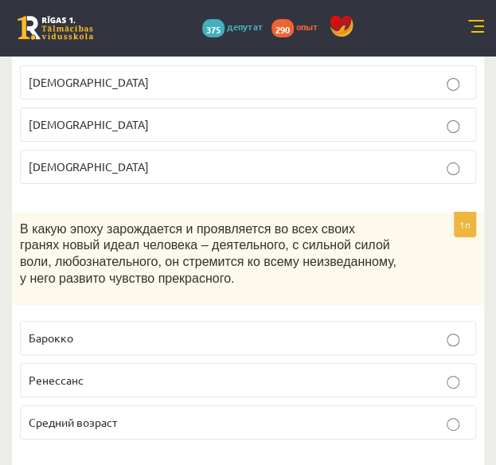
click at [120, 321] on label "Барокко" at bounding box center [248, 338] width 456 height 34
click at [111, 372] on p "Ренессанс" at bounding box center [248, 380] width 439 height 17
click at [60, 321] on label "Барокко" at bounding box center [248, 338] width 456 height 34
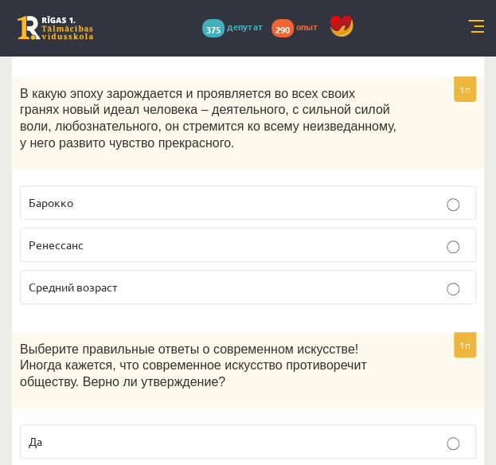
scroll to position [3026, 0]
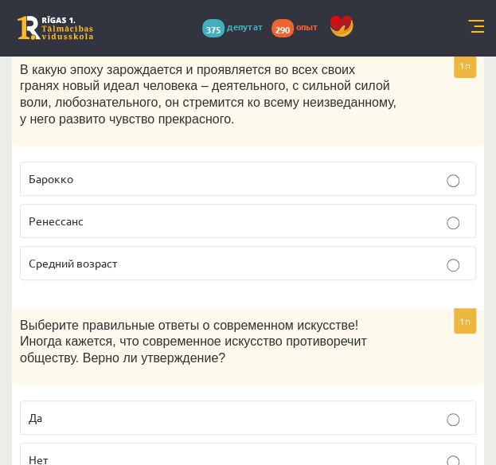
click at [59, 393] on fieldset "Да Нет" at bounding box center [248, 437] width 456 height 89
click at [68, 400] on label "Да" at bounding box center [248, 417] width 456 height 34
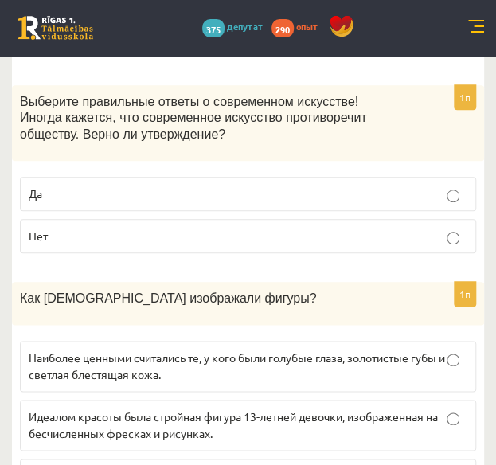
scroll to position [3264, 0]
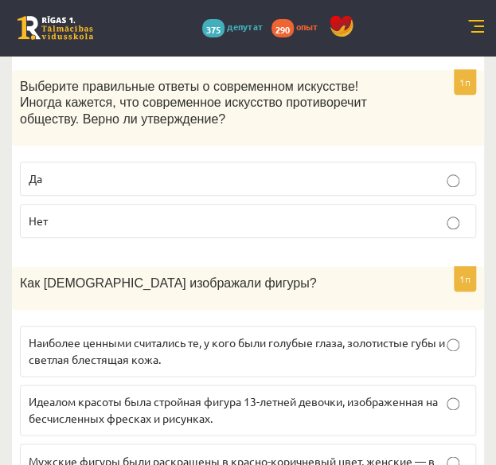
click at [46, 452] on p "Мужские фигуры были раскрашены в красно-коричневый цвет, женские — в жёлтый. Во…" at bounding box center [248, 468] width 439 height 33
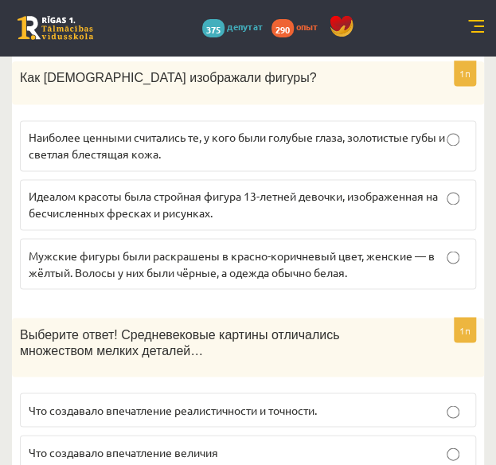
scroll to position [3503, 0]
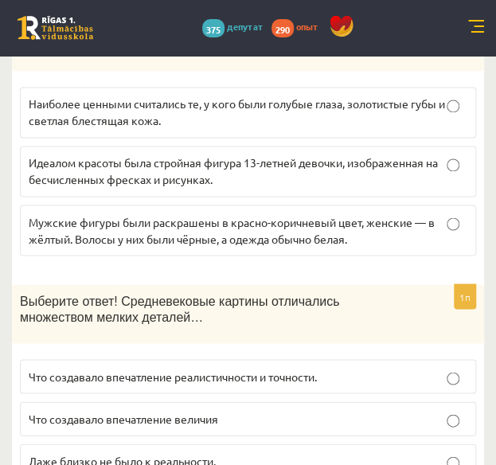
click at [94, 369] on font "Что создавало впечатление реалистичности и точности." at bounding box center [173, 376] width 288 height 14
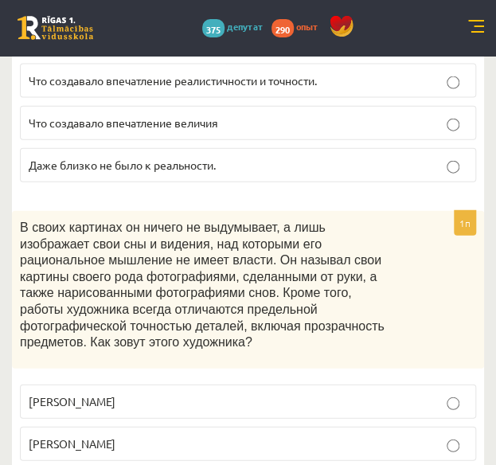
scroll to position [3822, 0]
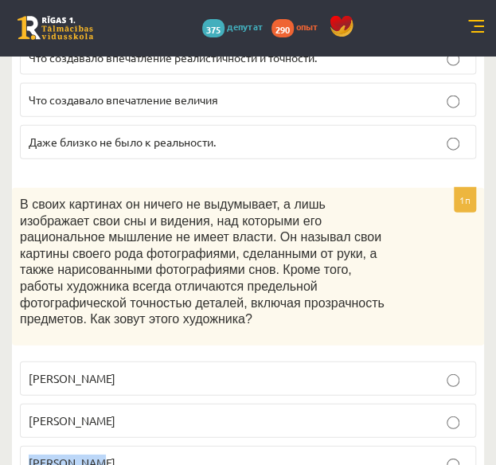
drag, startPoint x: 118, startPoint y: 354, endPoint x: 21, endPoint y: 352, distance: 96.4
click at [21, 446] on label "Анри Матисс" at bounding box center [248, 463] width 456 height 34
drag, startPoint x: 46, startPoint y: 302, endPoint x: 14, endPoint y: 302, distance: 31.8
click at [14, 302] on div "1п В своих картинах он ничего не выдумывает, а лишь изображает свои сны и виден…" at bounding box center [248, 340] width 472 height 305
drag, startPoint x: 121, startPoint y: 259, endPoint x: 13, endPoint y: 270, distance: 108.9
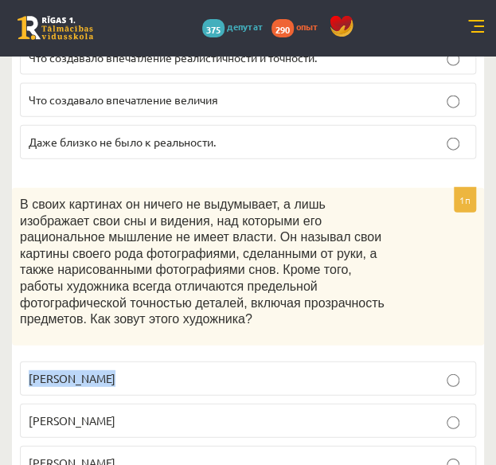
click at [13, 270] on div "1п В своих картинах он ничего не выдумывает, а лишь изображает свои сны и виден…" at bounding box center [248, 340] width 472 height 305
drag, startPoint x: 76, startPoint y: 196, endPoint x: 107, endPoint y: 197, distance: 31.9
click at [107, 197] on font "В своих картинах он ничего не выдумывает, а лишь изображает свои сны и видения,…" at bounding box center [202, 261] width 365 height 128
click at [106, 412] on p "Сальвадор Дали" at bounding box center [248, 420] width 439 height 17
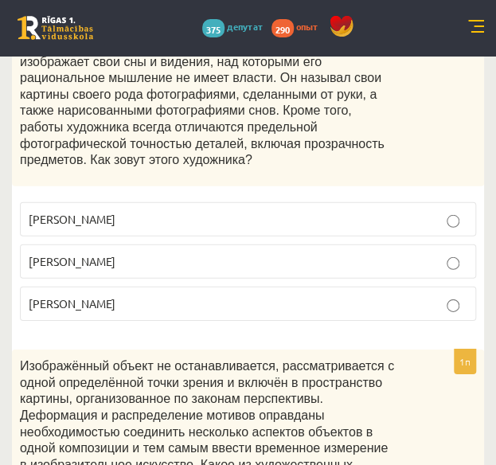
scroll to position [4061, 0]
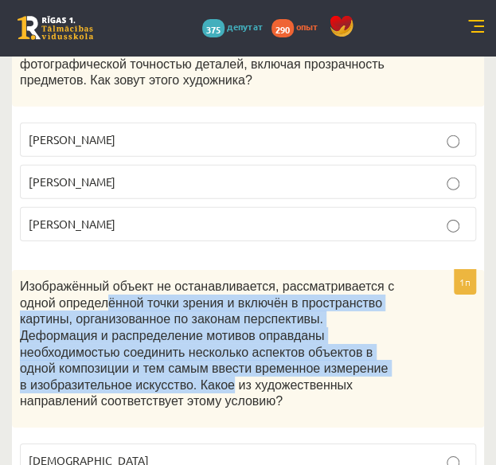
drag, startPoint x: 66, startPoint y: 184, endPoint x: 417, endPoint y: 262, distance: 359.7
click at [417, 270] on div "Изображённый объект не останавливается, рассматривается с одной определённой то…" at bounding box center [248, 349] width 472 height 158
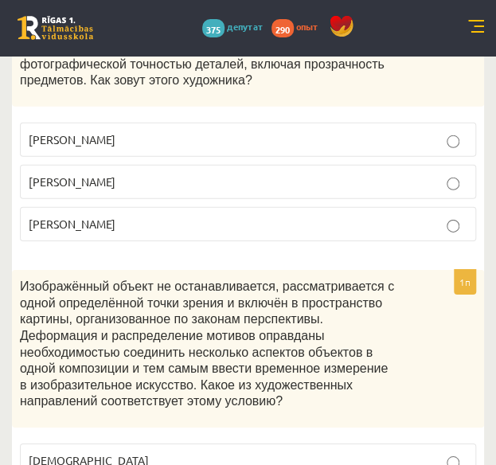
click at [413, 274] on div "Изображённый объект не останавливается, рассматривается с одной определённой то…" at bounding box center [248, 349] width 472 height 158
drag, startPoint x: 92, startPoint y: 373, endPoint x: 3, endPoint y: 366, distance: 89.5
click at [3, 366] on div "Диагностическая работа по предмету «Культура и искусство» для класса 10.а2 по у…" at bounding box center [248, 342] width 496 height 8695
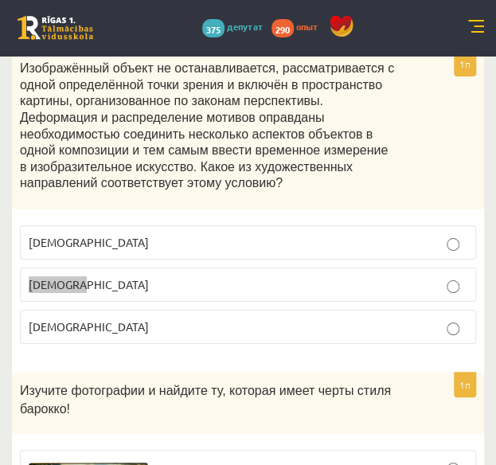
scroll to position [4299, 0]
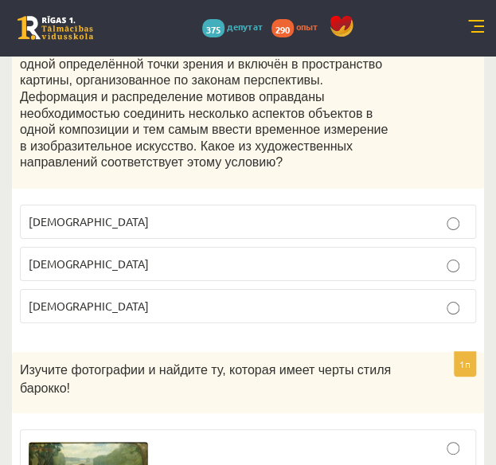
click at [197, 363] on font "Изучите фотографии и найдите ту, которая имеет черты стиля барокко!" at bounding box center [205, 379] width 371 height 32
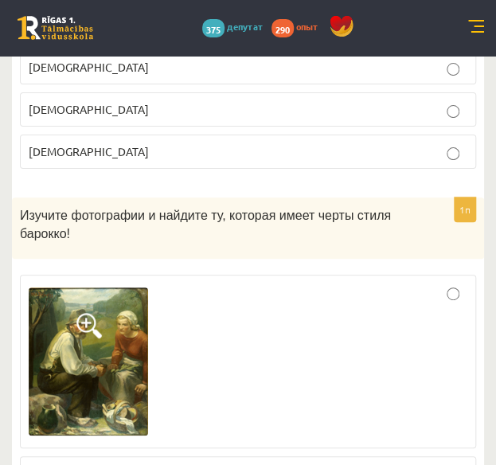
scroll to position [4459, 0]
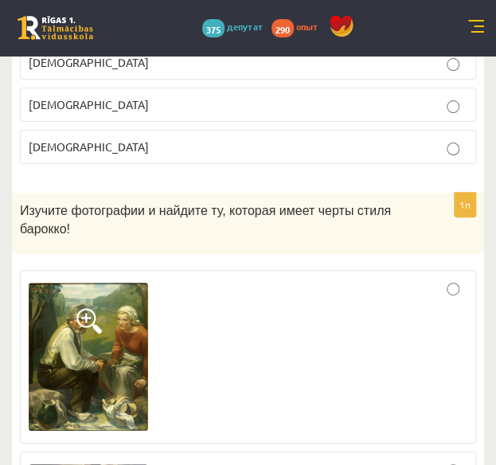
click at [133, 283] on img at bounding box center [88, 357] width 119 height 148
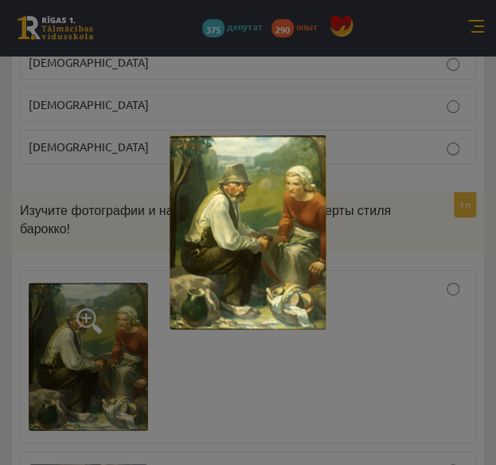
click at [354, 221] on div at bounding box center [248, 232] width 496 height 465
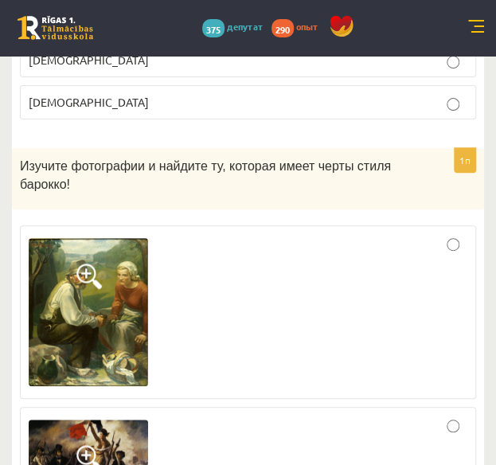
scroll to position [4538, 0]
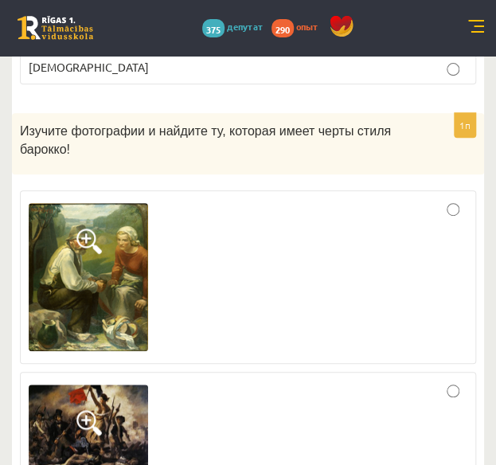
click at [92, 385] on img at bounding box center [88, 434] width 119 height 99
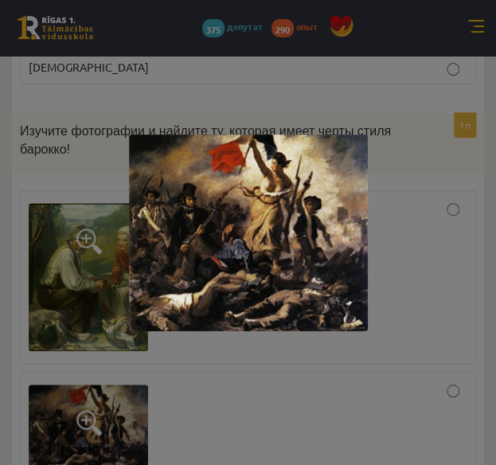
click at [416, 185] on div at bounding box center [248, 232] width 496 height 465
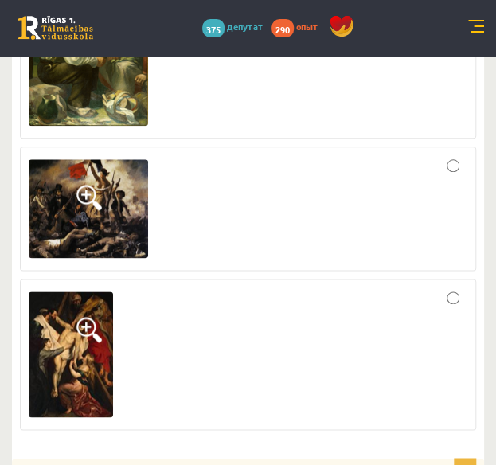
scroll to position [4777, 0]
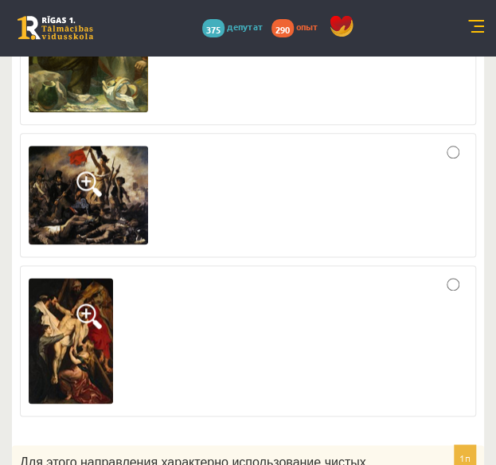
click at [89, 303] on span at bounding box center [88, 315] width 25 height 25
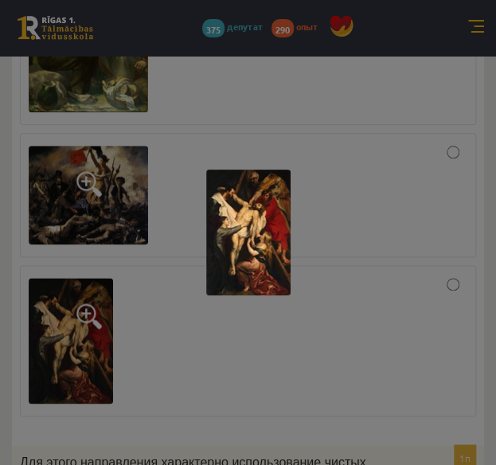
click at [391, 225] on div at bounding box center [248, 232] width 496 height 465
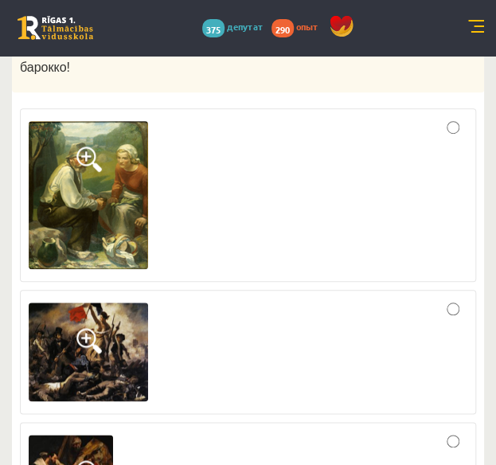
scroll to position [4618, 0]
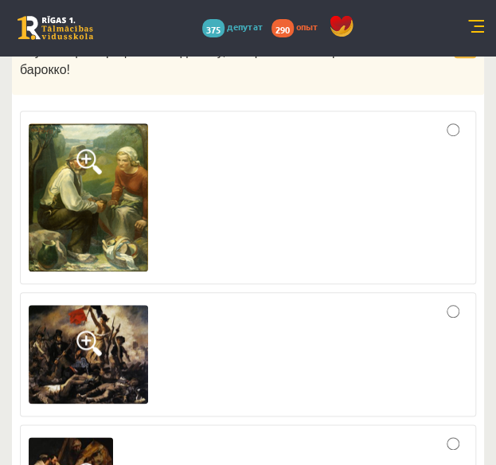
click at [89, 330] on span at bounding box center [88, 342] width 25 height 25
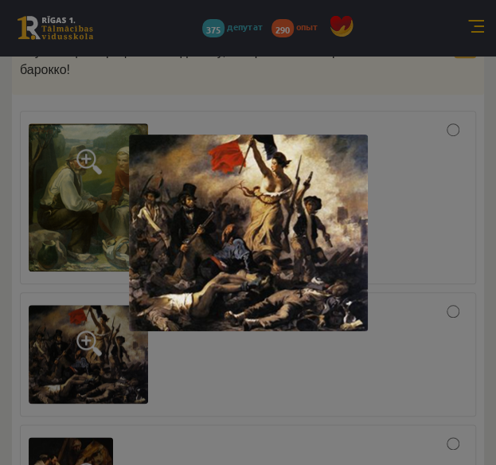
click at [330, 385] on div at bounding box center [248, 232] width 496 height 465
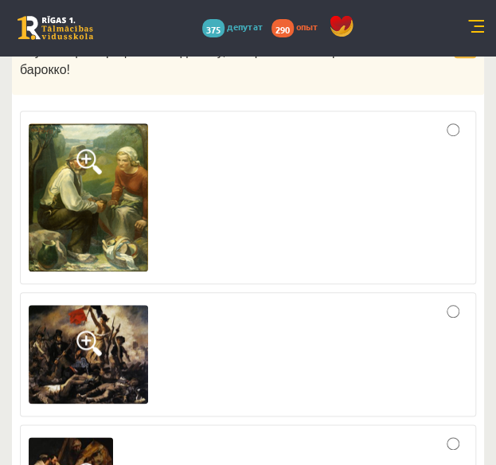
click at [77, 123] on img at bounding box center [88, 197] width 119 height 148
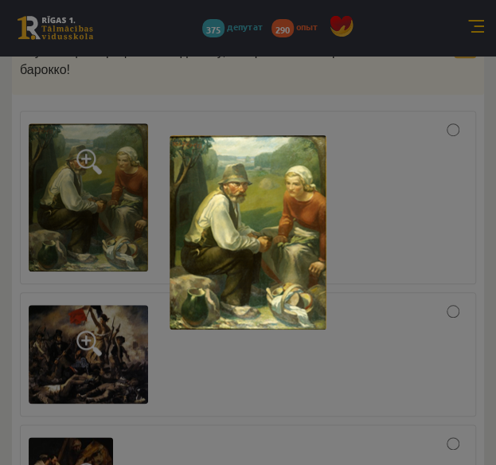
click at [287, 391] on div at bounding box center [248, 232] width 496 height 465
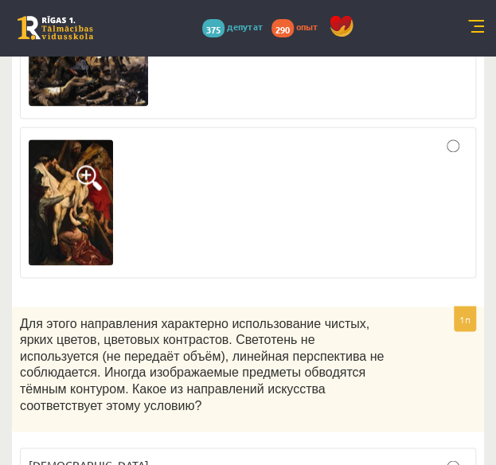
scroll to position [4936, 0]
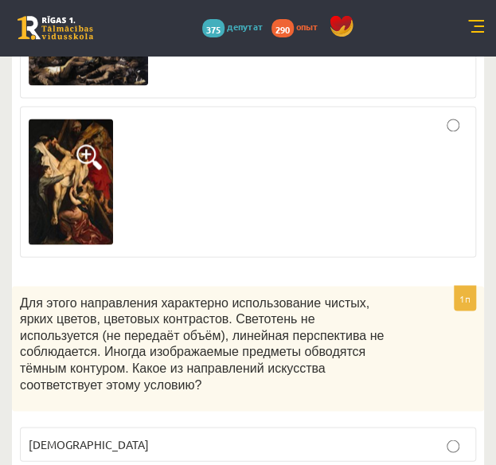
drag, startPoint x: 45, startPoint y: 194, endPoint x: 227, endPoint y: 183, distance: 182.7
click at [326, 295] on font "Для этого направления характерно использование чистых, ярких цветов, цветовых к…" at bounding box center [202, 343] width 364 height 96
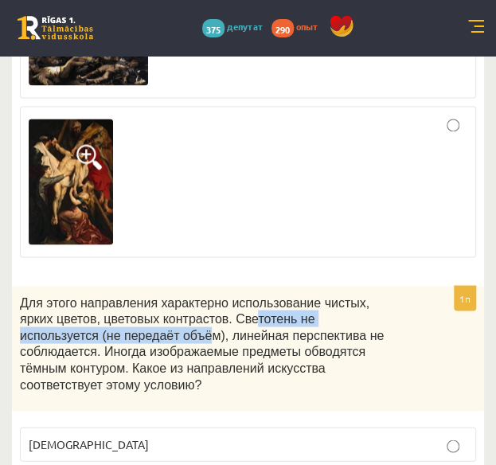
drag, startPoint x: 200, startPoint y: 183, endPoint x: 101, endPoint y: 197, distance: 99.8
click at [101, 295] on font "Для этого направления характерно использование чистых, ярких цветов, цветовых к…" at bounding box center [202, 343] width 364 height 96
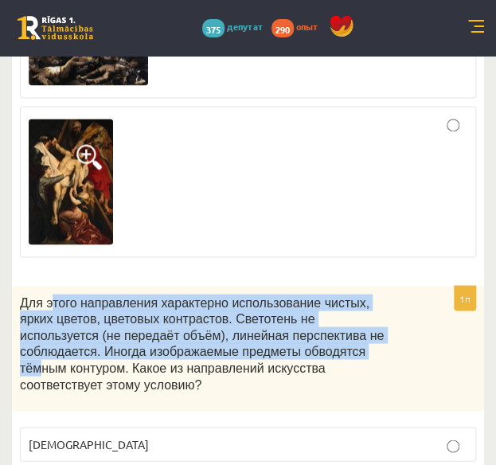
drag, startPoint x: 47, startPoint y: 170, endPoint x: 244, endPoint y: 219, distance: 203.3
click at [244, 295] on font "Для этого направления характерно использование чистых, ярких цветов, цветовых к…" at bounding box center [202, 343] width 364 height 96
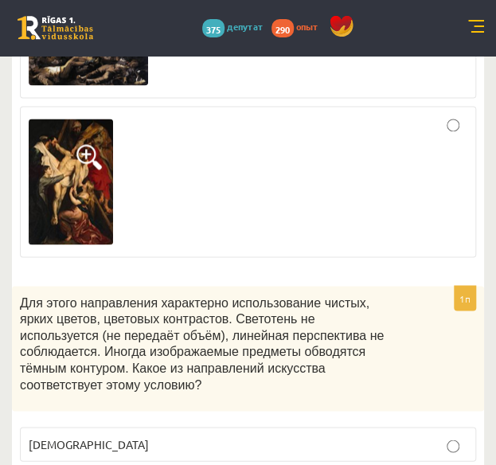
click at [167, 295] on font "Для этого направления характерно использование чистых, ярких цветов, цветовых к…" at bounding box center [202, 343] width 364 height 96
drag, startPoint x: 88, startPoint y: 377, endPoint x: 6, endPoint y: 377, distance: 81.2
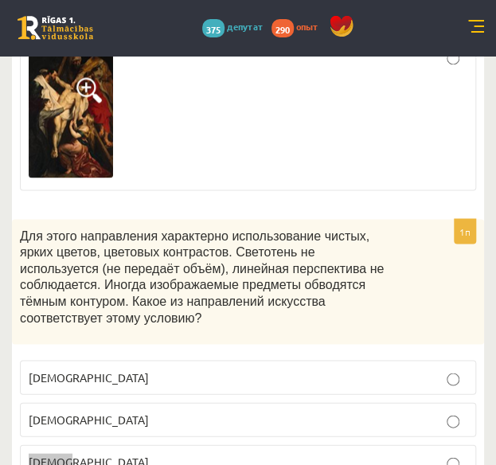
scroll to position [5096, 0]
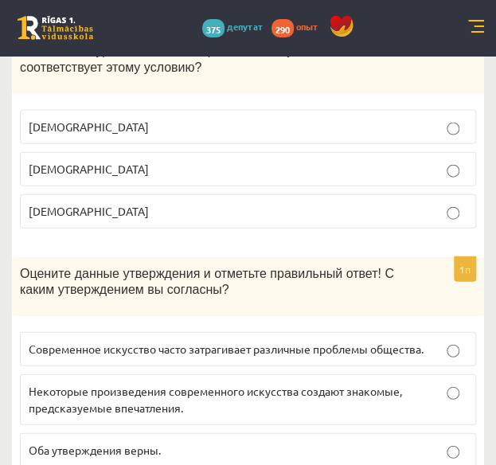
scroll to position [5255, 0]
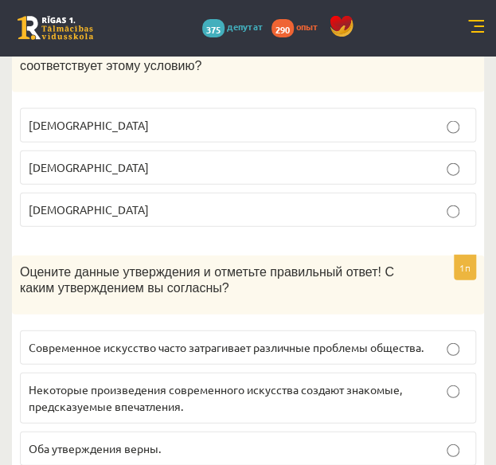
click at [180, 330] on label "Современное искусство часто затрагивает различные проблемы общества." at bounding box center [248, 347] width 456 height 34
click at [178, 440] on p "Оба утверждения верны." at bounding box center [248, 448] width 439 height 17
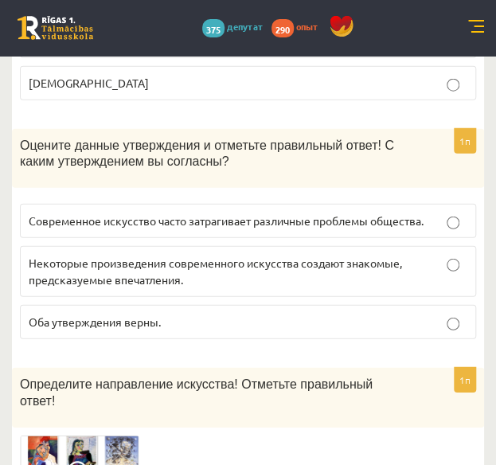
scroll to position [5414, 0]
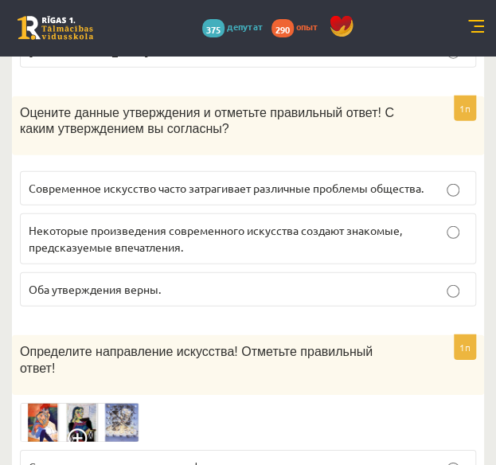
click at [138, 459] on font "Сюрреализм, экспрессионизм, фовизм." at bounding box center [132, 466] width 207 height 14
drag, startPoint x: 225, startPoint y: 365, endPoint x: 239, endPoint y: 330, distance: 37.1
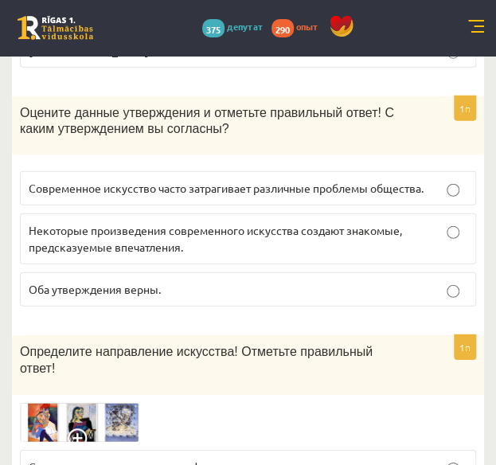
click at [250, 459] on p "Сюрреализм, экспрессионизм, фовизм." at bounding box center [248, 467] width 439 height 17
click at [73, 403] on img at bounding box center [79, 422] width 119 height 39
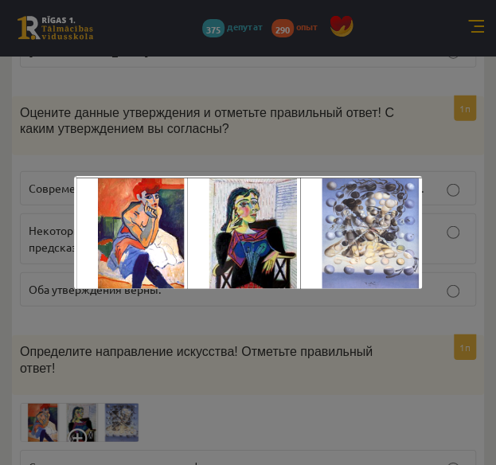
click at [72, 329] on div at bounding box center [248, 232] width 496 height 465
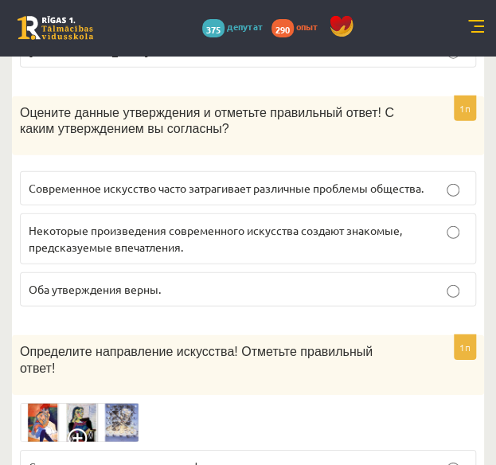
click at [54, 459] on font "Сюрреализм, экспрессионизм, фовизм." at bounding box center [132, 466] width 207 height 14
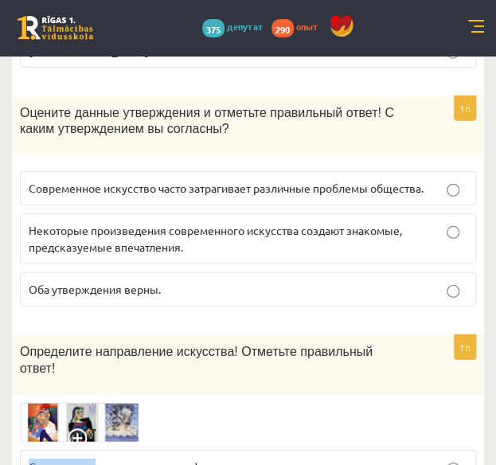
click at [54, 459] on font "Сюрреализм, экспрессионизм, фовизм." at bounding box center [132, 466] width 207 height 14
click at [98, 403] on img at bounding box center [79, 422] width 119 height 39
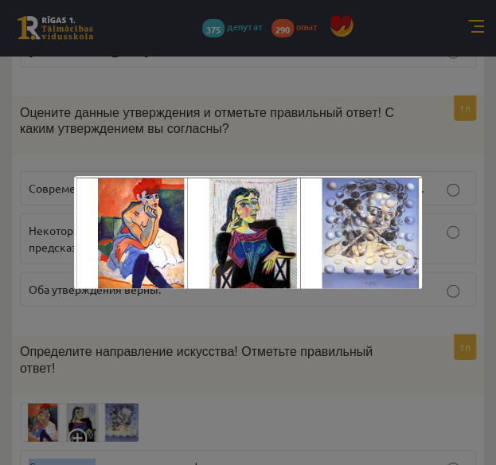
click at [316, 267] on img at bounding box center [247, 232] width 347 height 113
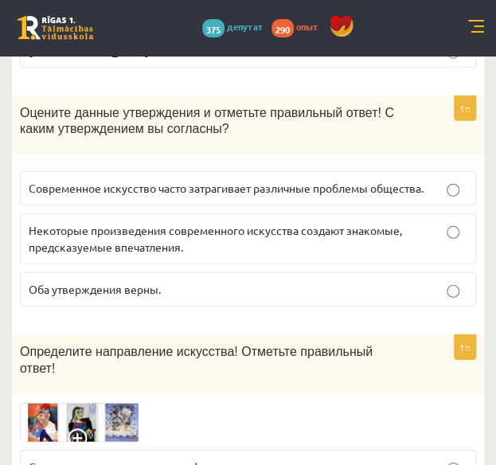
click at [114, 403] on img at bounding box center [79, 422] width 119 height 39
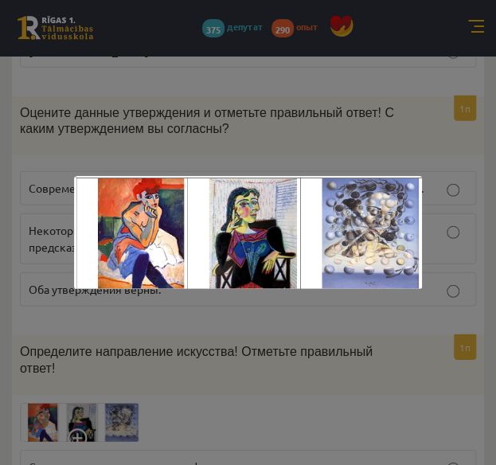
click at [91, 329] on div at bounding box center [248, 232] width 496 height 465
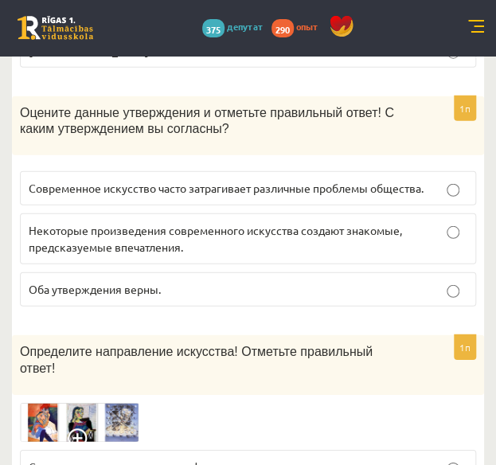
click at [65, 403] on img at bounding box center [79, 422] width 119 height 39
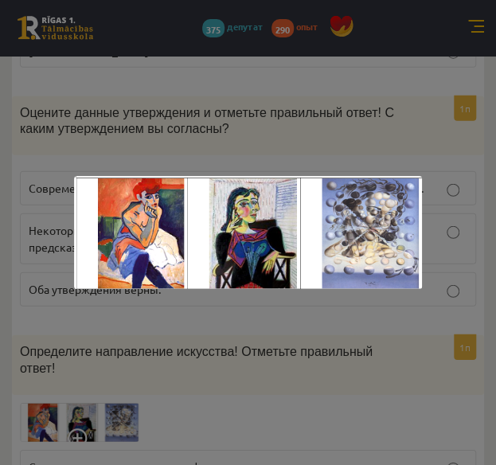
click at [48, 345] on div at bounding box center [248, 232] width 496 height 465
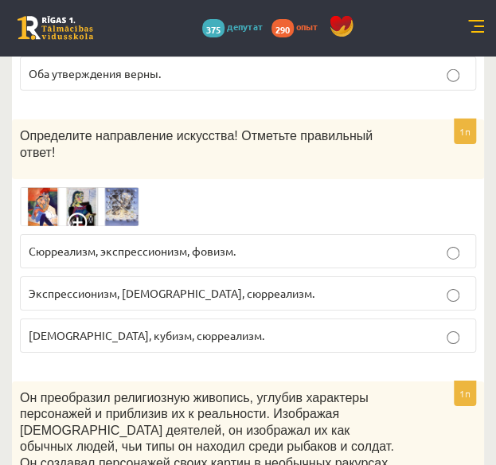
scroll to position [5653, 0]
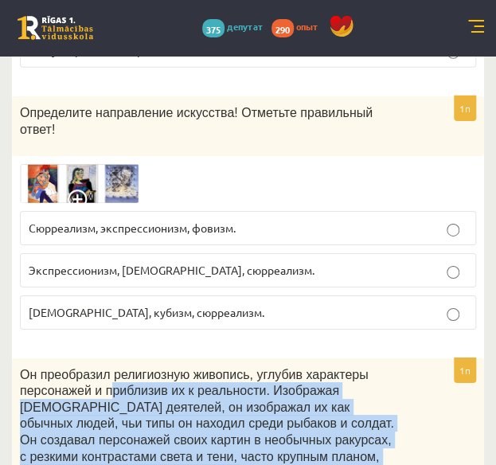
drag, startPoint x: 107, startPoint y: 229, endPoint x: 399, endPoint y: 285, distance: 297.6
click at [399, 358] on div "Он преобразил религиозную живопись, углубив характеры персонажей и приблизив их…" at bounding box center [248, 437] width 472 height 158
click at [400, 358] on div "Он преобразил религиозную живопись, углубив характеры персонажей и приблизив их…" at bounding box center [248, 437] width 472 height 158
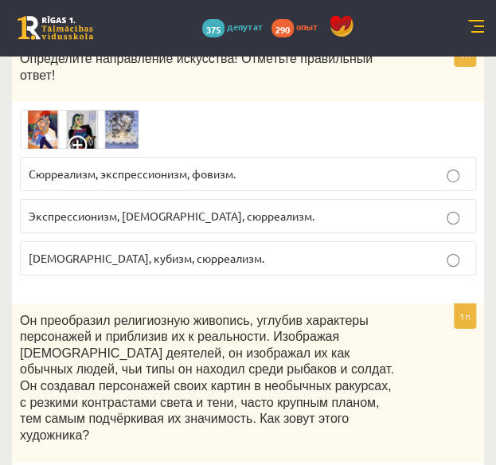
scroll to position [5733, 0]
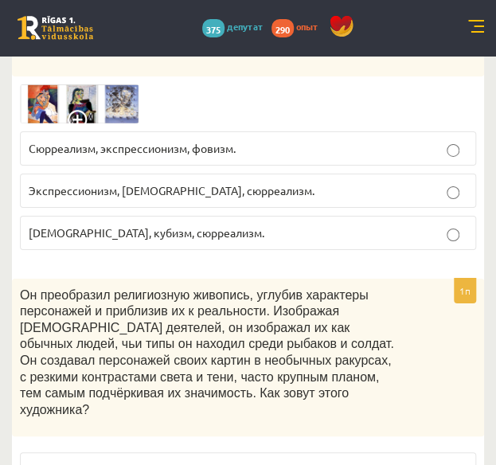
drag, startPoint x: 132, startPoint y: 327, endPoint x: 3, endPoint y: 324, distance: 129.0
click at [342, 288] on font "Он преобразил религиозную живопись, углубив характеры персонажей и приблизив их…" at bounding box center [207, 352] width 374 height 128
drag, startPoint x: 244, startPoint y: 200, endPoint x: 218, endPoint y: 202, distance: 25.6
click at [218, 288] on font "Он преобразил религиозную живопись, углубив характеры персонажей и приблизив их…" at bounding box center [207, 352] width 374 height 128
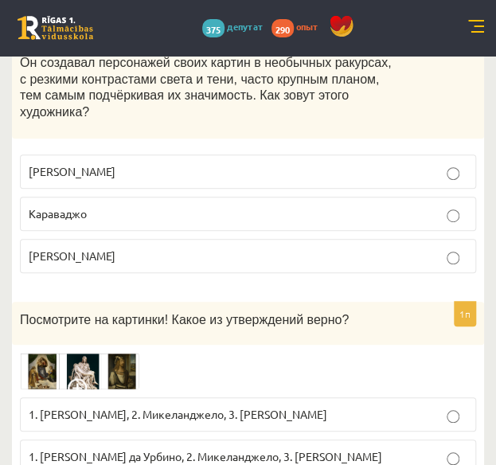
scroll to position [6051, 0]
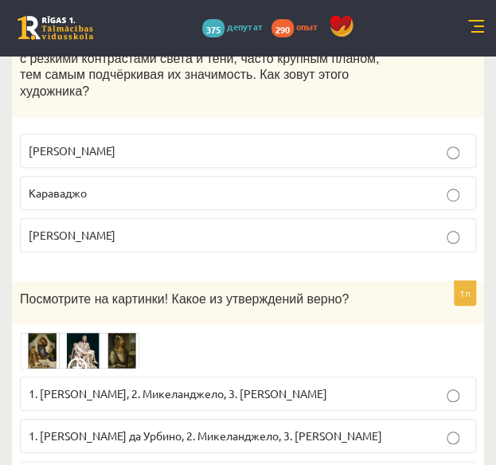
click at [70, 332] on img at bounding box center [79, 350] width 119 height 37
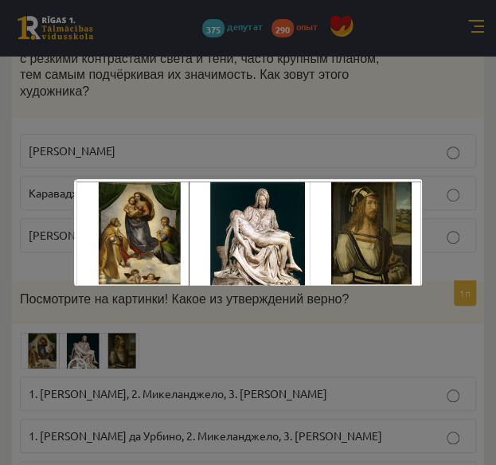
click at [212, 151] on div at bounding box center [248, 232] width 496 height 465
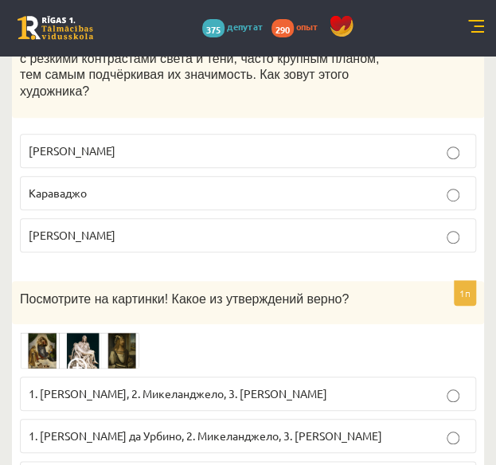
click at [80, 281] on div "1п Посмотрите на картинки! Какое из утверждений верно? 1. Леонардо да Винчи, 2.…" at bounding box center [248, 394] width 472 height 227
click at [76, 332] on img at bounding box center [79, 350] width 119 height 37
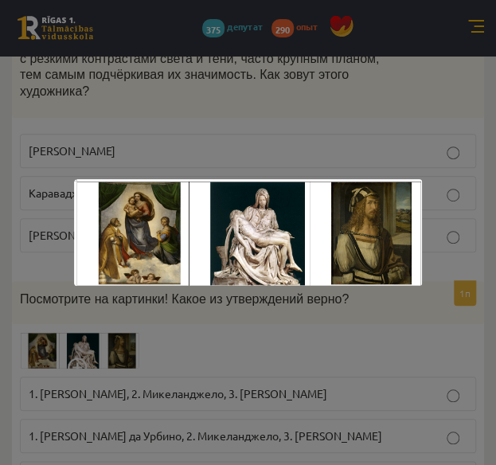
click at [47, 178] on div at bounding box center [248, 232] width 496 height 465
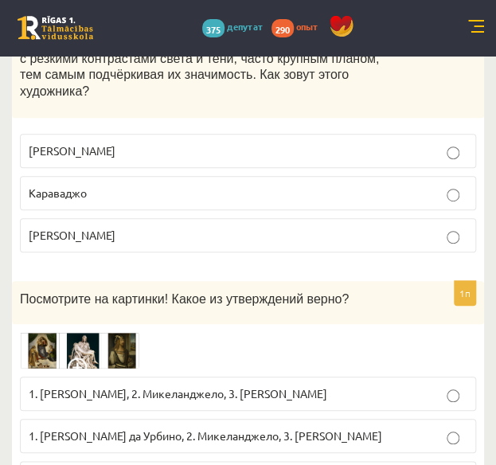
click at [57, 428] on font "1. Рафаэль Санцио да Урбино, 2. Микеланджело, 3. Альбрехт Дюрер" at bounding box center [206, 435] width 354 height 14
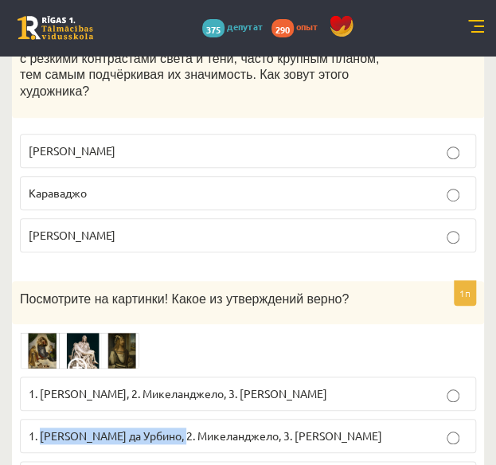
drag, startPoint x: 186, startPoint y: 248, endPoint x: 40, endPoint y: 256, distance: 145.9
click at [40, 419] on label "1. Рафаэль Санцио да Урбино, 2. Микеланджело, 3. Альбрехт Дюрер" at bounding box center [248, 436] width 456 height 34
click at [51, 332] on img at bounding box center [79, 350] width 119 height 37
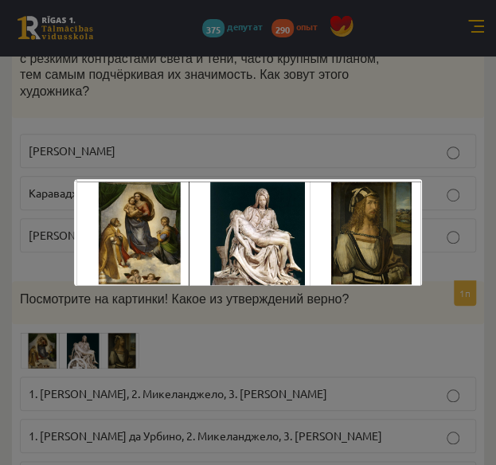
click at [30, 239] on div at bounding box center [248, 232] width 496 height 465
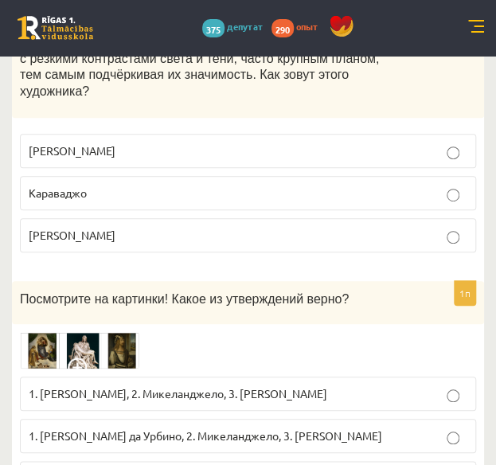
click at [38, 428] on p "1. Рафаэль Санцио да Урбино, 2. Микеланджело, 3. Альбрехт Дюрер" at bounding box center [248, 436] width 439 height 17
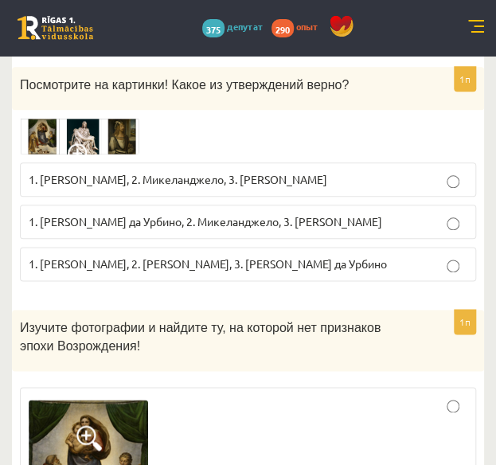
scroll to position [6290, 0]
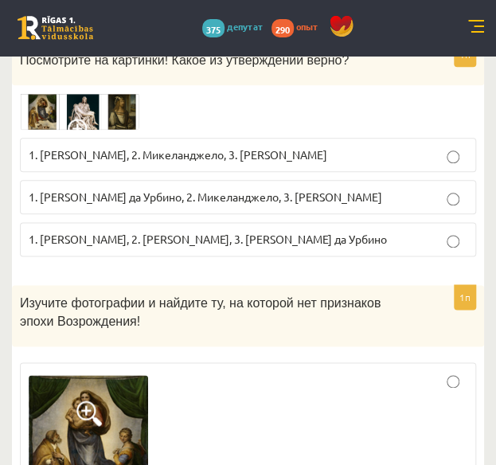
click at [293, 371] on div at bounding box center [248, 452] width 439 height 163
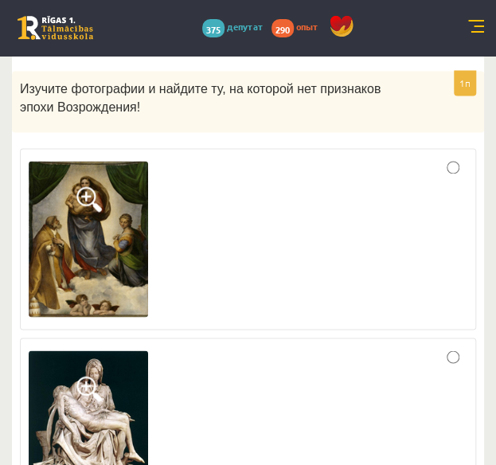
scroll to position [6529, 0]
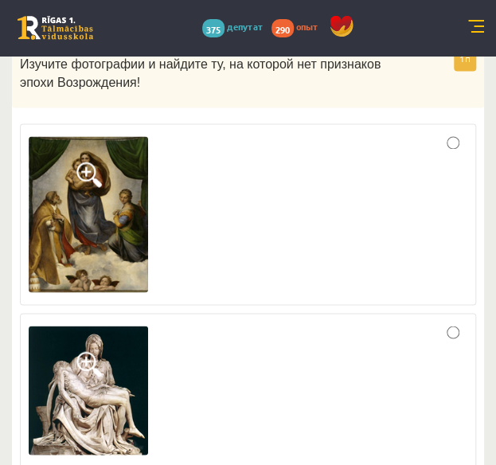
click at [78, 326] on img at bounding box center [88, 391] width 119 height 130
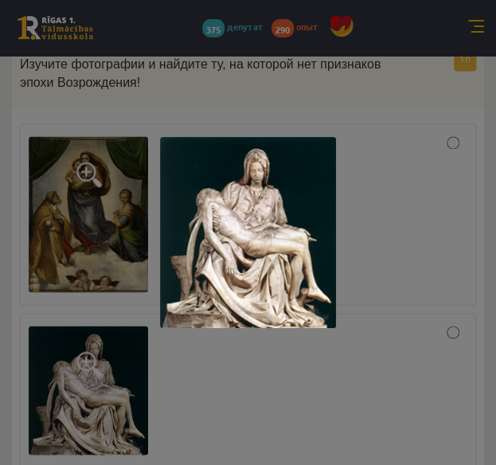
click at [13, 209] on div at bounding box center [248, 232] width 496 height 465
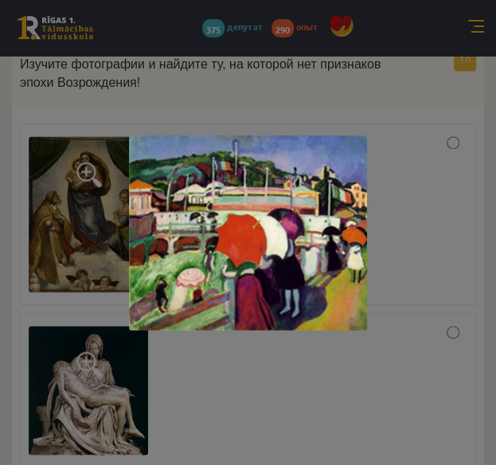
click at [21, 213] on div at bounding box center [248, 232] width 496 height 465
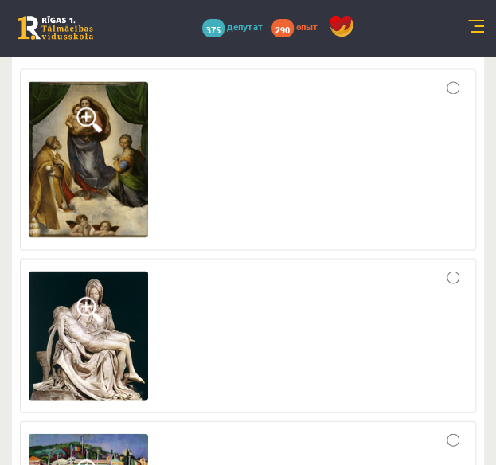
scroll to position [6608, 0]
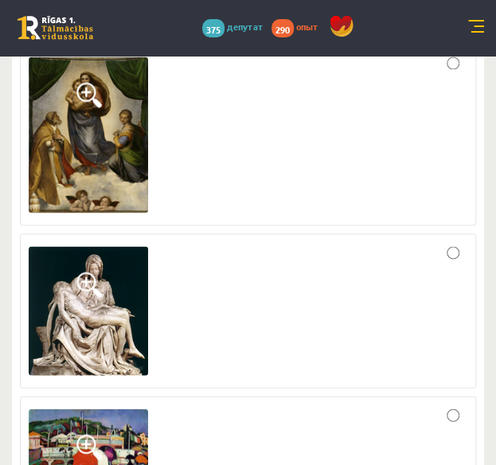
click at [186, 404] on div at bounding box center [248, 457] width 439 height 106
click at [376, 404] on div at bounding box center [248, 457] width 439 height 106
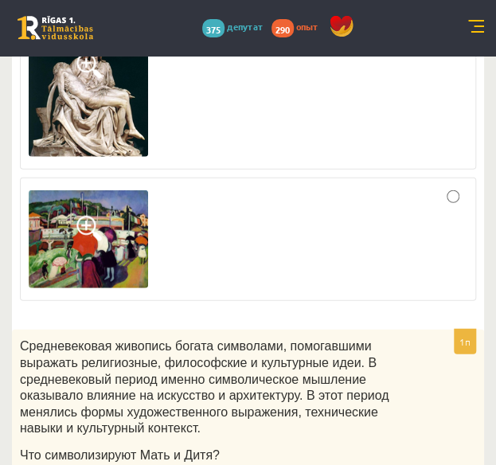
scroll to position [6847, 0]
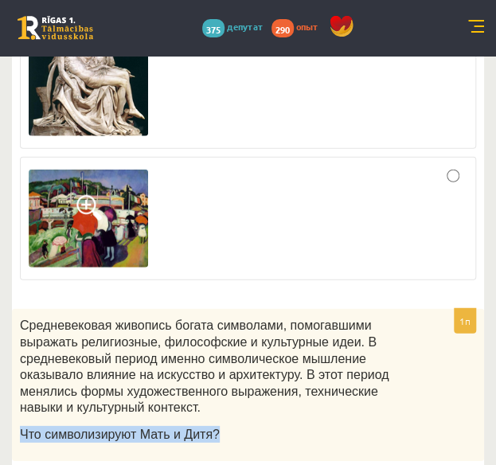
drag, startPoint x: 221, startPoint y: 252, endPoint x: -1, endPoint y: 243, distance: 222.3
copy font "Что символизируют Мать и Дитя?"
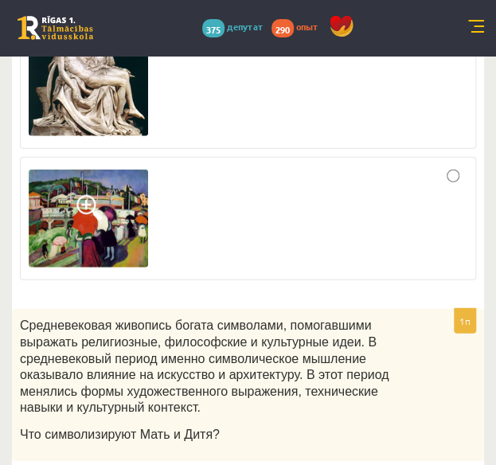
click at [344, 309] on div "1п Средневековая живопись богата символами, помогавшими выражать религиозные, ф…" at bounding box center [248, 458] width 472 height 299
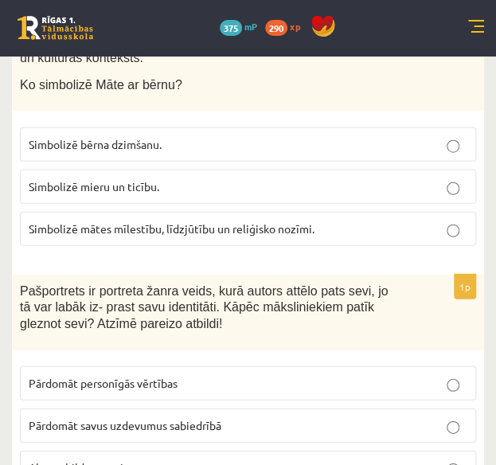
scroll to position [6564, 0]
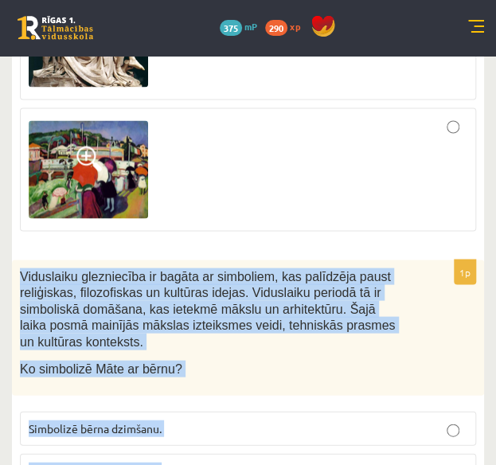
drag, startPoint x: 319, startPoint y: 364, endPoint x: 17, endPoint y: 120, distance: 388.5
click at [17, 260] on div "1p Viduslaiku glezniecība ir bagāta ar simboliem, kas palīdzēja paust reliģiska…" at bounding box center [248, 401] width 472 height 283
copy div "Viduslaiku glezniecība ir bagāta ar simboliem, kas palīdzēja paust reliģiskas, …"
click at [308, 260] on div "Viduslaiku glezniecība ir bagāta ar simboliem, kas palīdzēja paust reliģiskas, …" at bounding box center [248, 327] width 472 height 135
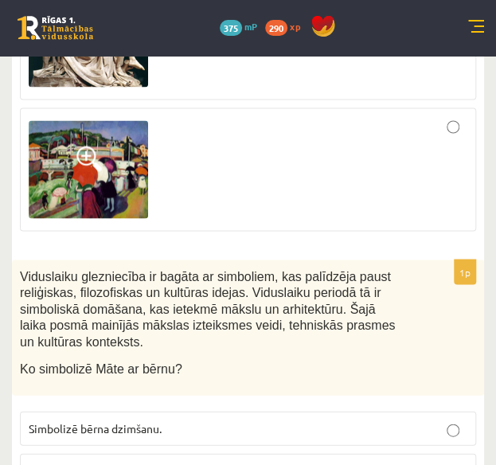
click at [339, 260] on div "Viduslaiku glezniecība ir bagāta ar simboliem, kas palīdzēja paust reliģiskas, …" at bounding box center [248, 327] width 472 height 135
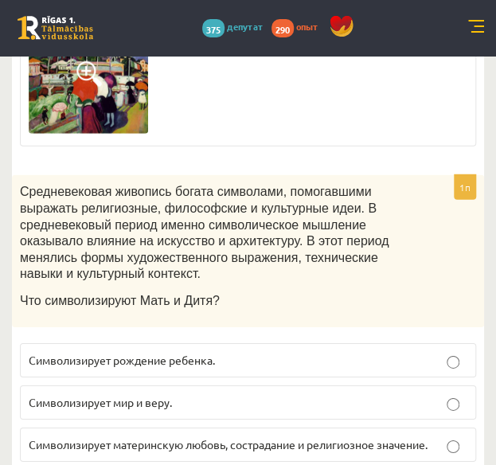
scroll to position [7007, 0]
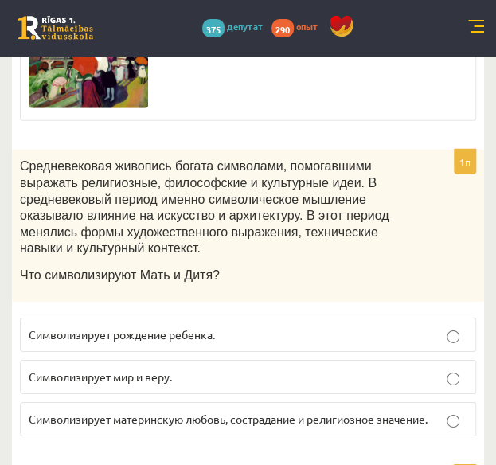
drag, startPoint x: 94, startPoint y: 299, endPoint x: 385, endPoint y: 324, distance: 292.5
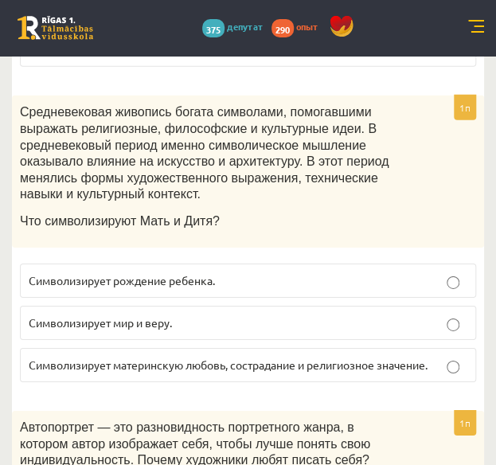
scroll to position [7086, 0]
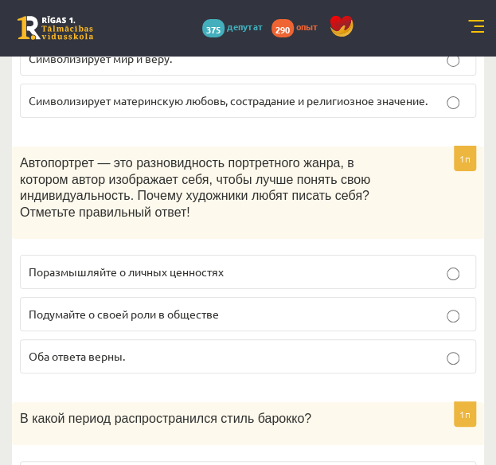
scroll to position [7405, 0]
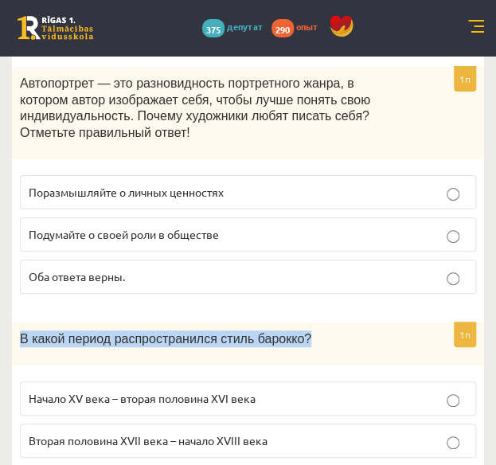
drag, startPoint x: 307, startPoint y: 148, endPoint x: -2, endPoint y: 145, distance: 308.9
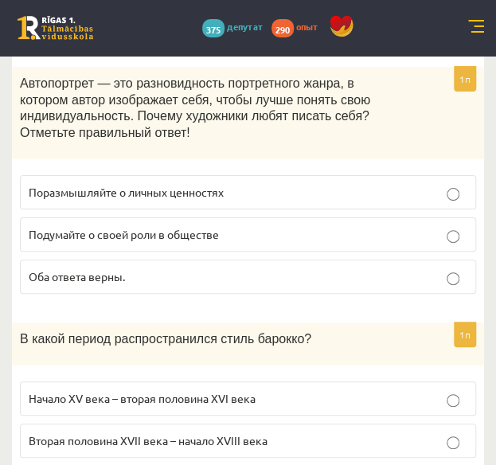
click at [267, 433] on font "Вторая половина XVII века – начало XVIII века" at bounding box center [148, 440] width 239 height 14
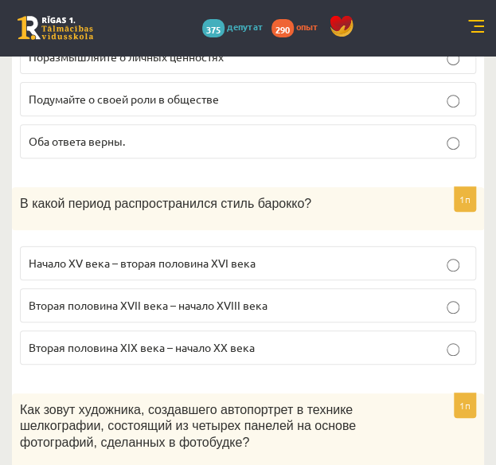
scroll to position [7564, 0]
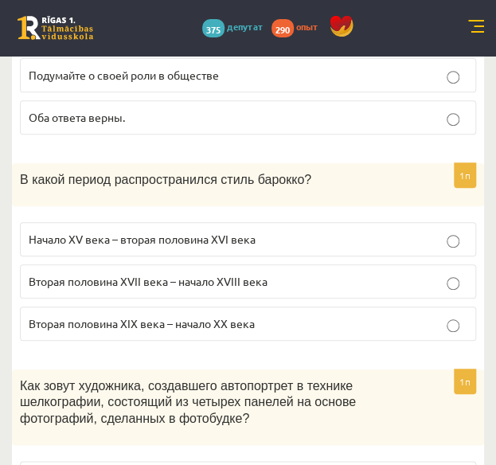
drag, startPoint x: 143, startPoint y: 361, endPoint x: -1, endPoint y: 377, distance: 144.1
drag, startPoint x: 91, startPoint y: 327, endPoint x: 23, endPoint y: 327, distance: 67.7
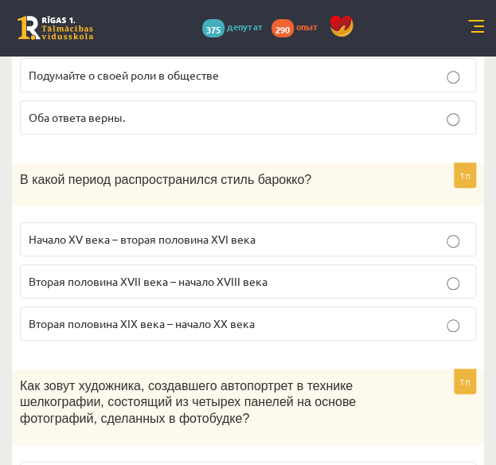
drag, startPoint x: 154, startPoint y: 283, endPoint x: -2, endPoint y: 269, distance: 155.8
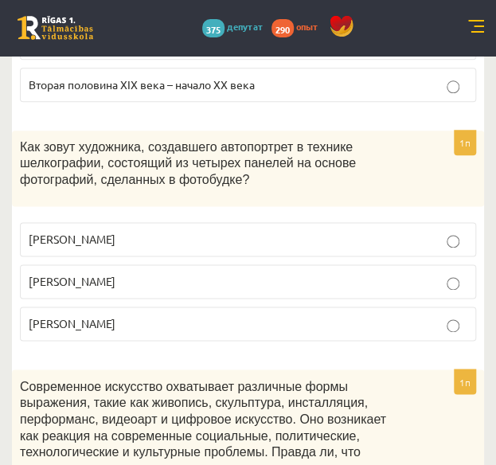
scroll to position [7882, 0]
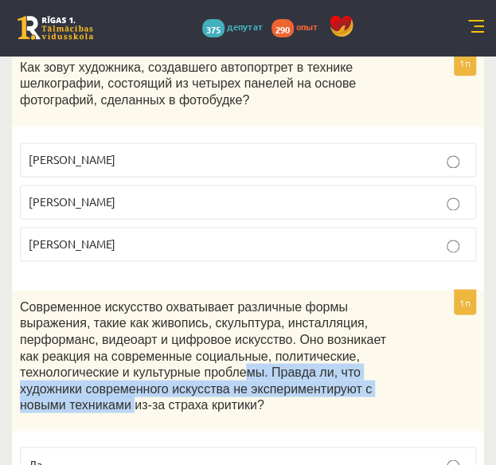
drag, startPoint x: 199, startPoint y: 168, endPoint x: 313, endPoint y: 188, distance: 115.6
click at [313, 299] on font "Современное искусство охватывает различные формы выражения, такие как живопись,…" at bounding box center [203, 355] width 366 height 112
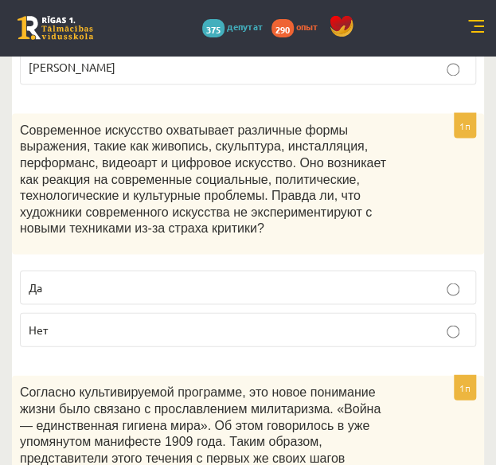
scroll to position [8067, 0]
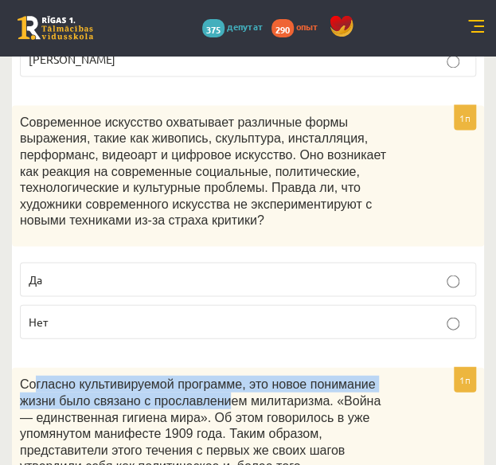
drag, startPoint x: 47, startPoint y: 186, endPoint x: 176, endPoint y: 198, distance: 129.6
click at [176, 377] on font "Согласно культивируемой программе, это новое понимание жизни было связано с про…" at bounding box center [200, 433] width 361 height 112
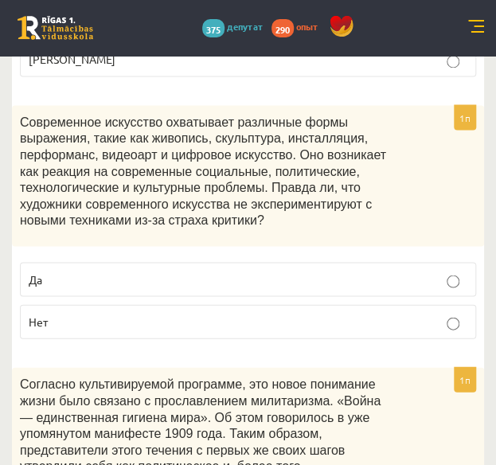
click at [163, 377] on font "Согласно культивируемой программе, это новое понимание жизни было связано с про…" at bounding box center [200, 433] width 361 height 112
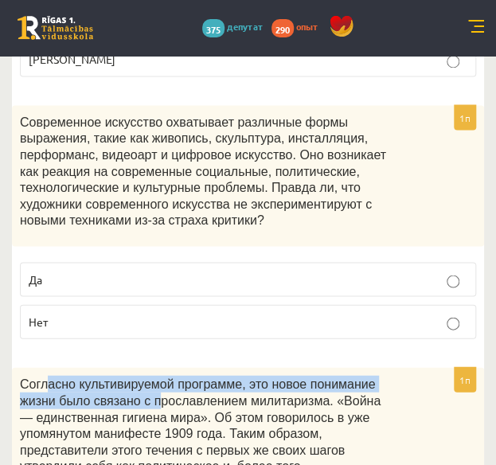
drag, startPoint x: 63, startPoint y: 189, endPoint x: 111, endPoint y: 197, distance: 48.6
click at [111, 377] on font "Согласно культивируемой программе, это новое понимание жизни было связано с про…" at bounding box center [200, 433] width 361 height 112
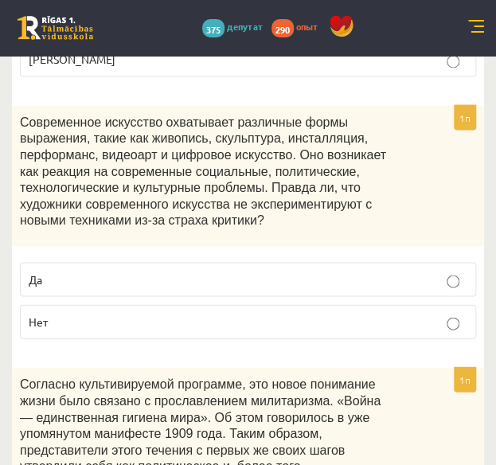
click at [120, 377] on font "Согласно культивируемой программе, это новое понимание жизни было связано с про…" at bounding box center [200, 433] width 361 height 112
click at [194, 377] on font "Согласно культивируемой программе, это новое понимание жизни было связано с про…" at bounding box center [200, 433] width 361 height 112
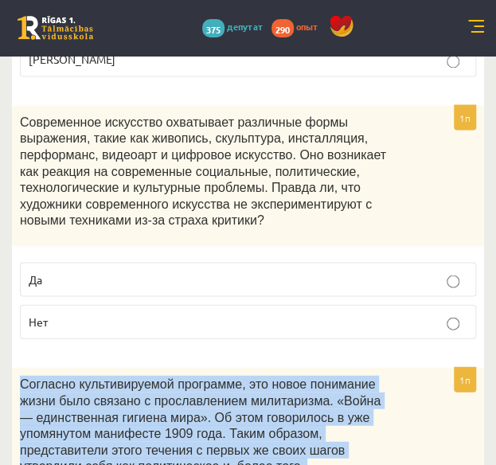
drag, startPoint x: 16, startPoint y: 180, endPoint x: 135, endPoint y: 423, distance: 270.3
copy div "Согласно культивируемой программе, это новое понимание жизни было связано с про…"
click at [206, 377] on font "Согласно культивируемой программе, это новое понимание жизни было связано с про…" at bounding box center [200, 433] width 361 height 112
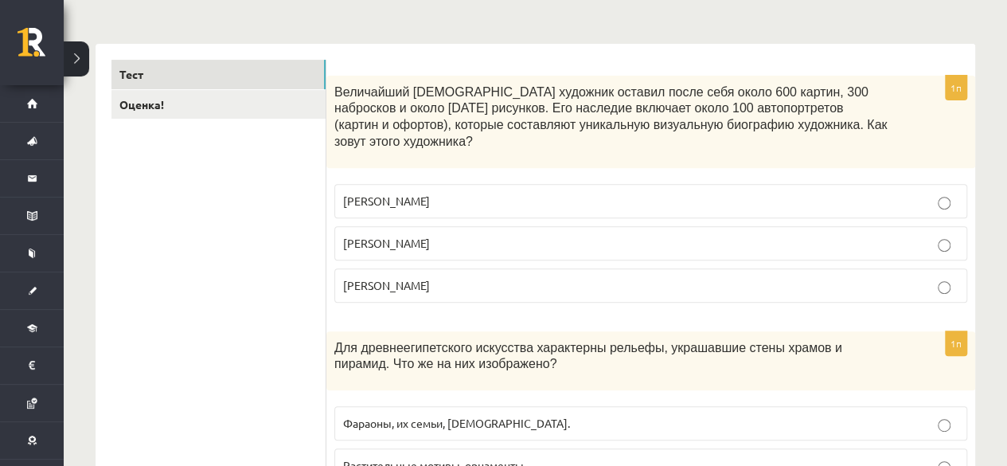
scroll to position [239, 0]
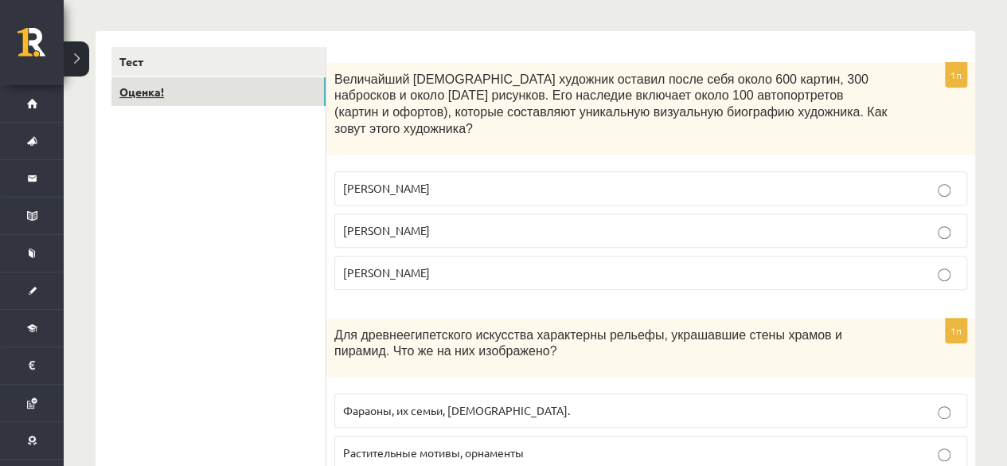
click at [187, 87] on link "Оценка!" at bounding box center [218, 91] width 214 height 29
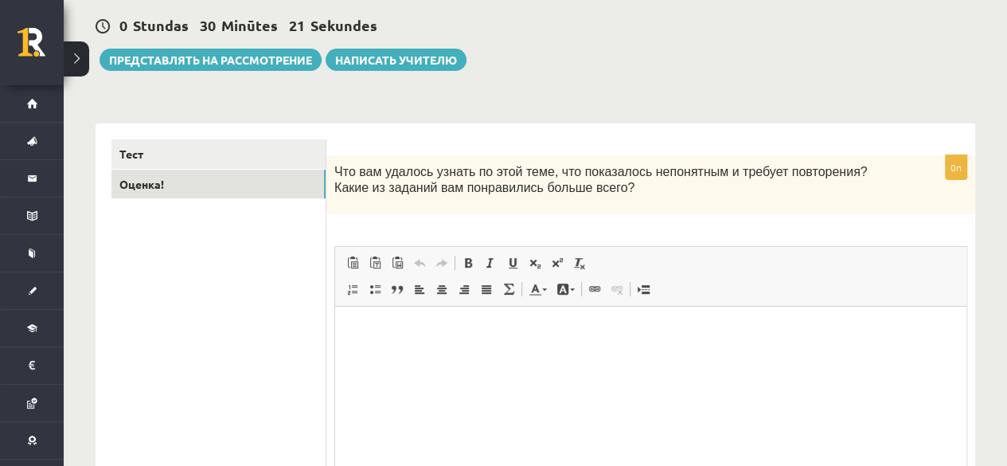
scroll to position [0, 0]
click at [682, 355] on html at bounding box center [650, 331] width 631 height 49
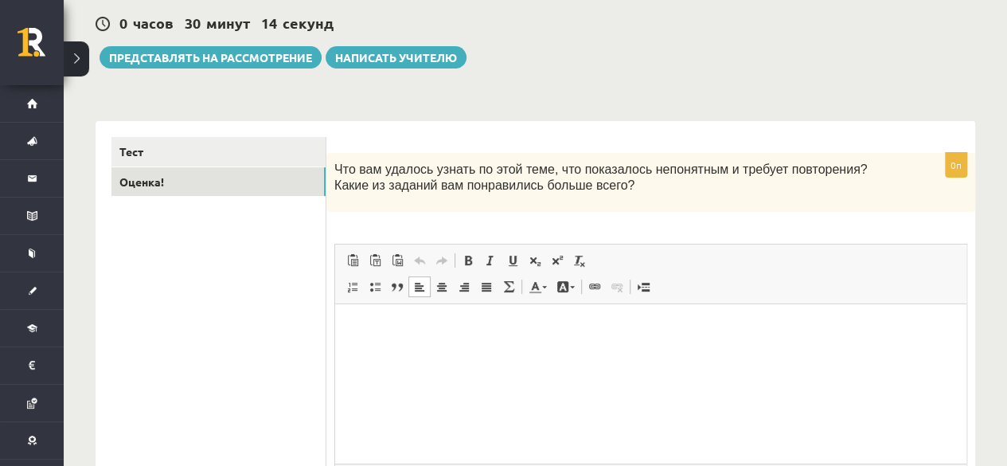
scroll to position [147, 0]
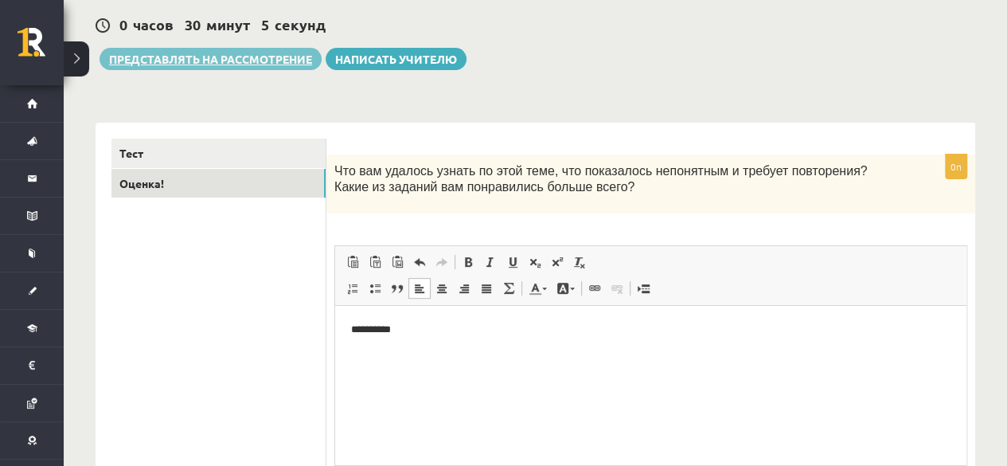
click at [191, 60] on font "Представлять на рассмотрение" at bounding box center [210, 59] width 203 height 14
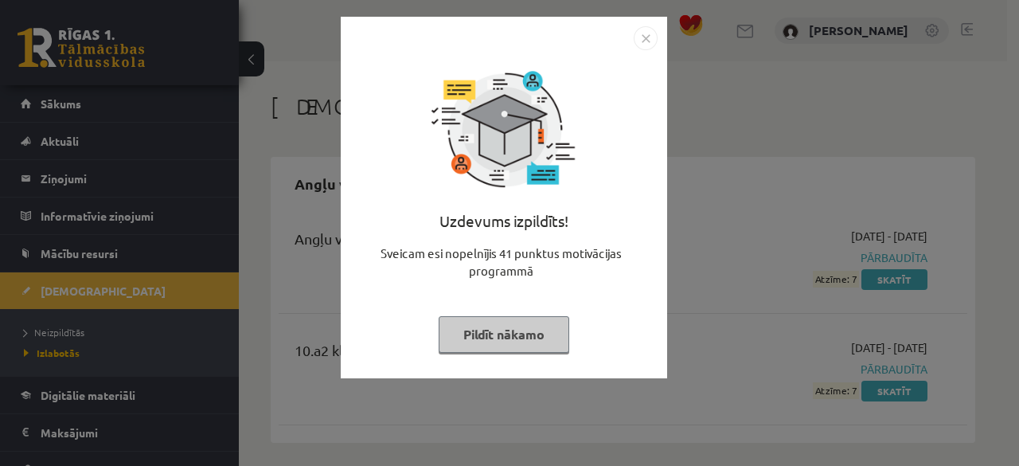
click at [521, 339] on button "Pildīt nākamo" at bounding box center [504, 334] width 131 height 37
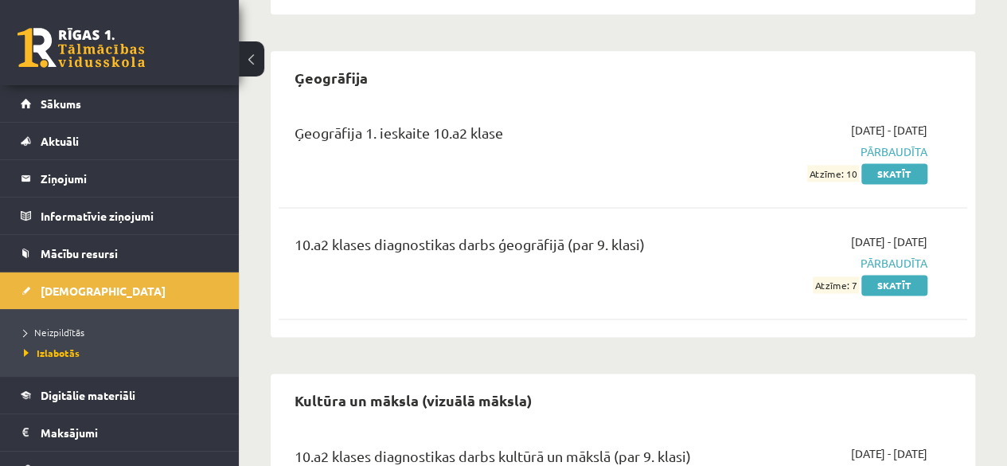
scroll to position [1169, 0]
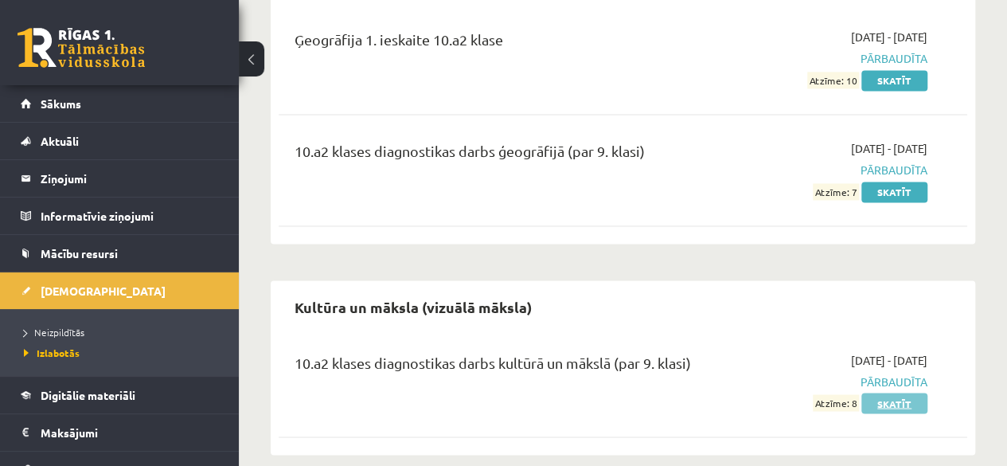
click at [901, 393] on link "Skatīt" at bounding box center [894, 403] width 66 height 21
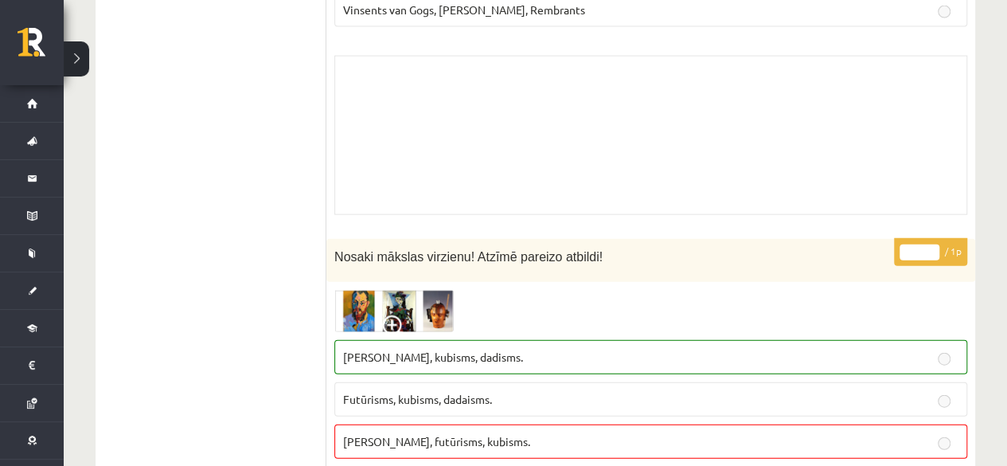
scroll to position [1752, 0]
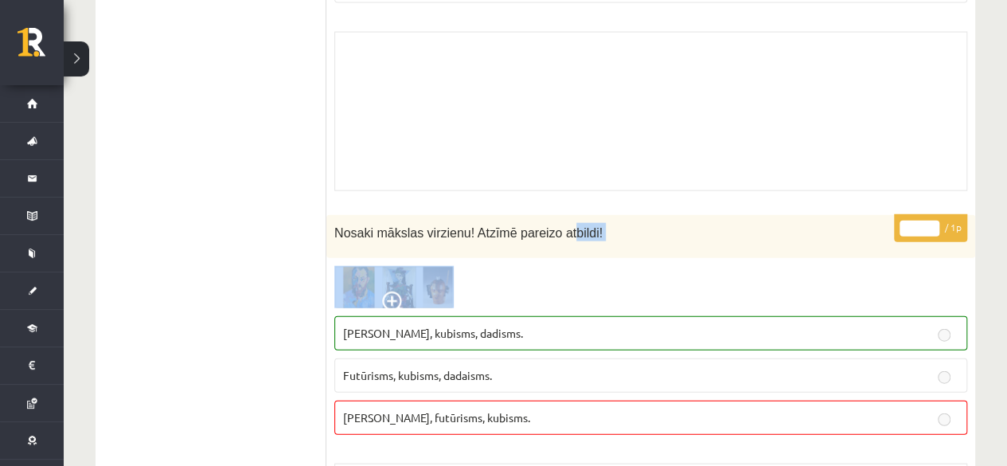
drag, startPoint x: 561, startPoint y: 231, endPoint x: 556, endPoint y: 201, distance: 30.6
click at [556, 215] on div "* / 1p Nosaki mākslas virzienu! Atzīmē pareizo atbildi! [PERSON_NAME], kubisms,…" at bounding box center [650, 423] width 649 height 416
click at [564, 215] on div "Nosaki mākslas virzienu! Atzīmē pareizo atbildi!" at bounding box center [650, 237] width 649 height 44
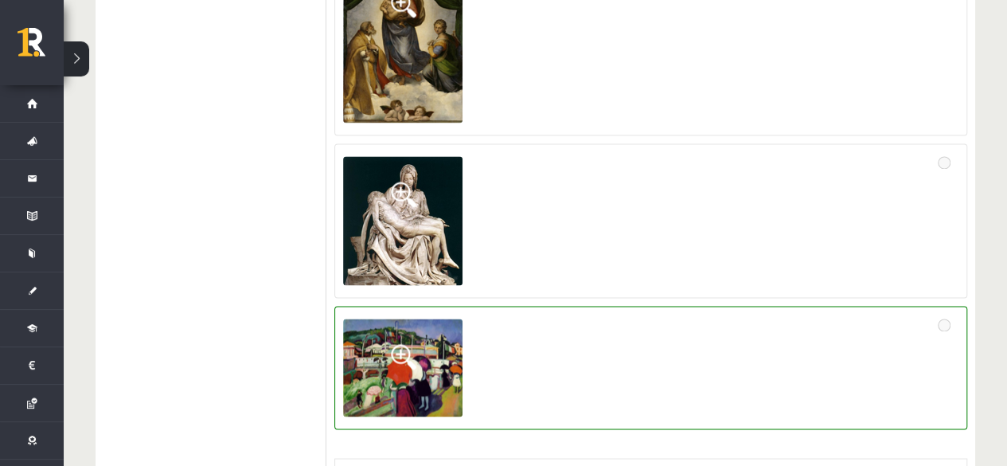
scroll to position [10351, 0]
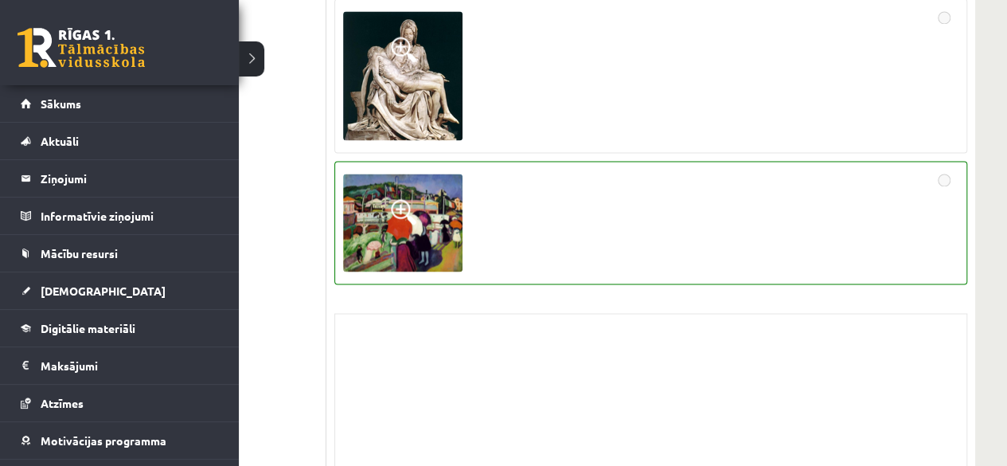
click at [19, 42] on link at bounding box center [81, 48] width 127 height 40
